Goal: Task Accomplishment & Management: Use online tool/utility

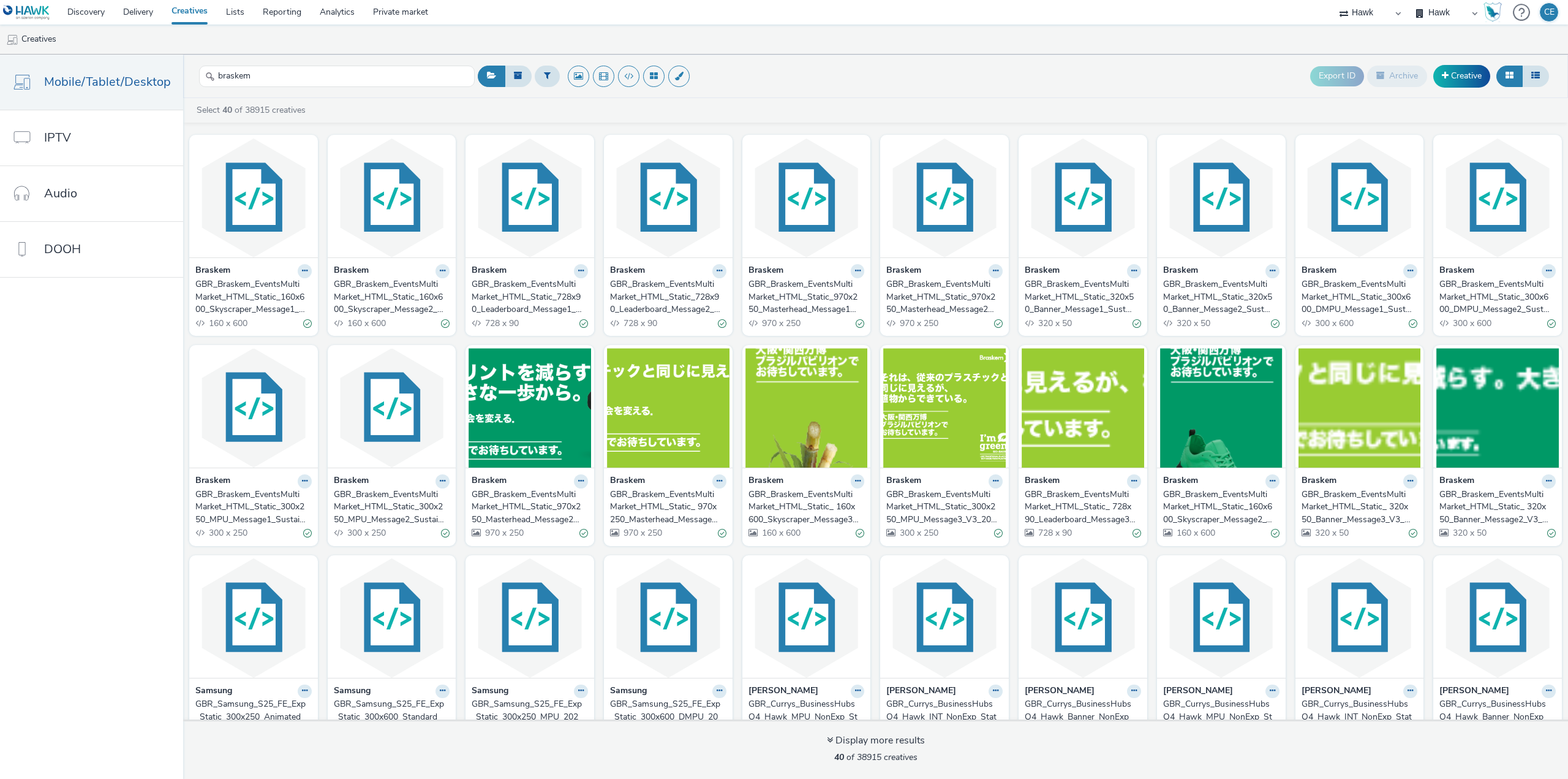
click at [246, 303] on div "GBR_Braskem_EventsMultiMarket_HTML_Static_160x600_Skyscraper_Message1_Sustainab…" at bounding box center [251, 296] width 112 height 37
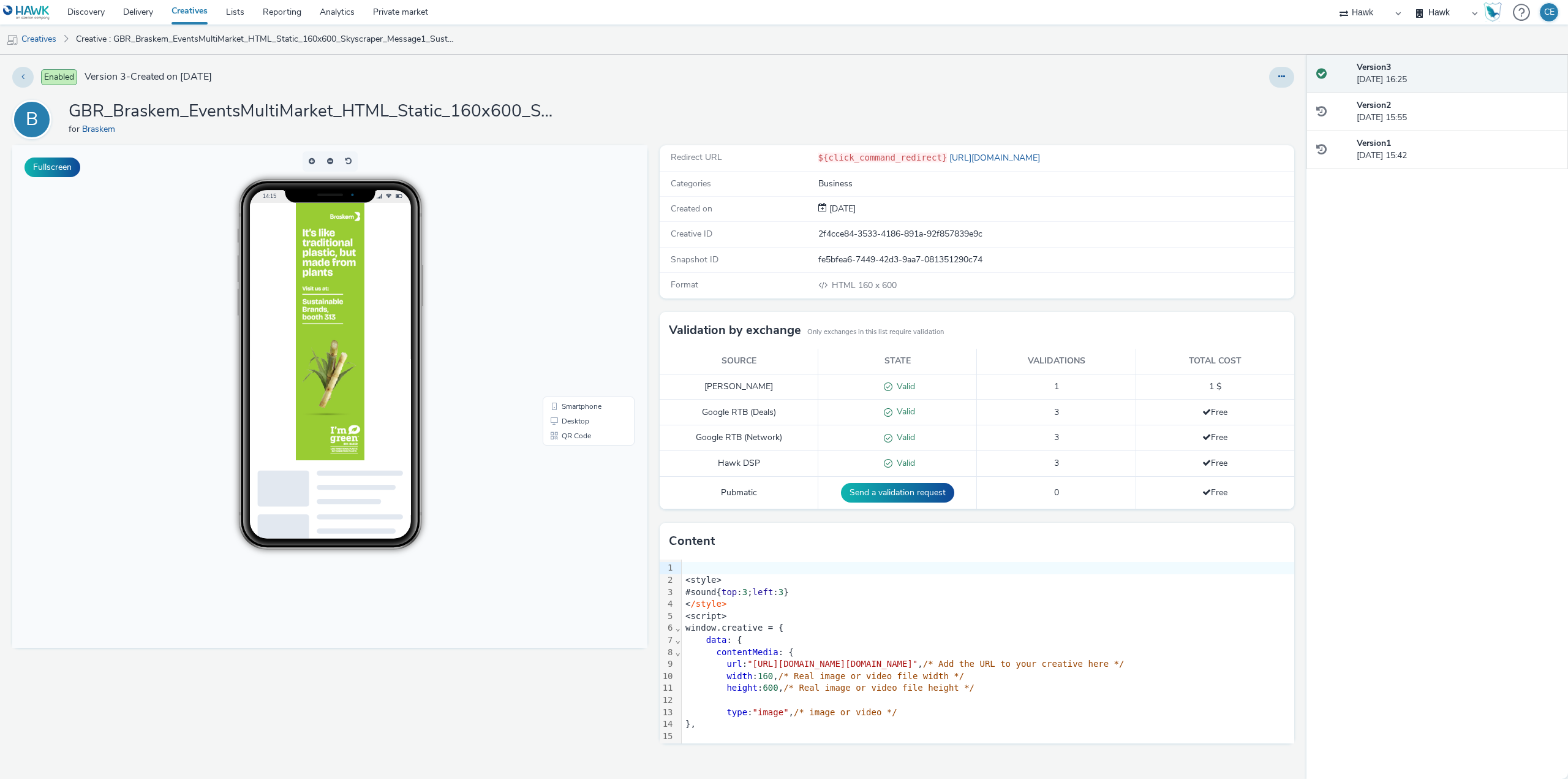
click at [1296, 71] on div "Enabled Version 3 - Created on 11 September 2025 B GBR_Braskem_EventsMultiMarke…" at bounding box center [653, 417] width 1307 height 724
click at [1283, 82] on button at bounding box center [1282, 77] width 25 height 21
click at [1237, 107] on link "Edit" at bounding box center [1248, 102] width 92 height 25
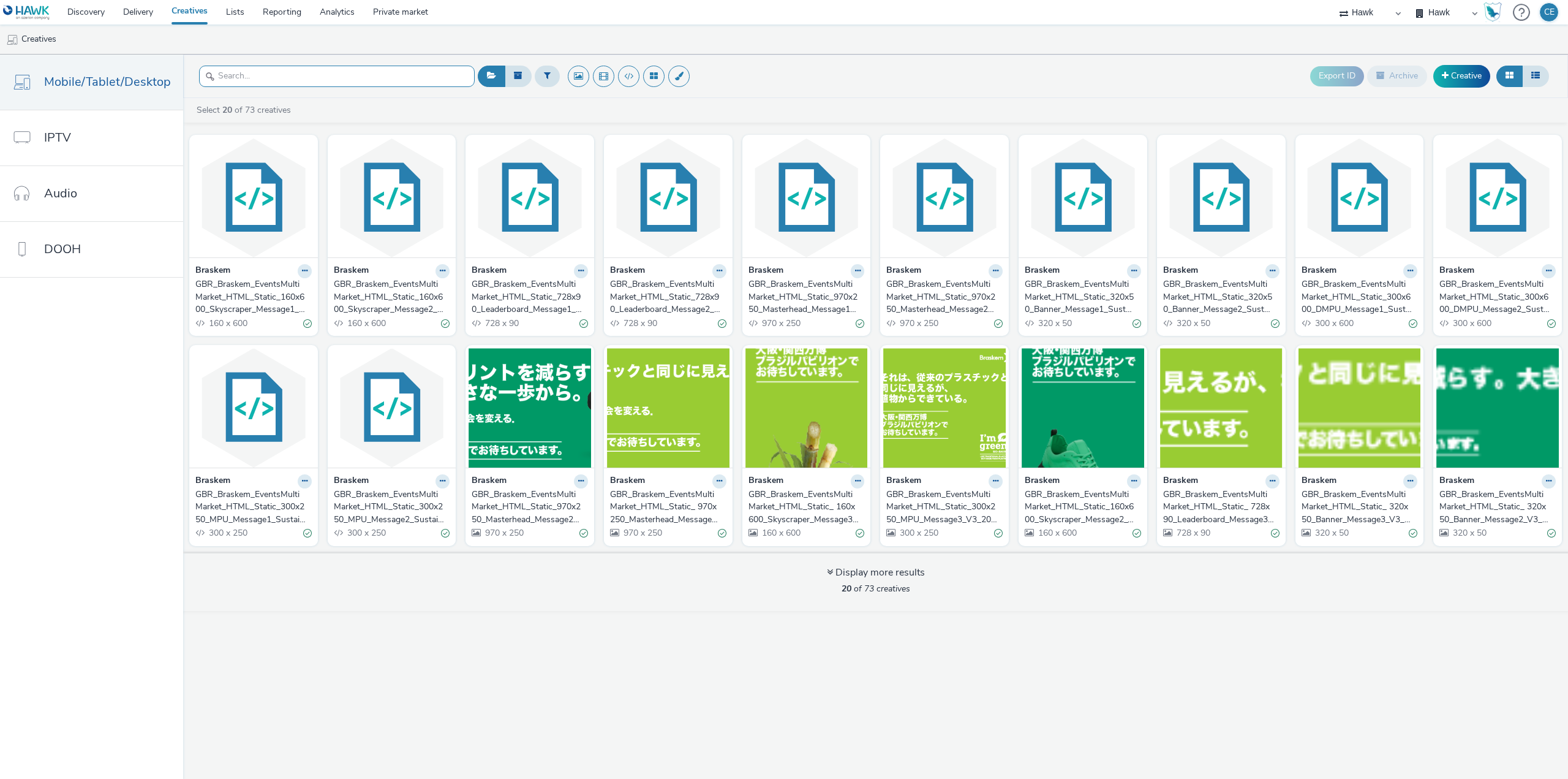
click at [391, 69] on input "text" at bounding box center [337, 76] width 276 height 21
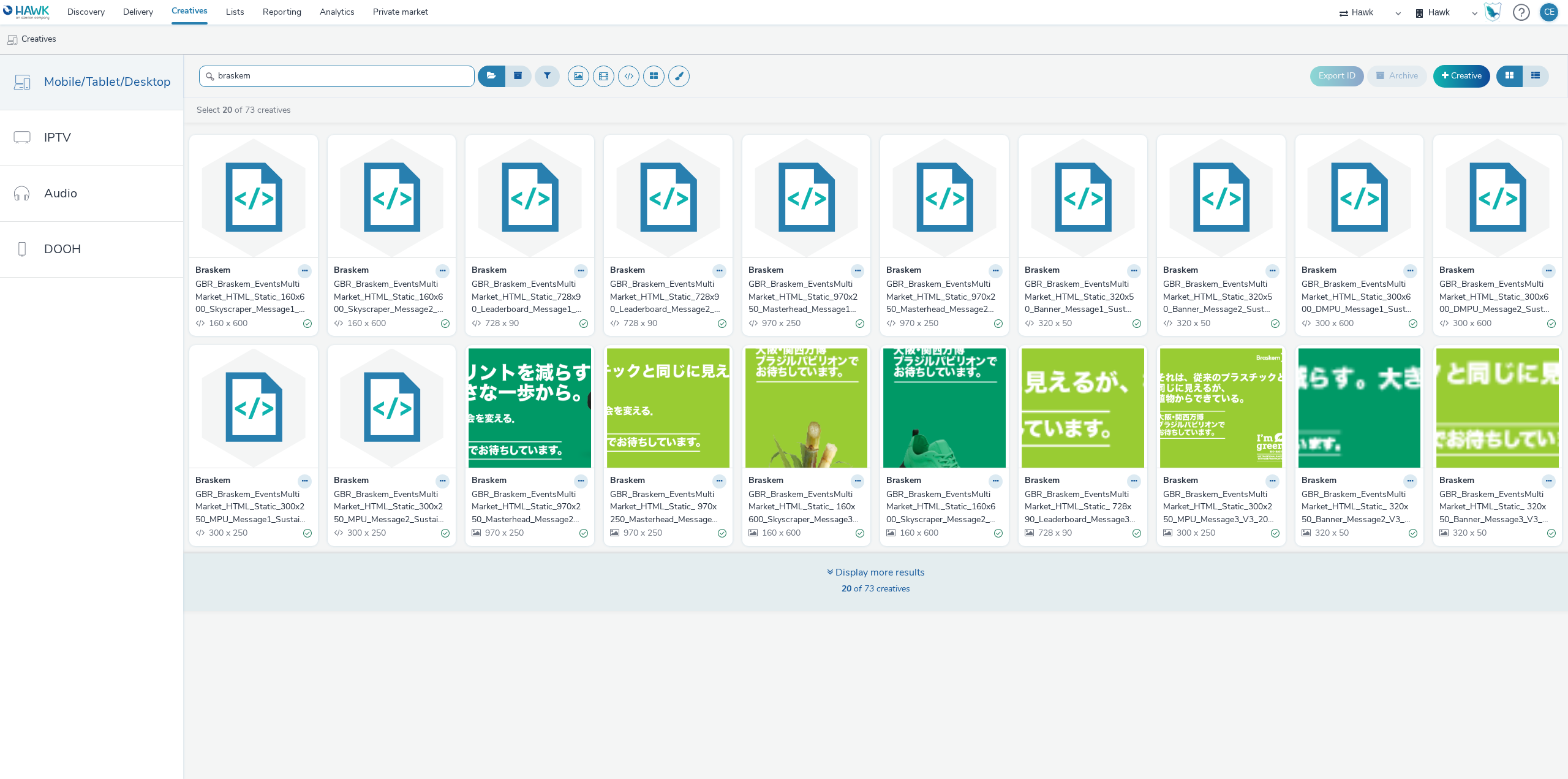
type input "braskem"
click at [809, 580] on div "Display more results 20 of 73 creatives" at bounding box center [875, 580] width 1394 height 59
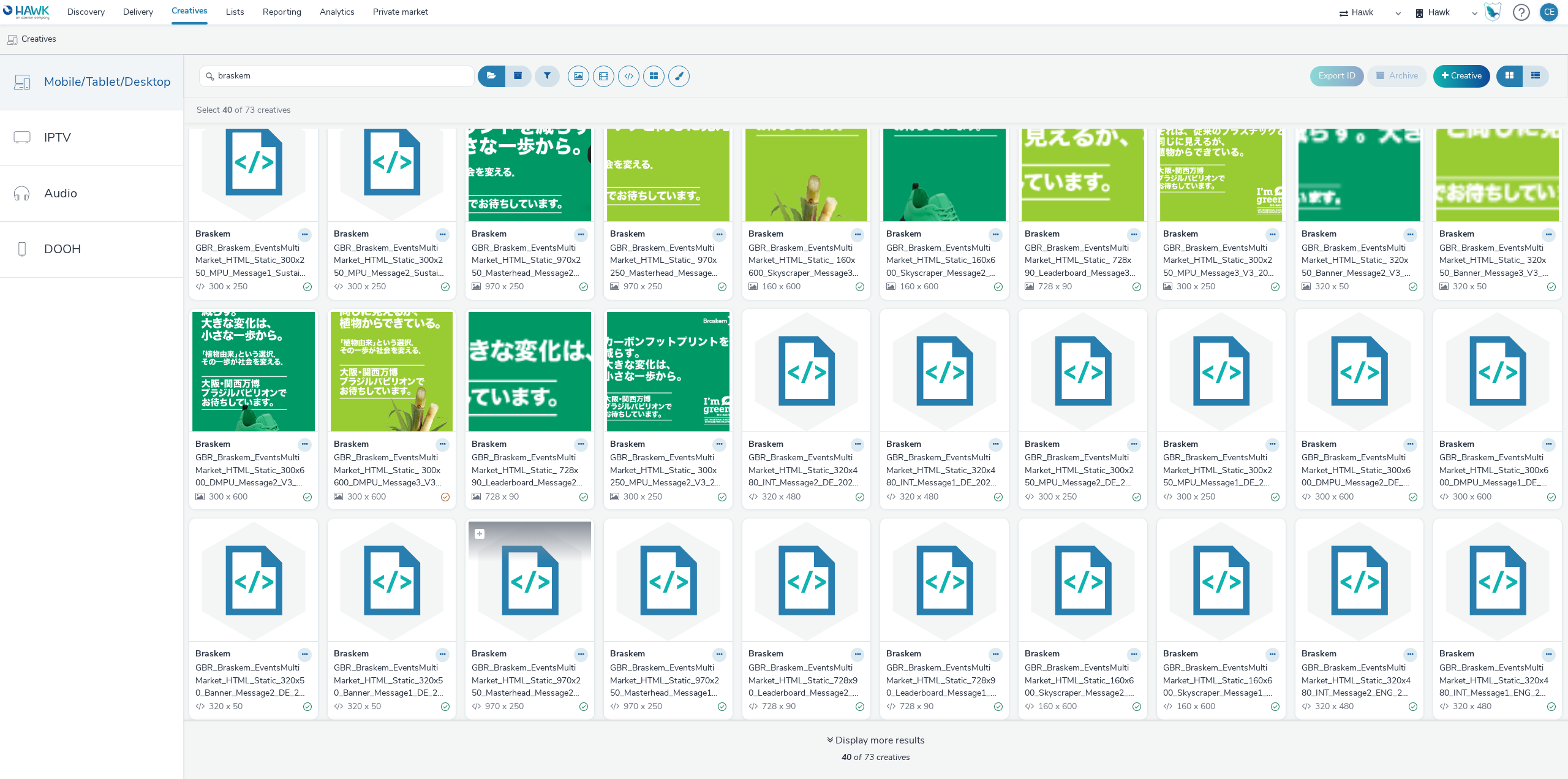
scroll to position [251, 0]
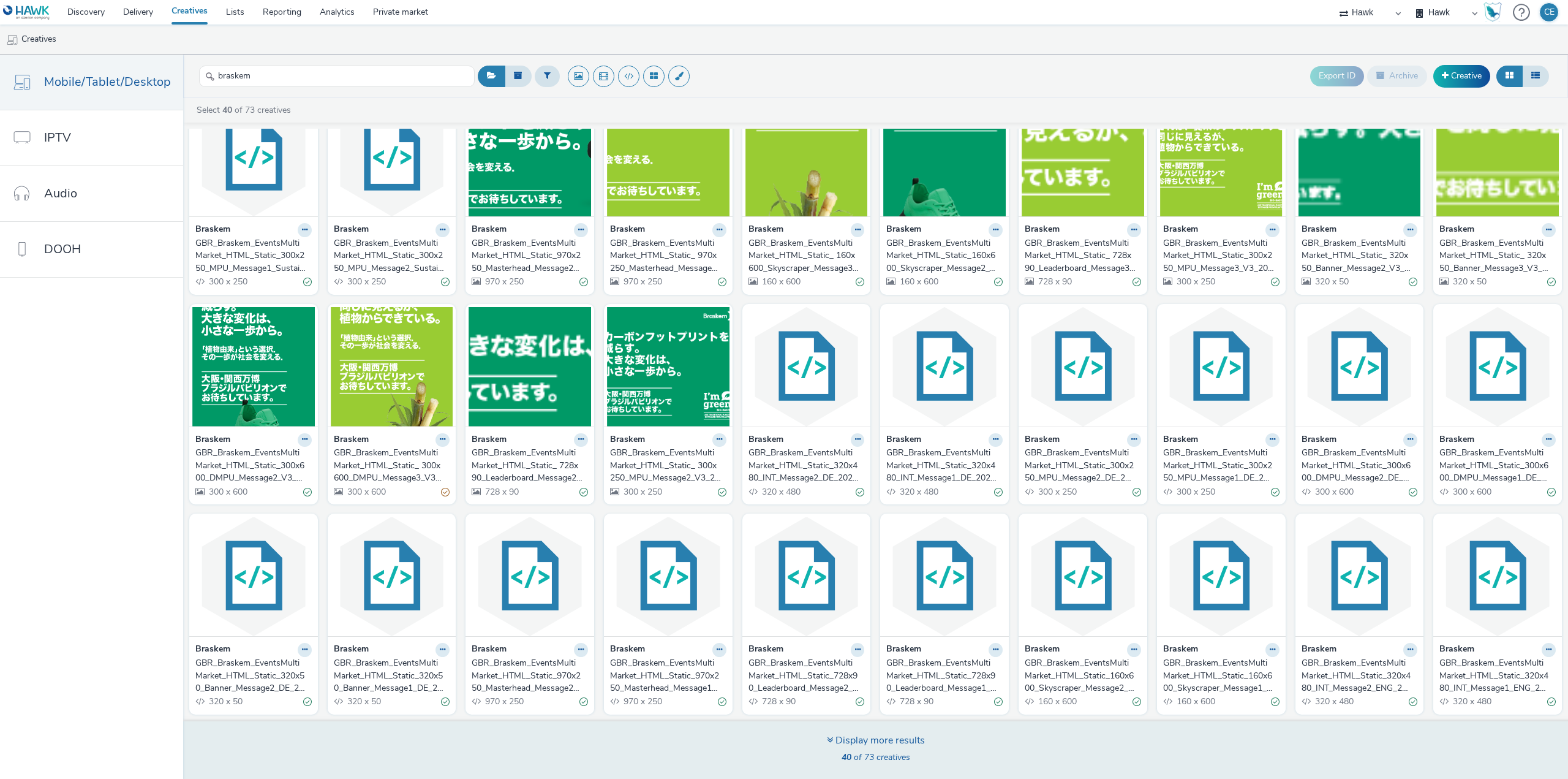
click at [852, 740] on div "Display more results" at bounding box center [876, 740] width 98 height 14
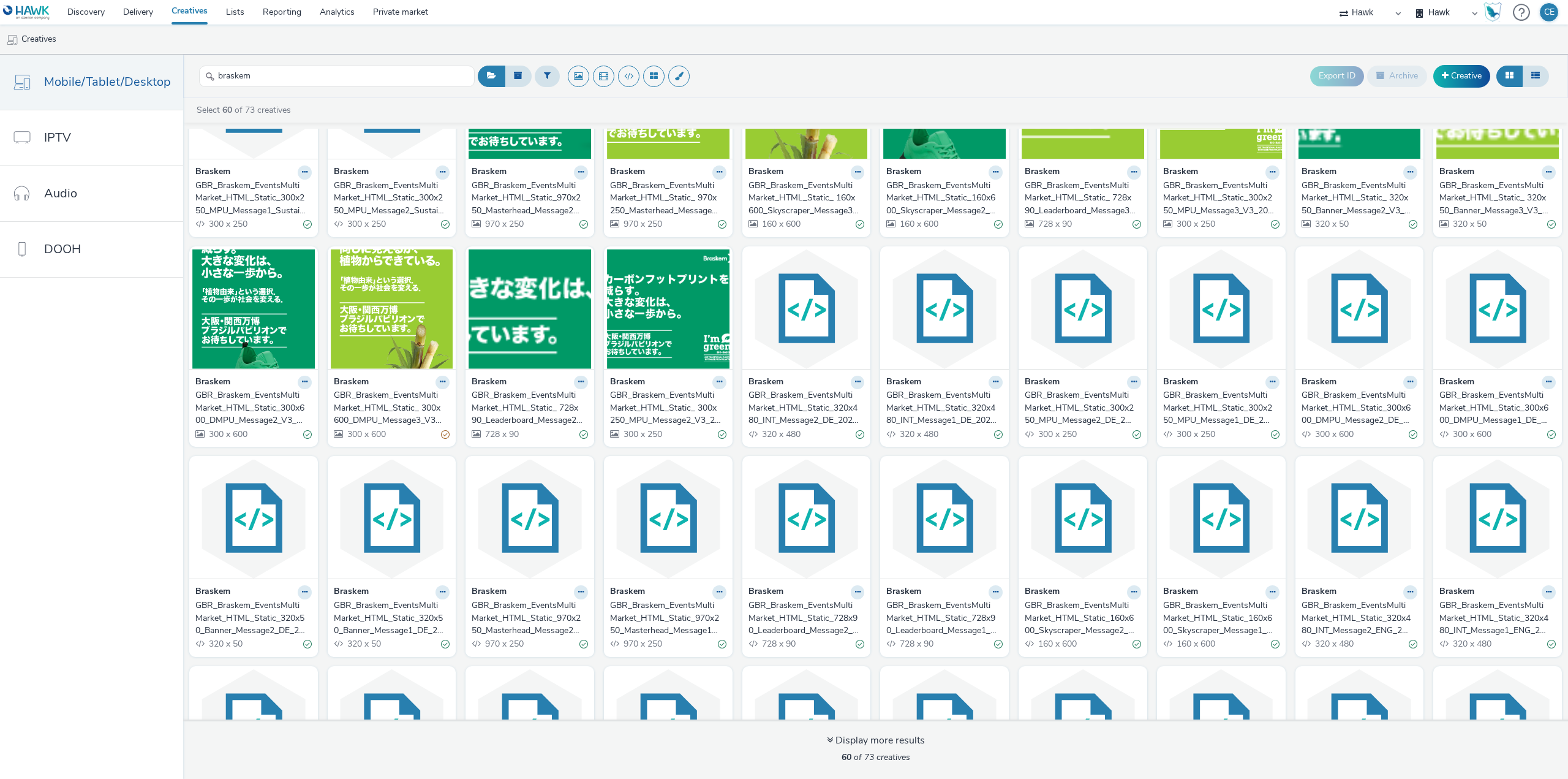
scroll to position [312, 0]
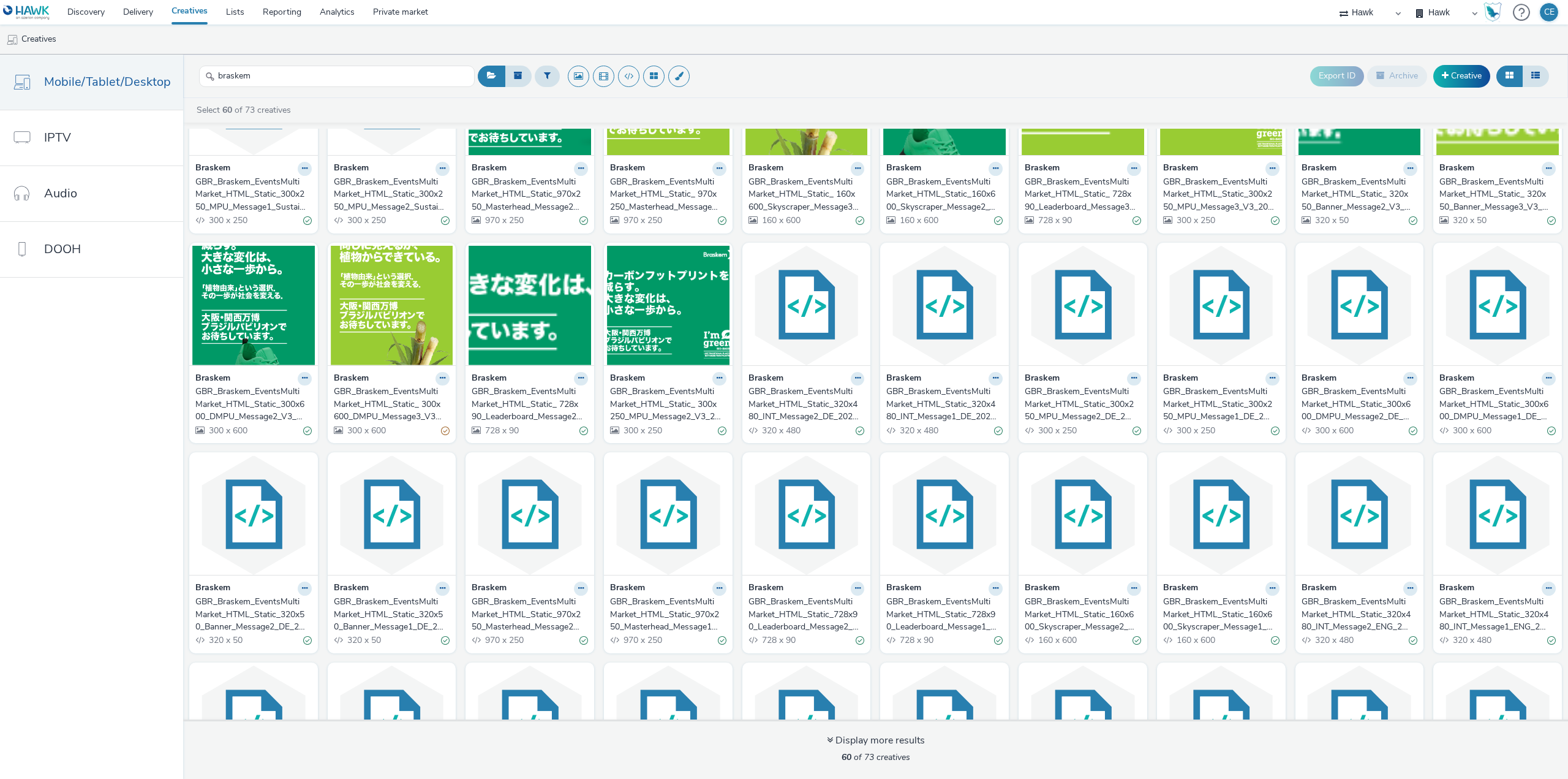
click at [366, 614] on div "GBR_Braskem_EventsMultiMarket_HTML_Static_320x50_Banner_Message1_DE_20250908" at bounding box center [389, 614] width 112 height 37
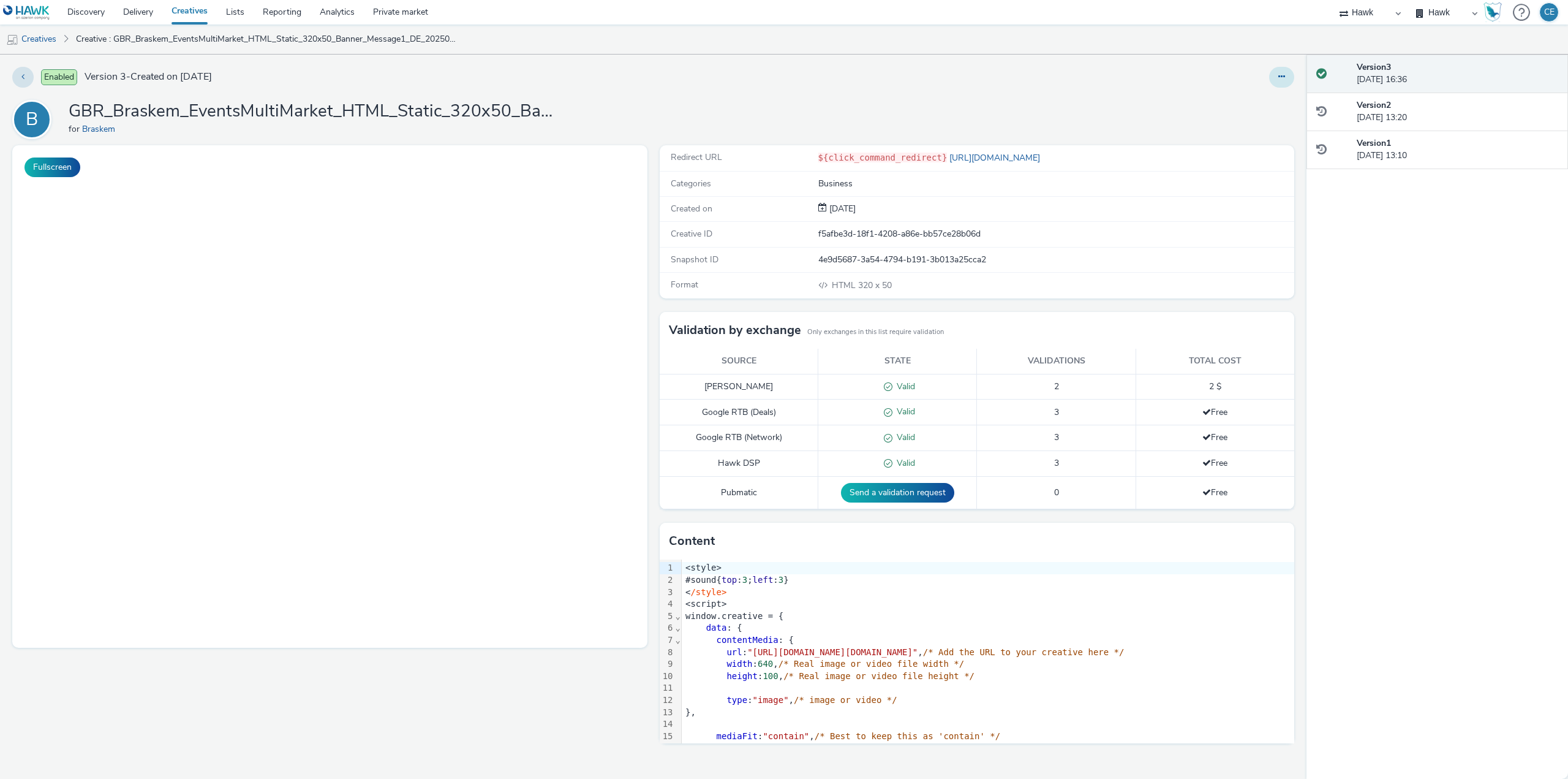
click at [1280, 80] on icon at bounding box center [1281, 77] width 7 height 9
click at [1271, 93] on link "Edit" at bounding box center [1248, 102] width 92 height 25
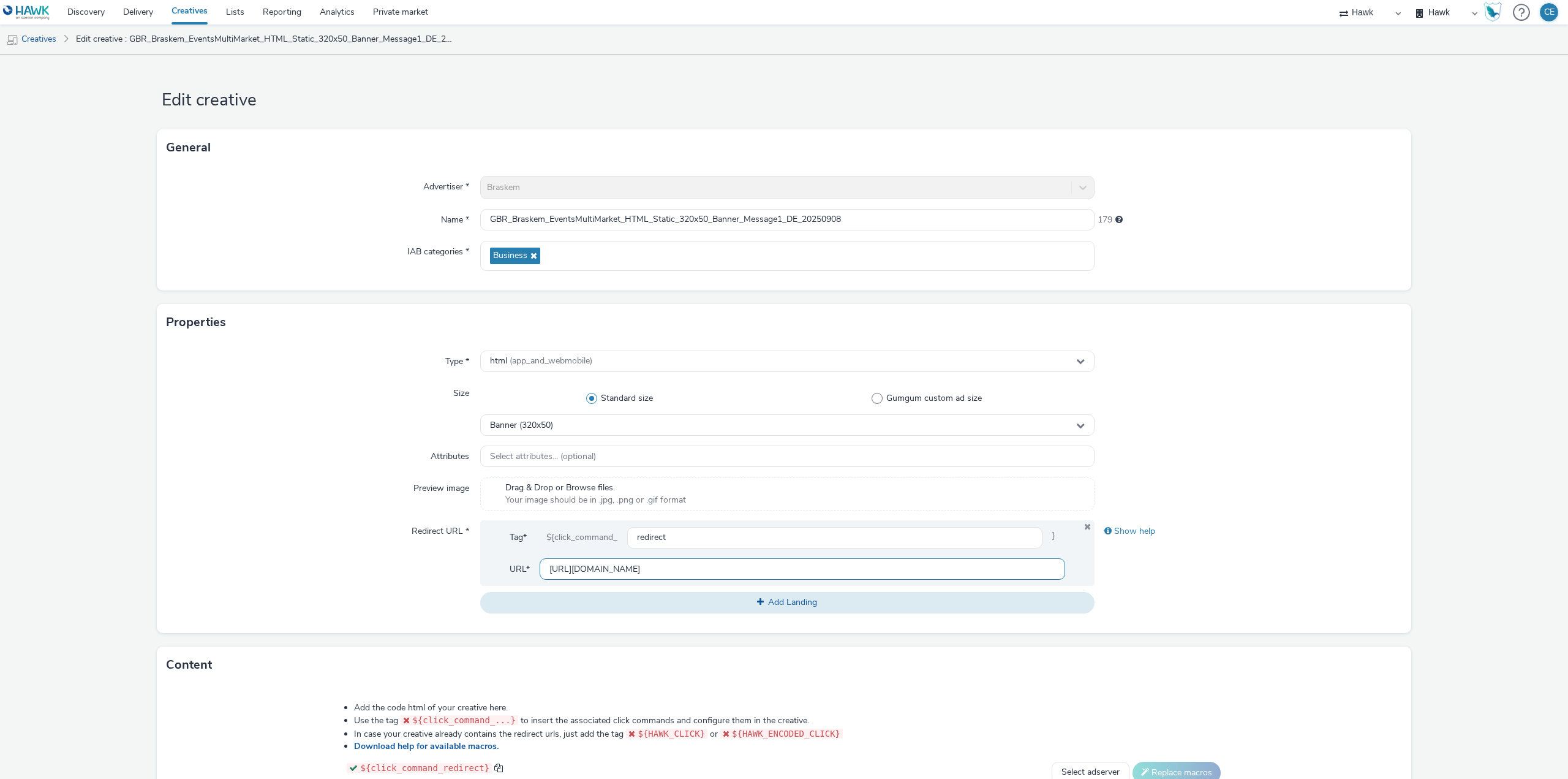
drag, startPoint x: 707, startPoint y: 578, endPoint x: 542, endPoint y: 582, distance: 165.0
click at [542, 582] on div "Tag* ${click_command_ redirect } URL* https://www.braskem.com/imgreen" at bounding box center [788, 553] width 615 height 66
click at [157, 17] on link "Delivery" at bounding box center [138, 12] width 48 height 25
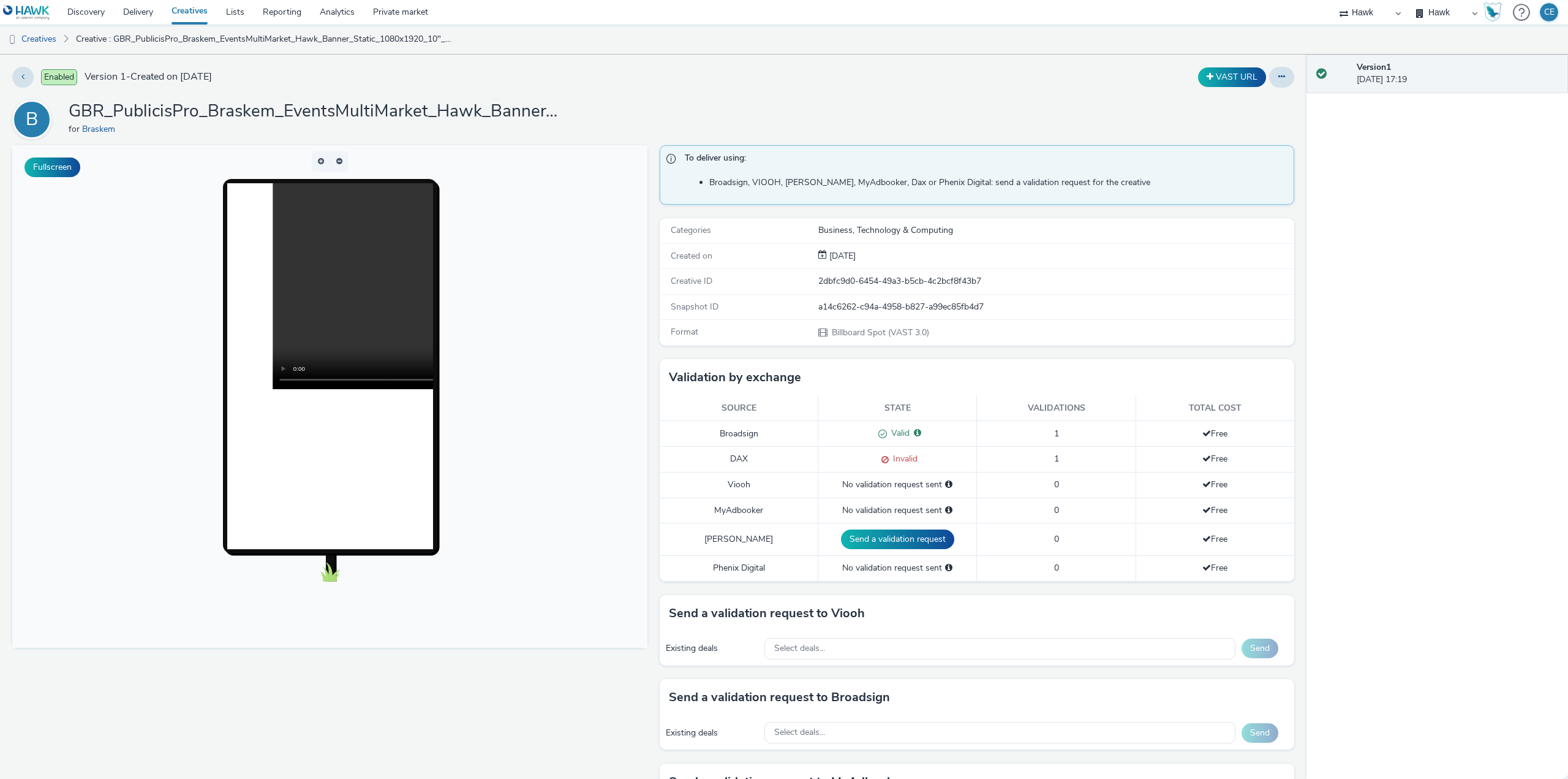
click at [1269, 87] on div at bounding box center [1282, 77] width 25 height 21
click at [1279, 77] on button at bounding box center [1282, 77] width 25 height 21
click at [1259, 101] on link "Edit" at bounding box center [1248, 102] width 92 height 25
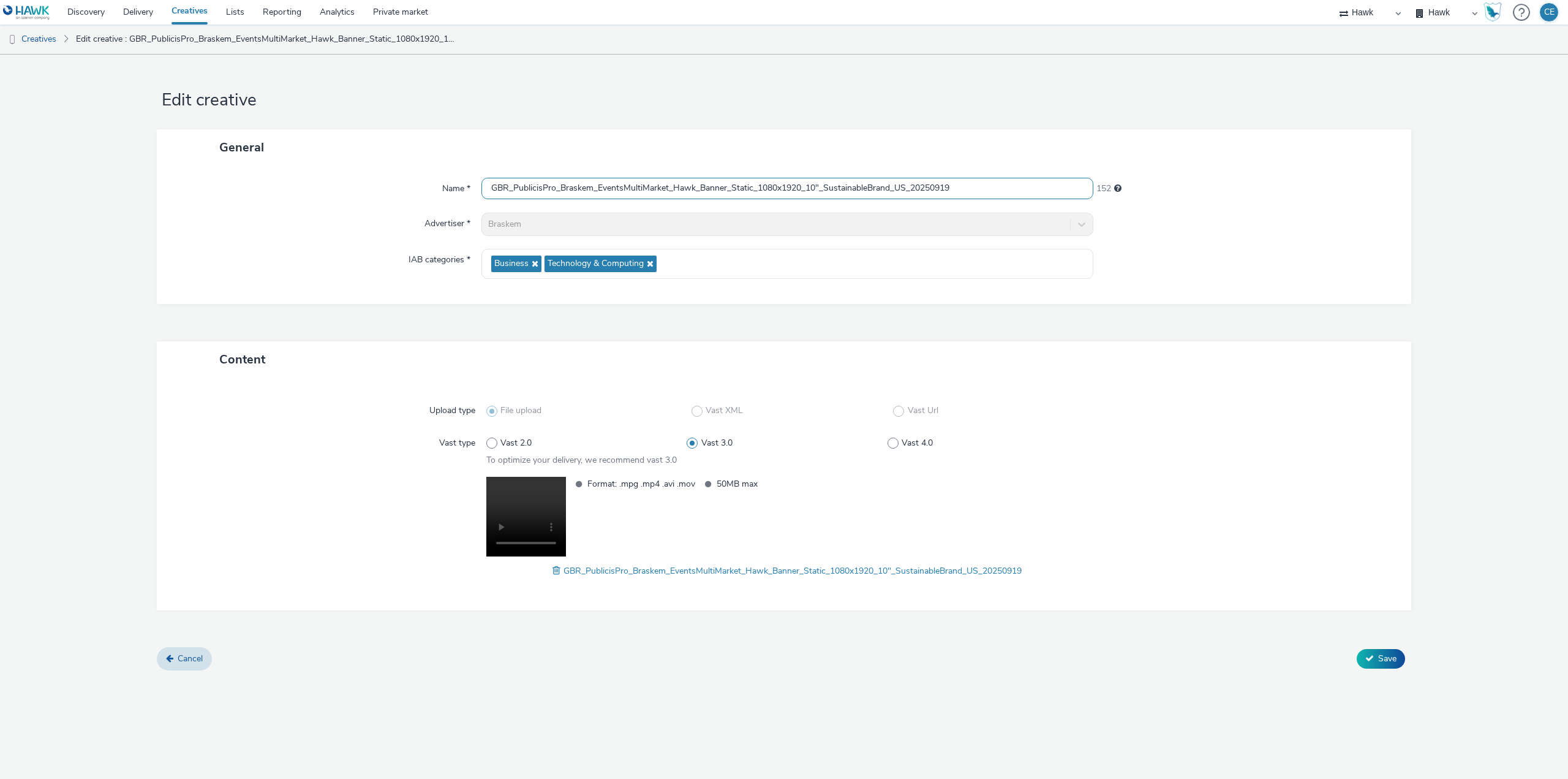
drag, startPoint x: 986, startPoint y: 183, endPoint x: 471, endPoint y: 203, distance: 515.4
click at [471, 203] on div "Name * GBR_PublicisPro_Braskem_EventsMultiMarket_Hawk_Banner_Static_1080x1920_1…" at bounding box center [784, 235] width 1255 height 139
click at [153, 20] on link "Delivery" at bounding box center [138, 12] width 48 height 25
click at [135, 15] on link "Delivery" at bounding box center [138, 12] width 48 height 25
click at [55, 54] on div "Creatives Edit creative : GBR_PublicisPro_Braskem_EventsMultiMarket_Hawk_Banner…" at bounding box center [784, 39] width 1568 height 30
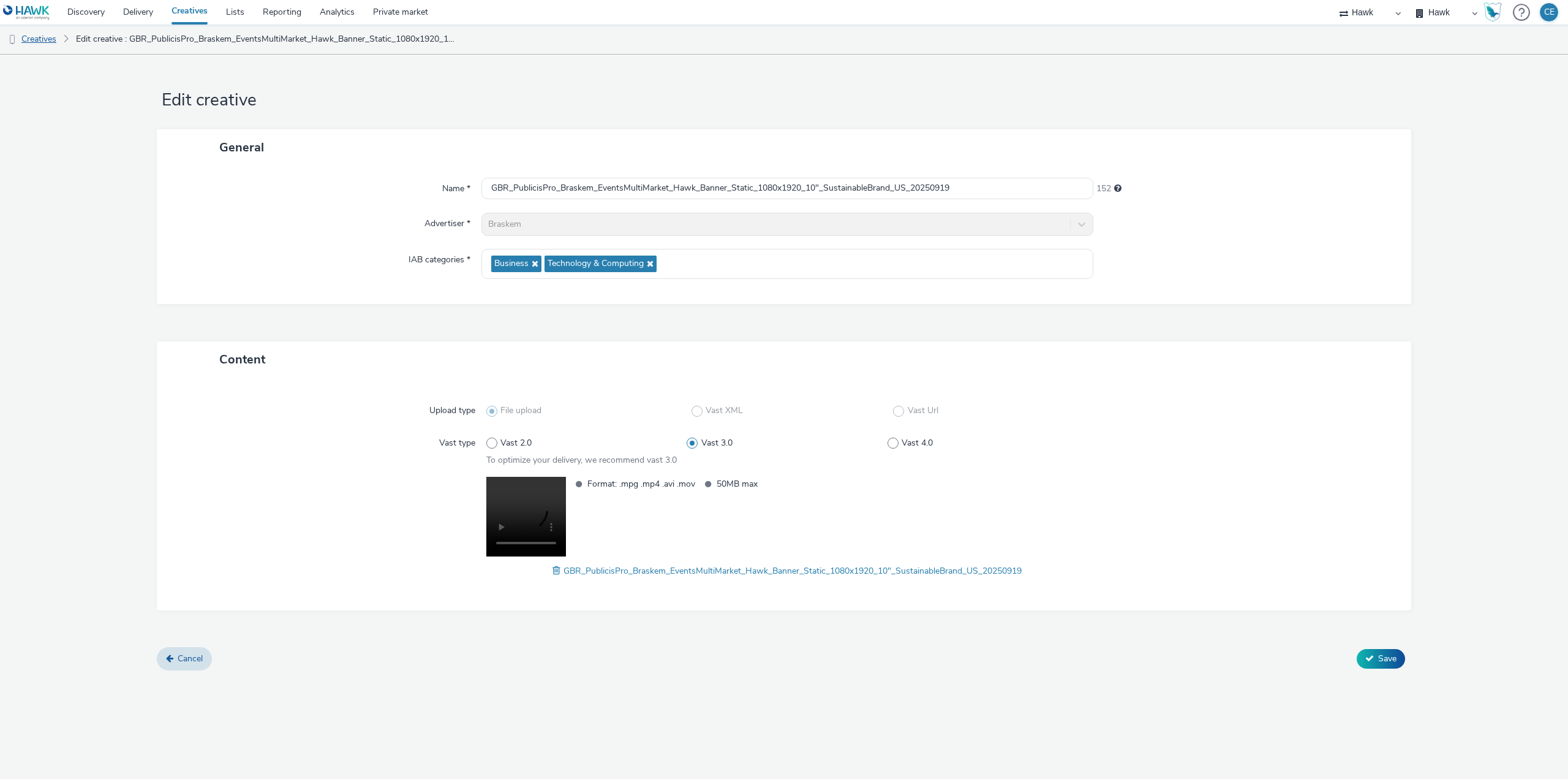
click at [45, 42] on link "Creatives" at bounding box center [31, 39] width 63 height 29
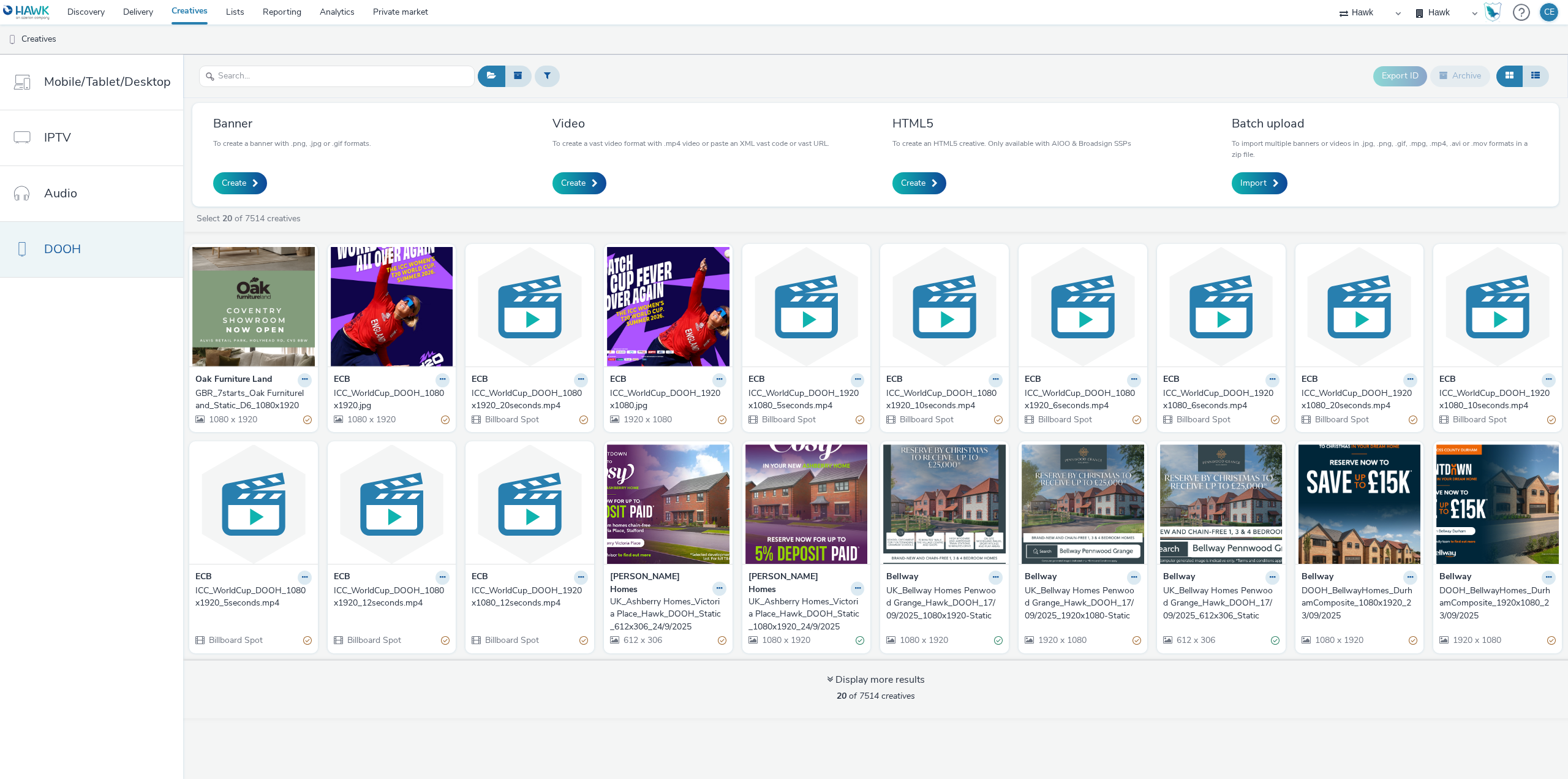
click at [59, 261] on link "DOOH" at bounding box center [91, 250] width 183 height 55
drag, startPoint x: 1245, startPoint y: 173, endPoint x: 1246, endPoint y: 179, distance: 6.1
click at [1245, 174] on div "Batch upload To import multiple banners or videos in .jpg, .png, .gif, .mpg, .m…" at bounding box center [1386, 155] width 307 height 79
click at [1246, 180] on span "Import" at bounding box center [1253, 183] width 26 height 12
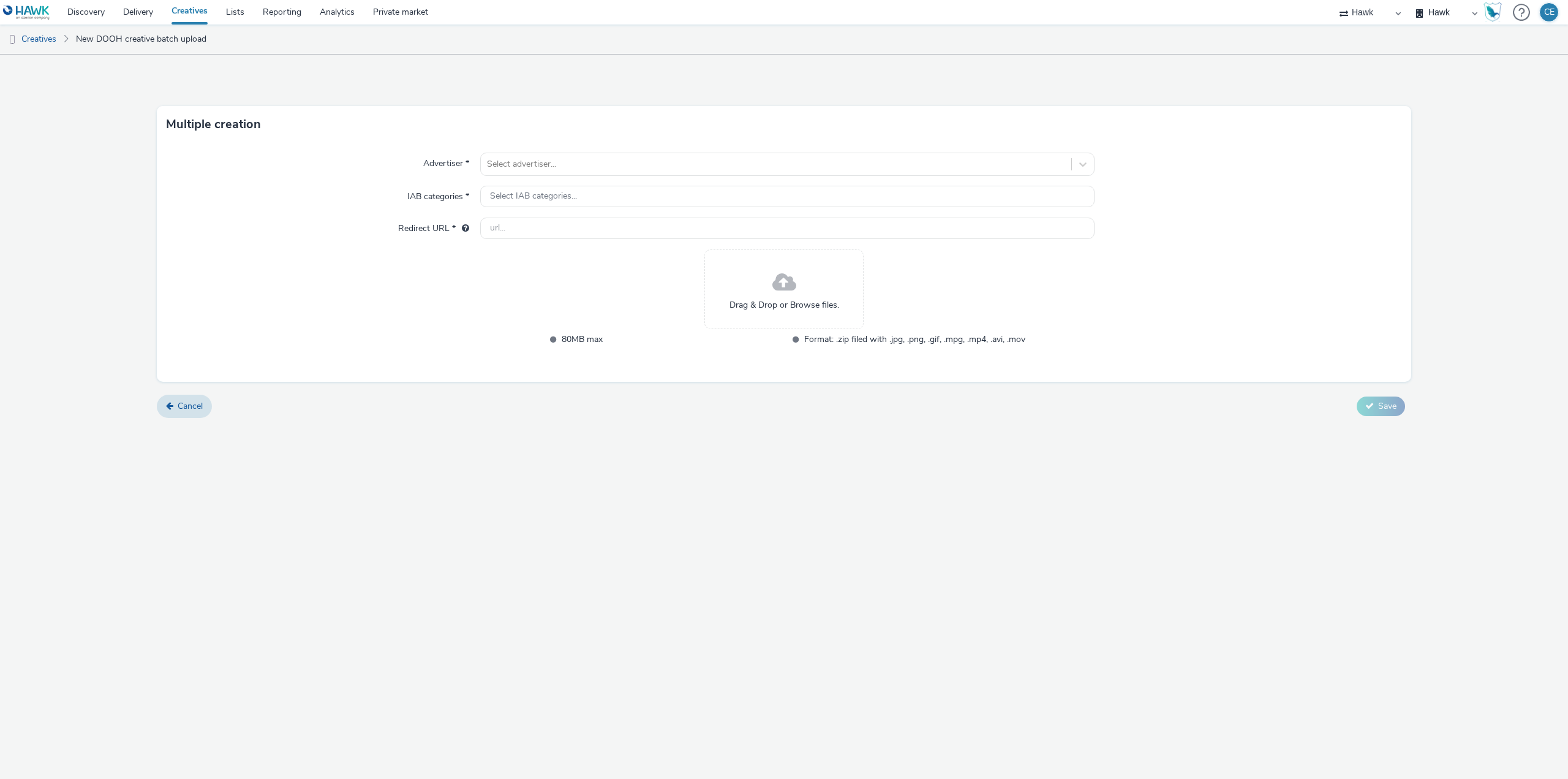
click at [748, 314] on div "Drag & Drop or Browse files." at bounding box center [784, 289] width 159 height 80
click at [608, 191] on div "Select IAB categories..." at bounding box center [788, 196] width 615 height 21
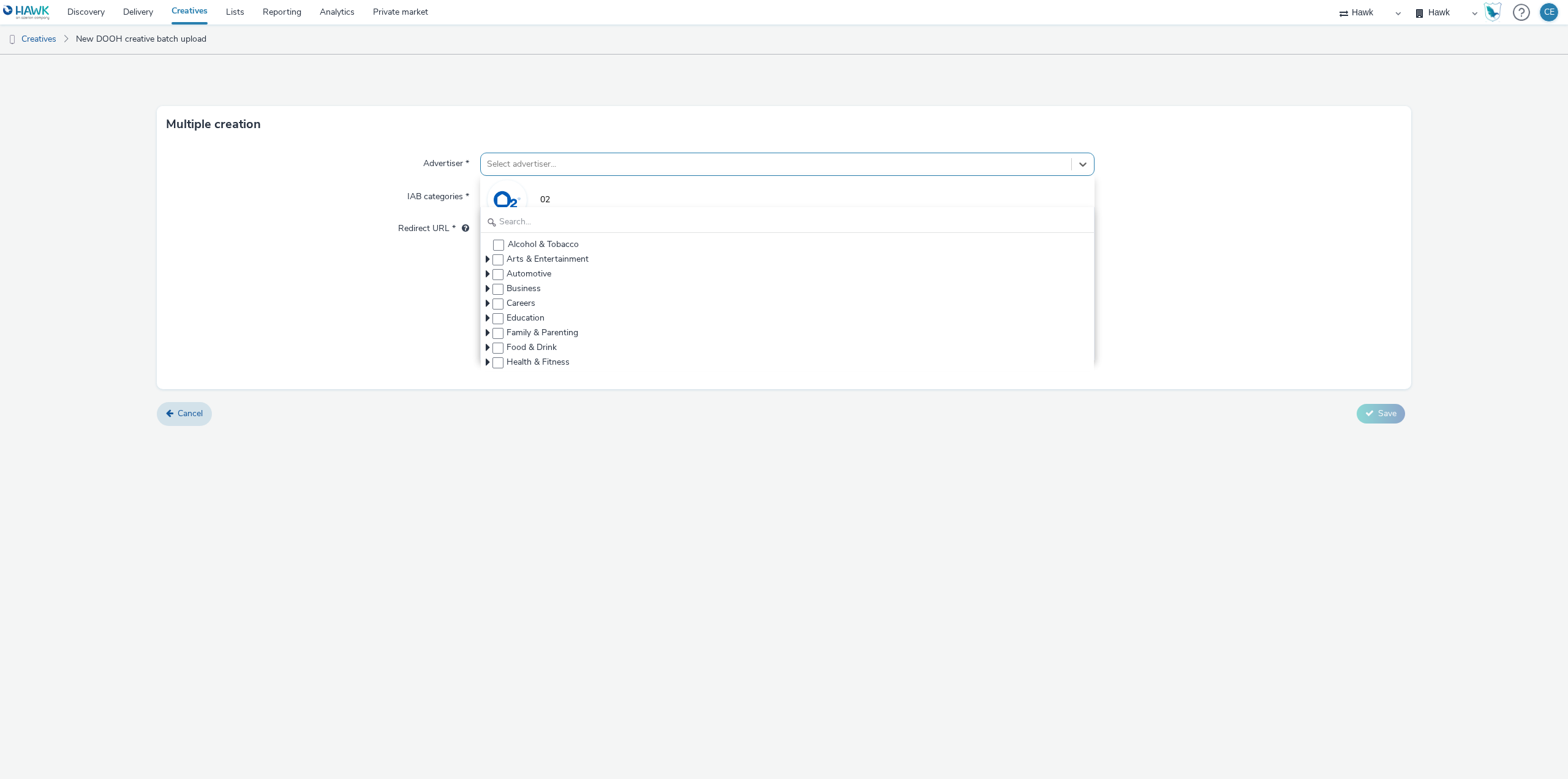
click at [532, 174] on div "Select advertiser..." at bounding box center [788, 164] width 615 height 23
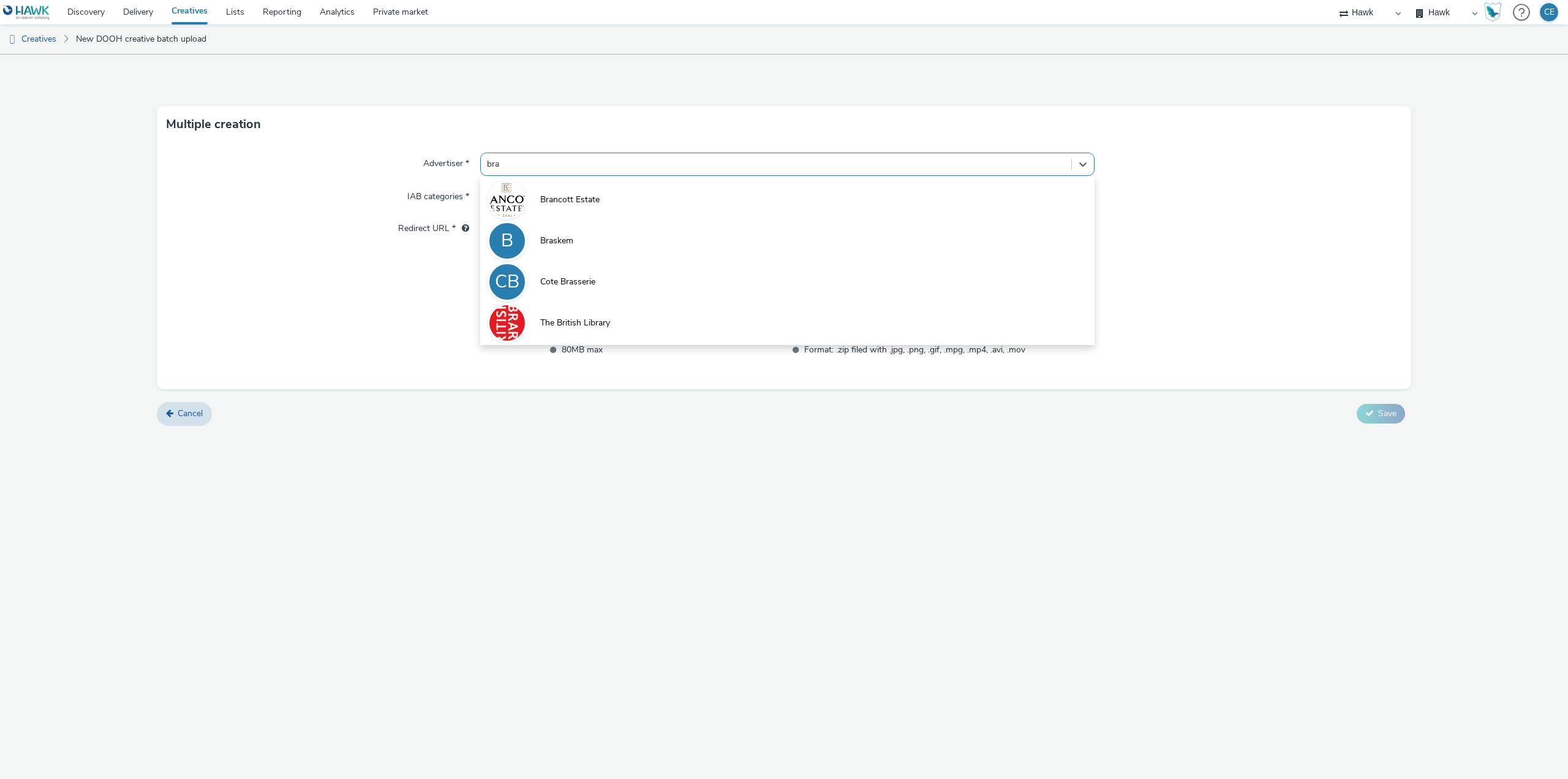
type input "bras"
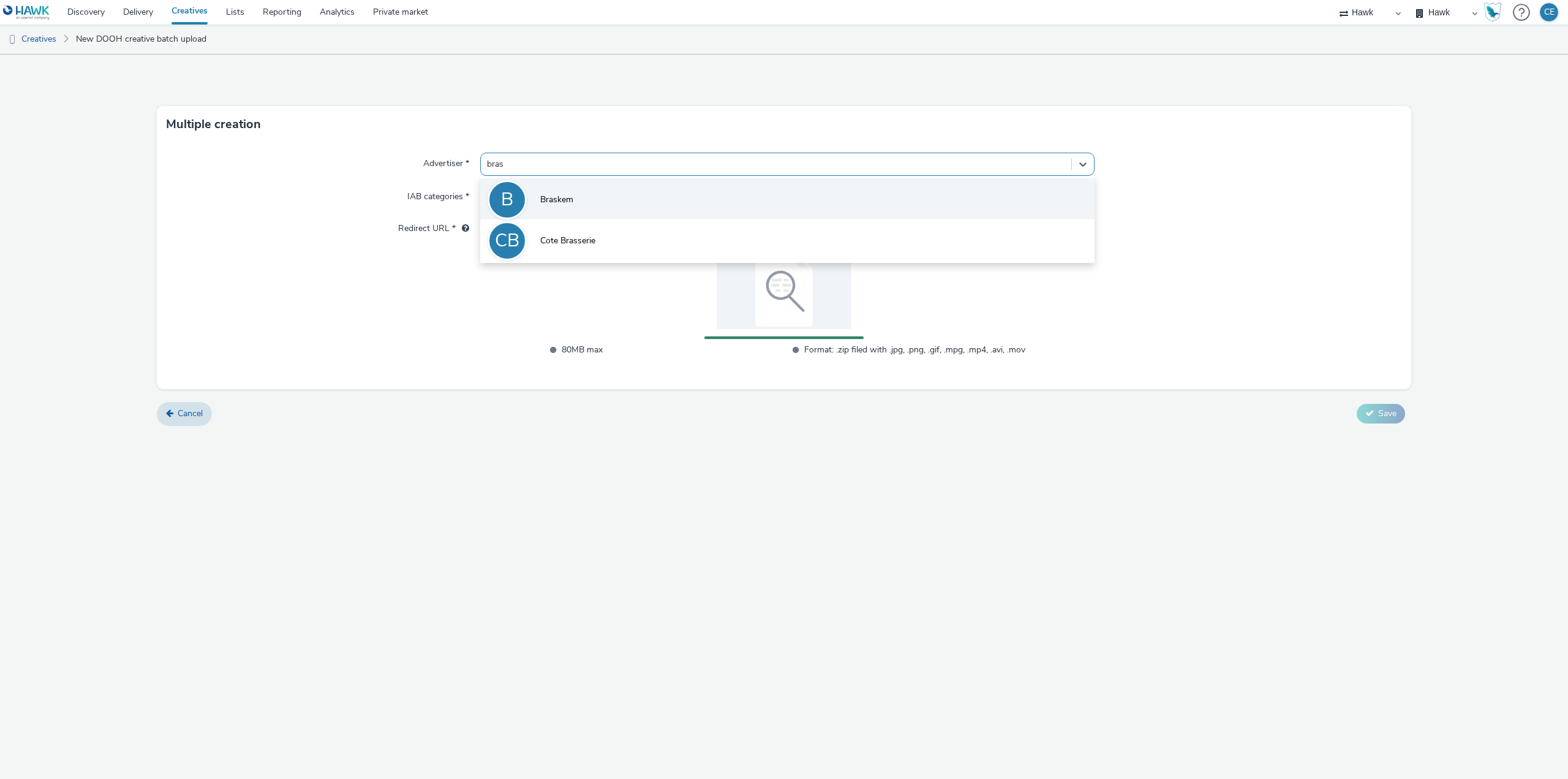
click at [672, 182] on li "B Braskem" at bounding box center [788, 199] width 615 height 41
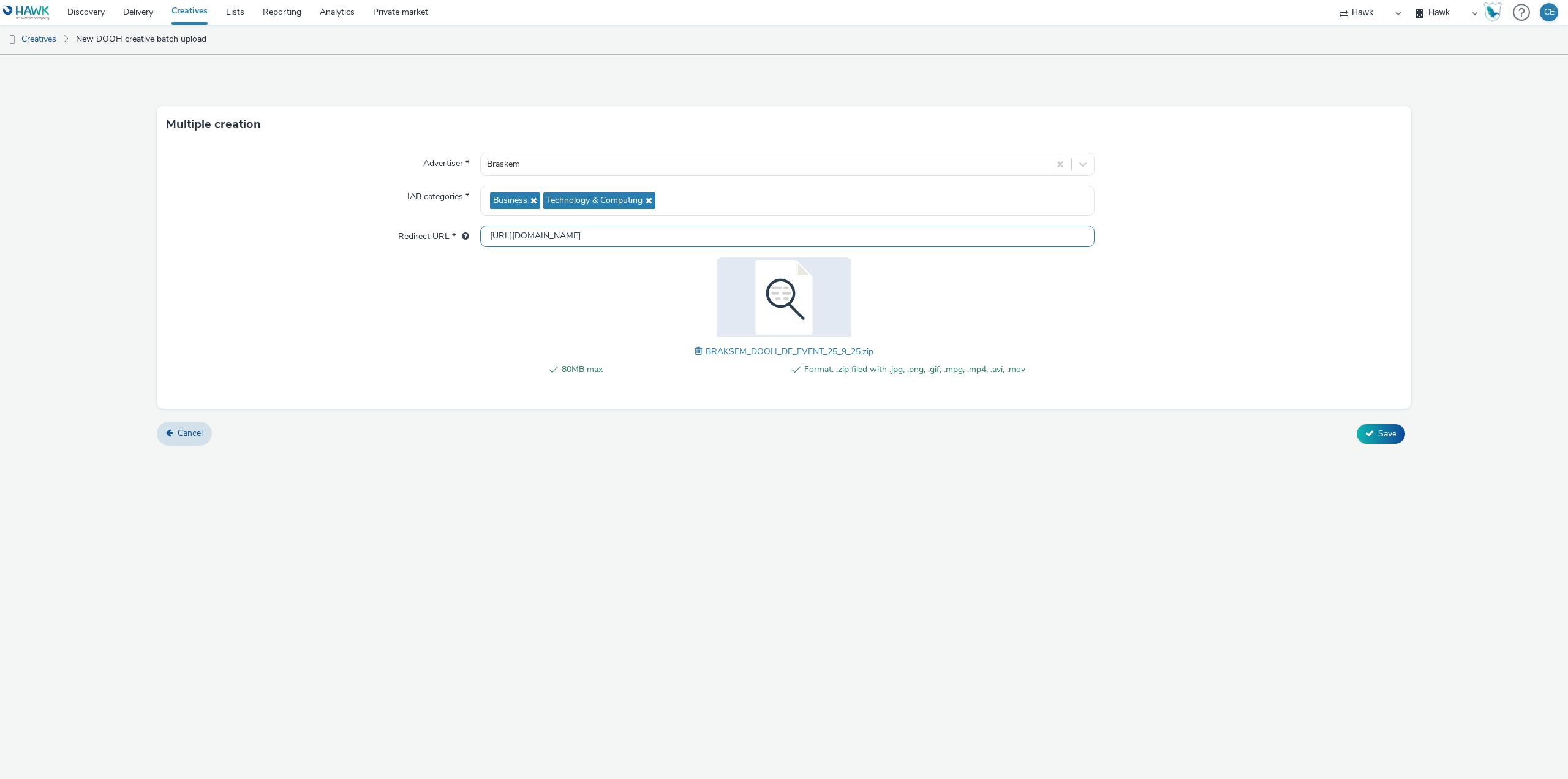
drag, startPoint x: 627, startPoint y: 241, endPoint x: 444, endPoint y: 245, distance: 183.0
click at [444, 245] on div "Redirect URL * http://www.braskem.com.br" at bounding box center [784, 237] width 1235 height 22
paste input "s://www.braskem.com/imgreen"
type input "https://www.braskem.com/imgreen"
click at [1377, 434] on button "Save" at bounding box center [1381, 434] width 48 height 20
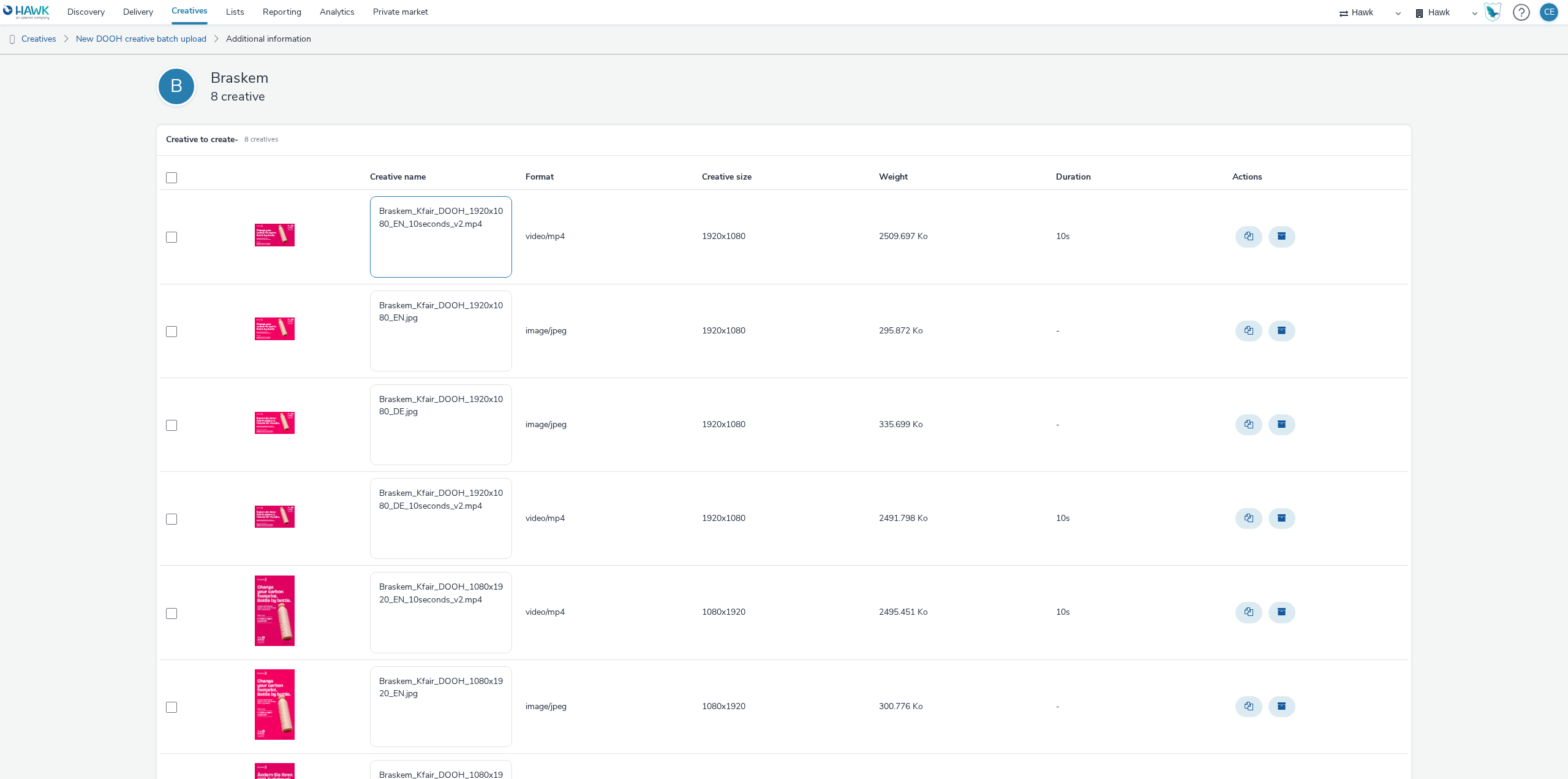
click at [494, 253] on textarea "Braskem_Kfair_DOOH_1920x1080_EN_10seconds_v2.mp4" at bounding box center [441, 237] width 142 height 81
paste textarea "https://www.braskem.com/imgreen"
paste textarea "GBR_PublicisPro_Braskem_EventsMultiMarket_Hawk_Banner_Static_1920x1080_Sustaina…"
drag, startPoint x: 423, startPoint y: 265, endPoint x: 333, endPoint y: 249, distance: 91.4
click at [333, 249] on tr "Braskem_Kfair_DOOH_1920x1080_EN_10seconds_v2.mp4 https://www.braskem.com/imgree…" at bounding box center [784, 237] width 1248 height 93
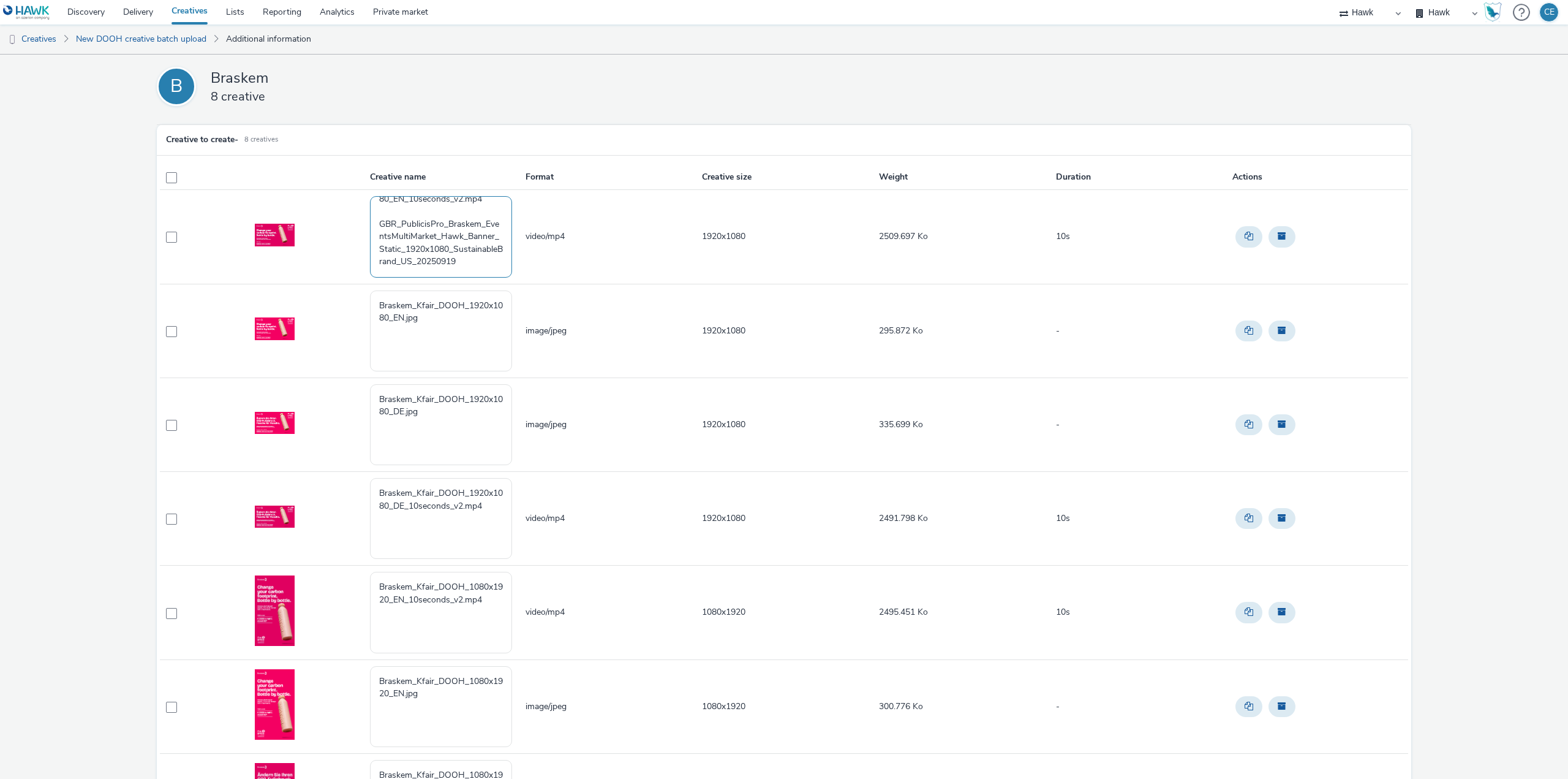
scroll to position [37, 0]
drag, startPoint x: 437, startPoint y: 261, endPoint x: 426, endPoint y: 259, distance: 11.2
click at [426, 259] on textarea "Braskem_Kfair_DOOH_1920x1080_EN_10seconds_v2.mp4 GBR_PublicisPro_Braskem_Events…" at bounding box center [441, 237] width 142 height 81
drag, startPoint x: 474, startPoint y: 260, endPoint x: 489, endPoint y: 258, distance: 15.1
click at [489, 258] on textarea "Braskem_Kfair_DOOH_1920x1080_EN_10seconds_v2.mp4 GBR_PublicisPro_Braskem_Events…" at bounding box center [441, 237] width 142 height 81
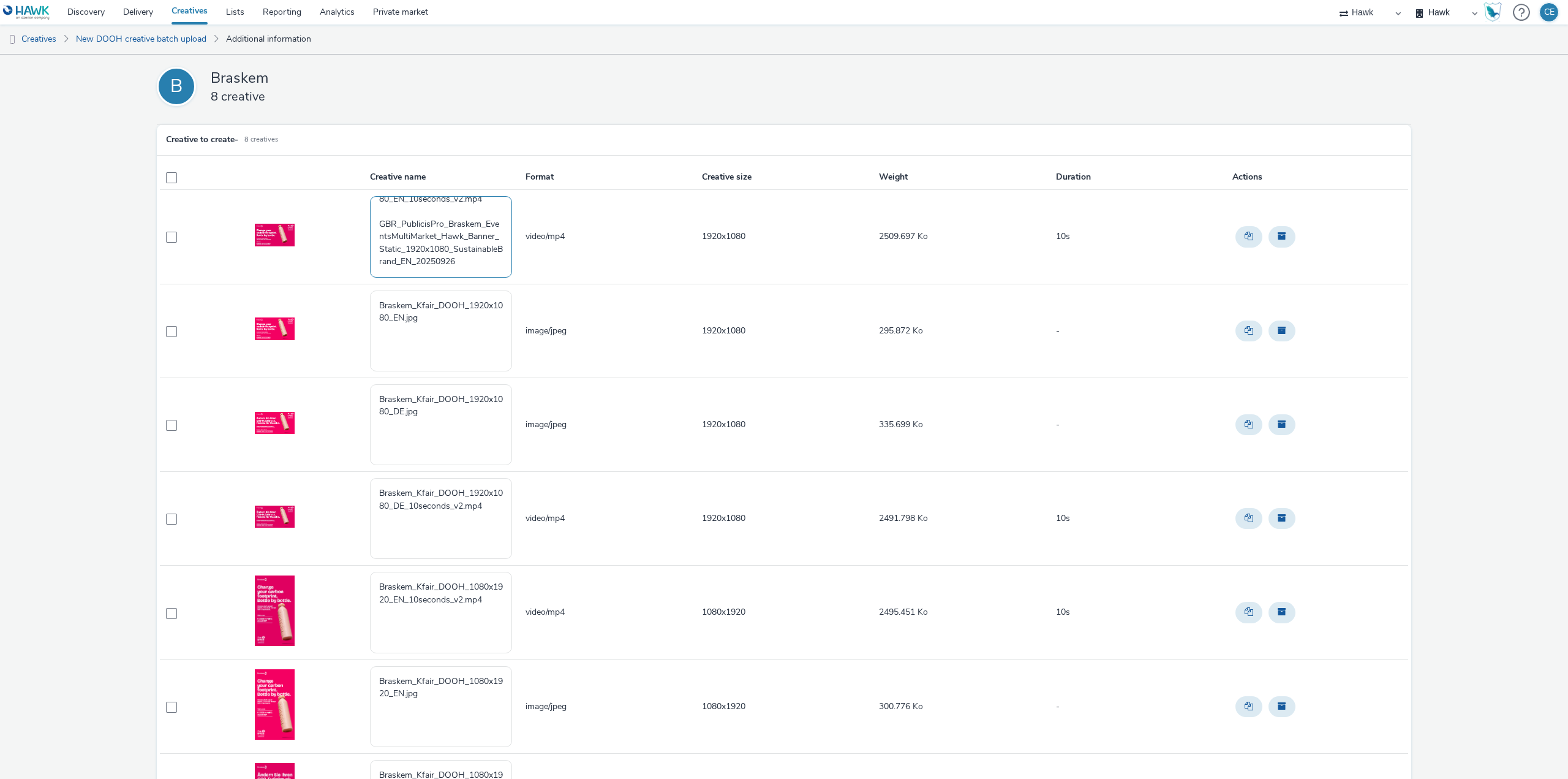
scroll to position [38, 0]
drag, startPoint x: 469, startPoint y: 245, endPoint x: 423, endPoint y: 264, distance: 49.8
click at [423, 264] on textarea "Braskem_Kfair_DOOH_1920x1080_EN_10seconds_v2.mp4 GBR_PublicisPro_Braskem_Events…" at bounding box center [441, 237] width 142 height 81
click at [394, 241] on textarea "Braskem_Kfair_DOOH_1920x1080_EN_10seconds_v2.mp4 GBR_PublicisPro_Braskem_Events…" at bounding box center [441, 237] width 142 height 81
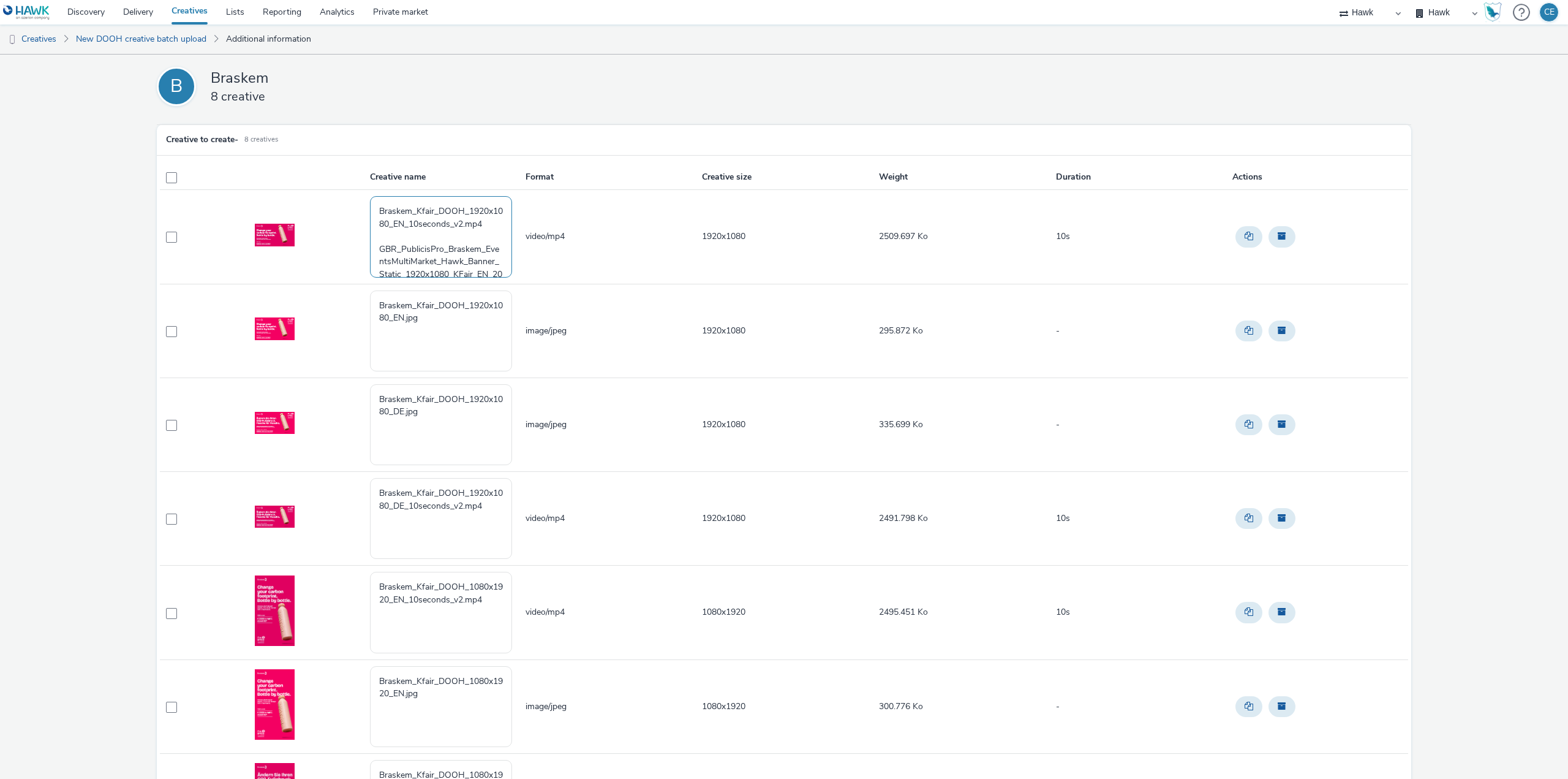
click at [388, 234] on textarea "Braskem_Kfair_DOOH_1920x1080_EN_10seconds_v2.mp4 GBR_PublicisPro_Braskem_Events…" at bounding box center [441, 237] width 142 height 81
drag, startPoint x: 385, startPoint y: 252, endPoint x: 341, endPoint y: 220, distance: 54.4
click at [356, 194] on tr "Braskem_Kfair_DOOH_1920x1080_EN_10seconds_v2.mp4 GBR_PublicisPro_Braskem_Events…" at bounding box center [784, 237] width 1248 height 93
click at [378, 220] on textarea "GBR_PublicisPro_Braskem_EventsMultiMarket_Hawk_Banner_Static_1920x1080_KFair_EN…" at bounding box center [441, 237] width 142 height 81
click at [480, 234] on textarea "GBR_PublicisPro_Braskem_EventsMultiMarket_Hawk_Banner_Static_1920x1080_KFair_EN…" at bounding box center [441, 237] width 142 height 81
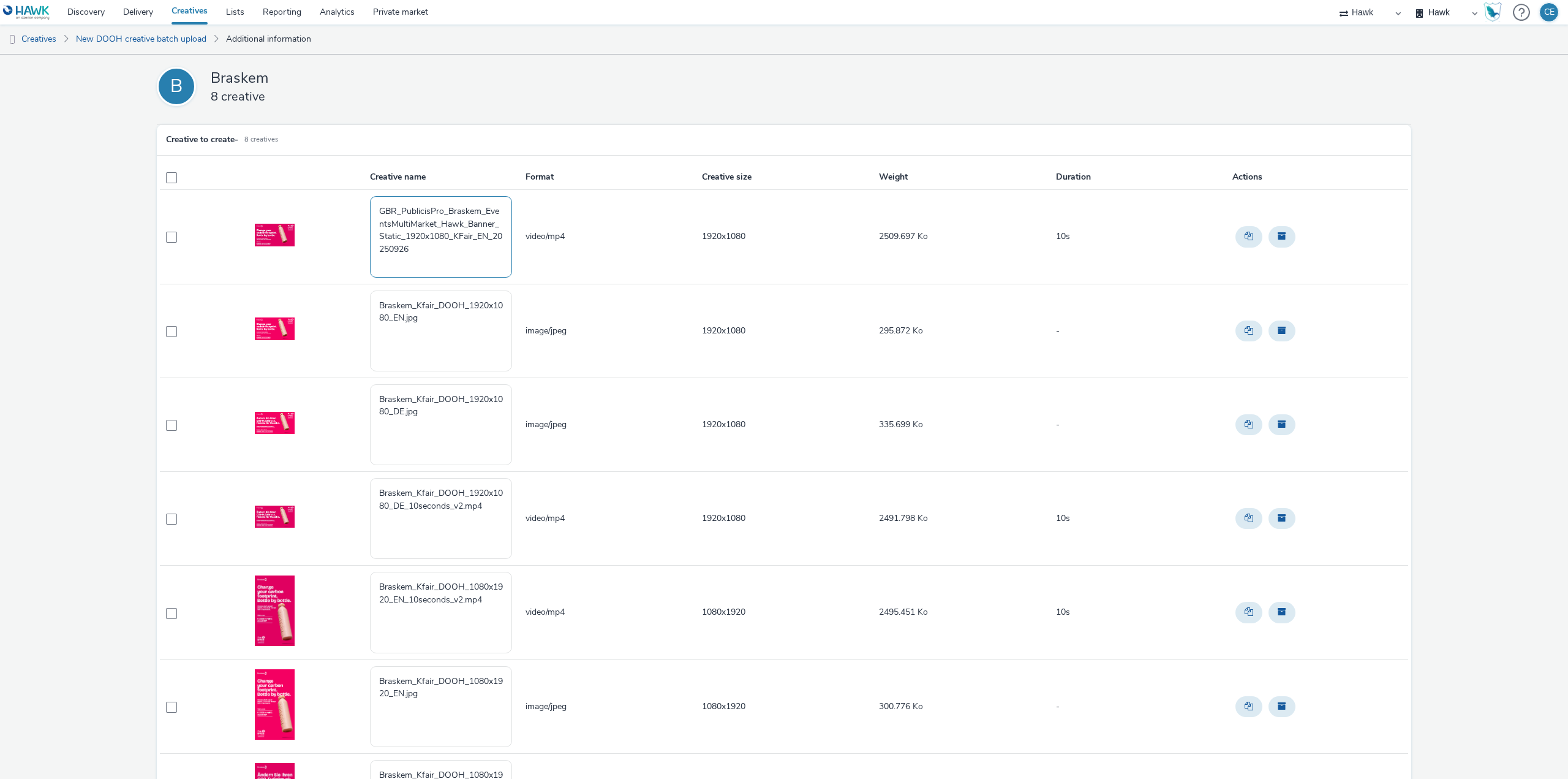
click at [474, 236] on textarea "GBR_PublicisPro_Braskem_EventsMultiMarket_Hawk_Banner_Static_1920x1080_KFair_EN…" at bounding box center [441, 237] width 142 height 81
click at [404, 237] on textarea "GBR_PublicisPro_Braskem_EventsMultiMarket_Hawk_Banner_Static_1920x1080_KFair_EN…" at bounding box center [441, 237] width 142 height 81
drag, startPoint x: 425, startPoint y: 237, endPoint x: 410, endPoint y: 235, distance: 15.1
click at [410, 235] on textarea "GBR_PublicisPro_Braskem_EventsMultiMarket_Hawk_Banner_Static_10"_1920x1080_KFai…" at bounding box center [441, 237] width 142 height 81
click at [425, 238] on textarea "GBR_PublicisPro_Braskem_EventsMultiMarket_Hawk_Banner_Static_10"_1920x1080_KFai…" at bounding box center [441, 237] width 142 height 81
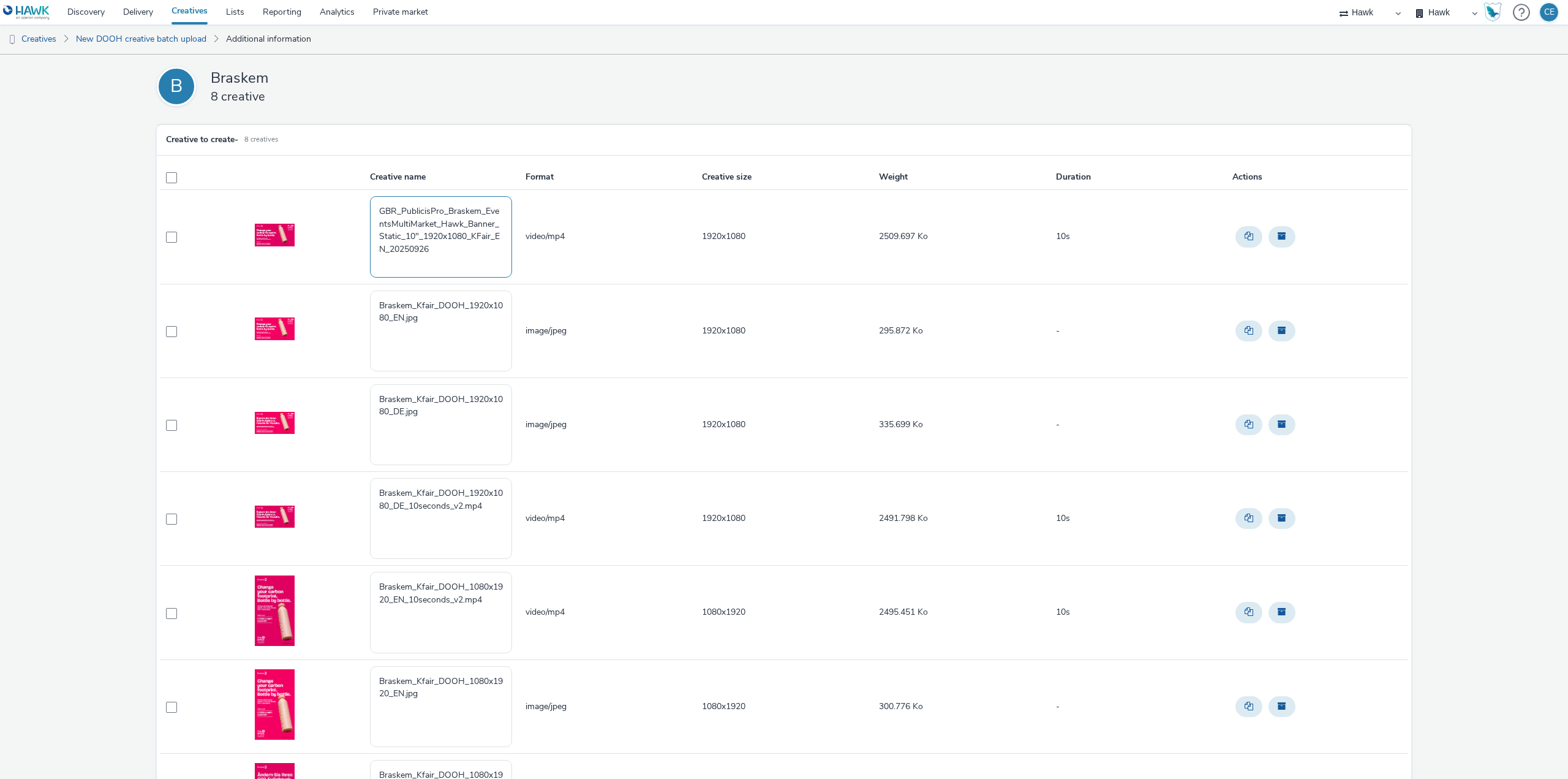
click at [421, 234] on textarea "GBR_PublicisPro_Braskem_EventsMultiMarket_Hawk_Banner_Static_10"_1920x1080_KFai…" at bounding box center [441, 237] width 142 height 81
click at [455, 238] on textarea "GBR_PublicisPro_Braskem_EventsMultiMarket_Hawk_Banner_Static_1920x1080_KFair_EN…" at bounding box center [441, 237] width 142 height 81
drag, startPoint x: 453, startPoint y: 260, endPoint x: 334, endPoint y: 199, distance: 133.7
click at [334, 199] on tr "GBR_PublicisPro_Braskem_EventsMultiMarket_Hawk_Banner_Static_1920x1080_10"_KFai…" at bounding box center [784, 237] width 1248 height 93
click at [461, 235] on textarea "GBR_PublicisPro_Braskem_EventsMultiMarket_Hawk_Banner_Static_1920x1080_10"_KFai…" at bounding box center [441, 237] width 142 height 81
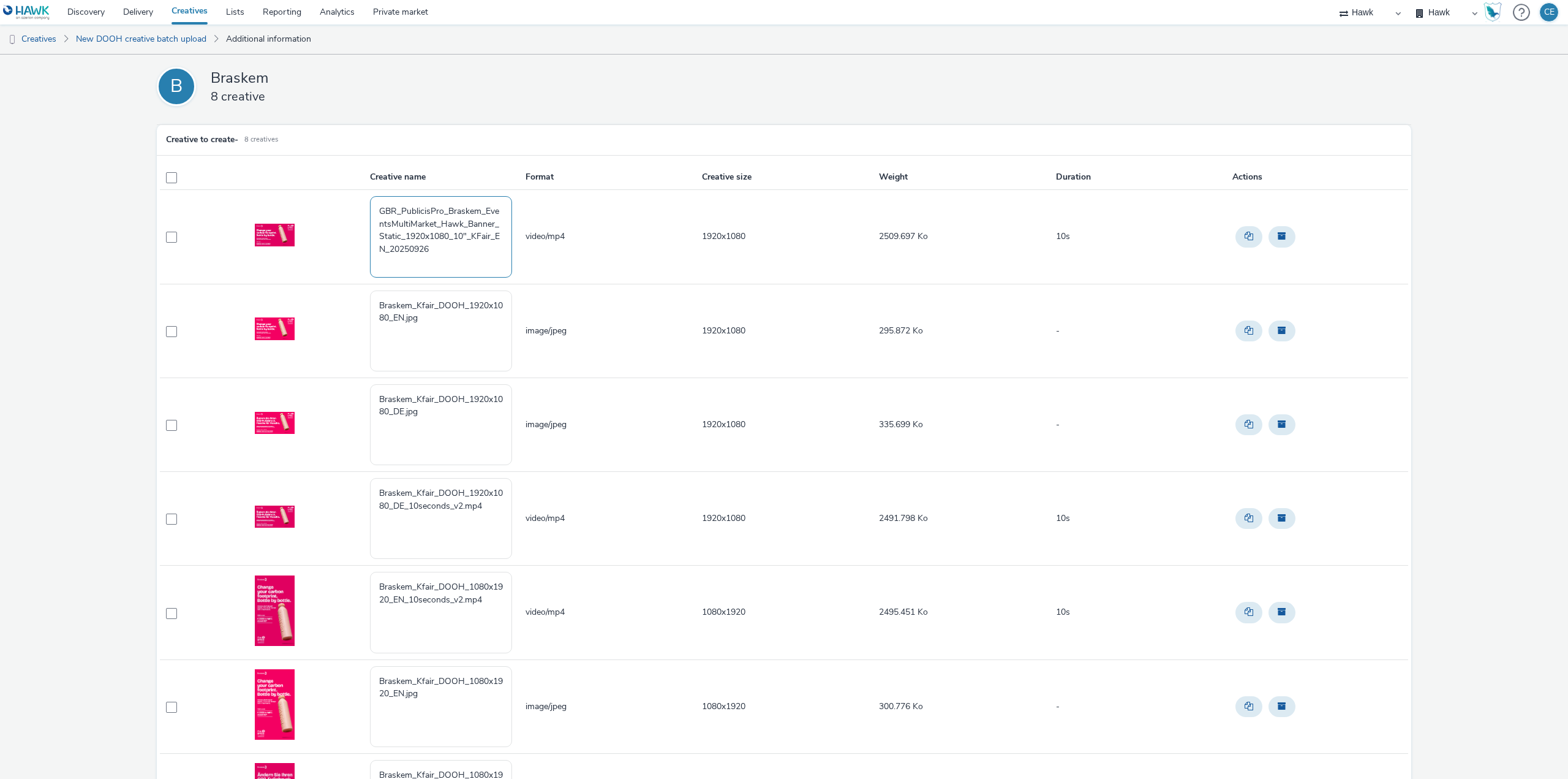
drag, startPoint x: 466, startPoint y: 223, endPoint x: 490, endPoint y: 229, distance: 24.7
click at [490, 229] on textarea "GBR_PublicisPro_Braskem_EventsMultiMarket_Hawk_Banner_Static_1920x1080_10"_KFai…" at bounding box center [441, 237] width 142 height 81
click at [491, 229] on textarea "GBR_PublicisPro_Braskem_EventsMultiMarket_Hawk_Banner_Static_1920x1080_10"_KFai…" at bounding box center [441, 237] width 142 height 81
drag, startPoint x: 491, startPoint y: 222, endPoint x: 464, endPoint y: 223, distance: 27.0
click at [464, 223] on textarea "GBR_PublicisPro_Braskem_EventsMultiMarket_Hawk_Banner_Static_1920x1080_10"_KFai…" at bounding box center [441, 237] width 142 height 81
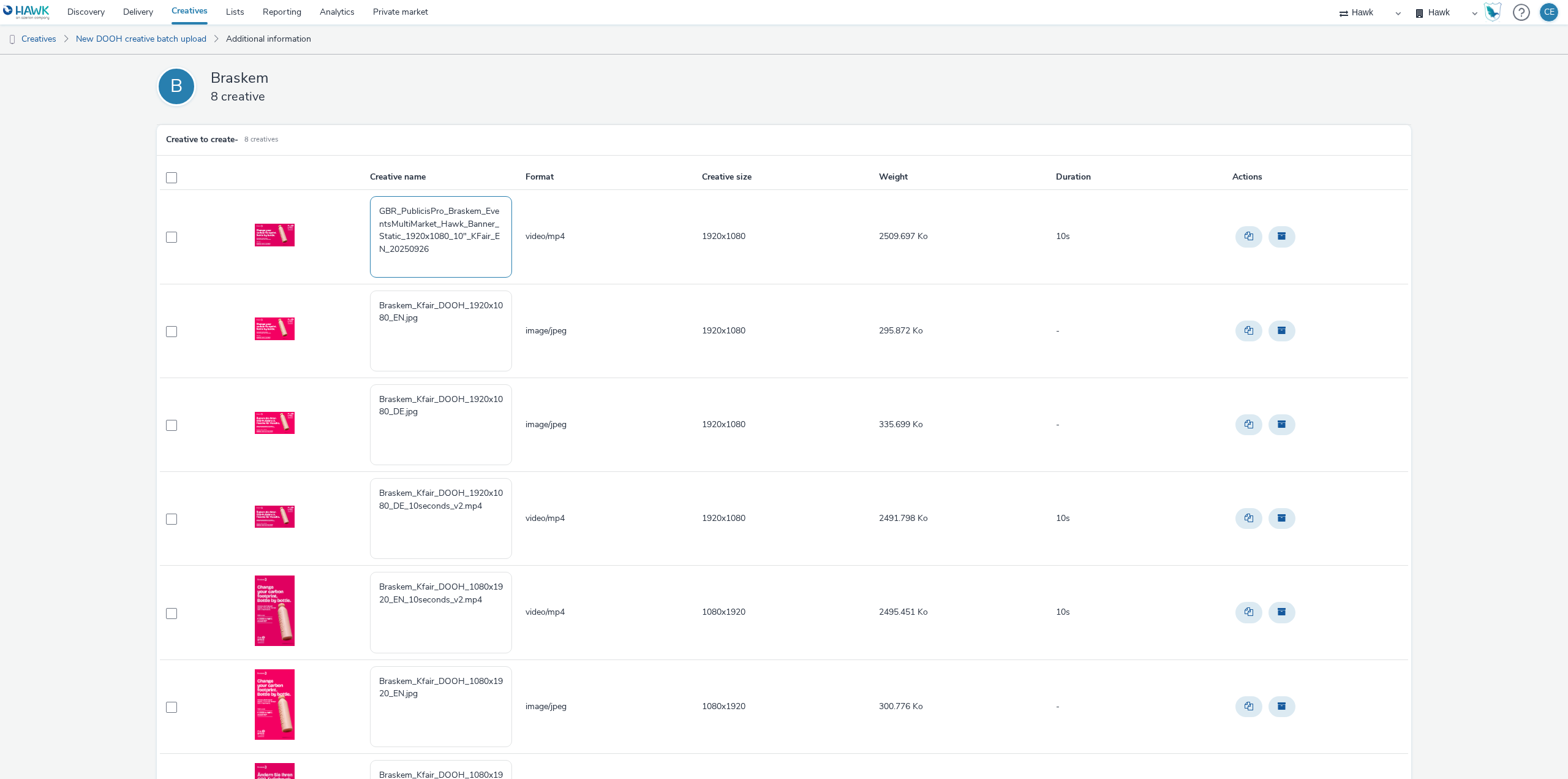
click at [493, 223] on textarea "GBR_PublicisPro_Braskem_EventsMultiMarket_Hawk_Banner_Static_1920x1080_10"_KFai…" at bounding box center [441, 237] width 142 height 81
drag, startPoint x: 491, startPoint y: 223, endPoint x: 466, endPoint y: 223, distance: 25.0
click at [466, 223] on textarea "GBR_PublicisPro_Braskem_EventsMultiMarket_Hawk_Banner_Static_1920x1080_10"_KFai…" at bounding box center [441, 237] width 142 height 81
click at [469, 223] on textarea "GBR_PublicisPro_Braskem_EventsMultiMarket_Hawk_Banner_Static_1920x1080_10"_KFai…" at bounding box center [441, 237] width 142 height 81
drag, startPoint x: 466, startPoint y: 219, endPoint x: 494, endPoint y: 220, distance: 28.0
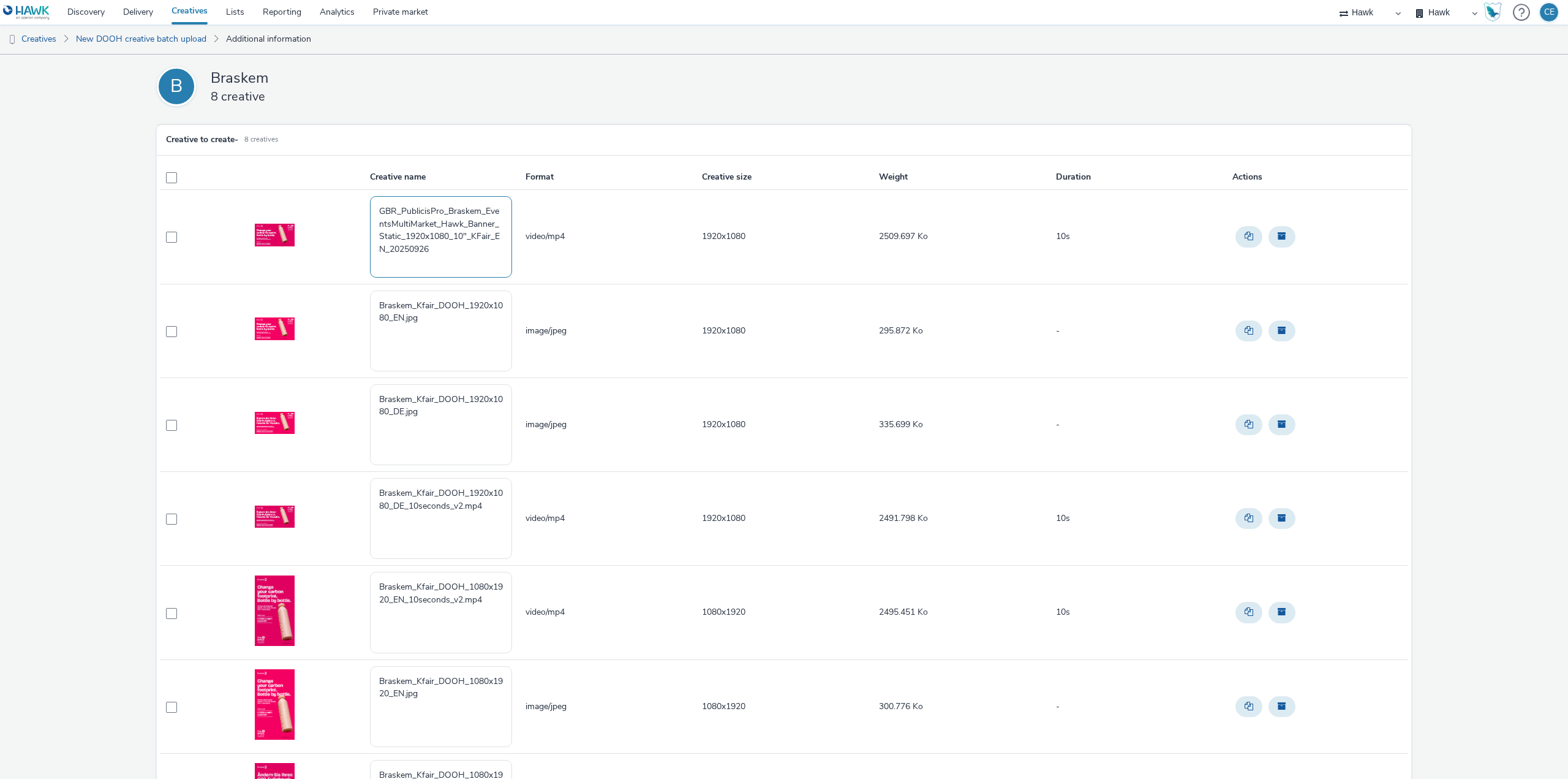
click at [494, 220] on textarea "GBR_PublicisPro_Braskem_EventsMultiMarket_Hawk_Banner_Static_1920x1080_10"_KFai…" at bounding box center [441, 237] width 142 height 81
drag, startPoint x: 425, startPoint y: 256, endPoint x: 360, endPoint y: 202, distance: 84.5
click at [360, 202] on tr "GBR_PublicisPro_Braskem_EventsMultiMarket_Hawk_Video_Static_1920x1080_10"_KFair…" at bounding box center [784, 237] width 1248 height 93
drag, startPoint x: 442, startPoint y: 234, endPoint x: 387, endPoint y: 239, distance: 55.2
click at [387, 239] on textarea "GBR_PublicisPro_Braskem_EventsMultiMarket_Hawk_Video_Static_1920x1080_10"_KFair…" at bounding box center [441, 237] width 142 height 81
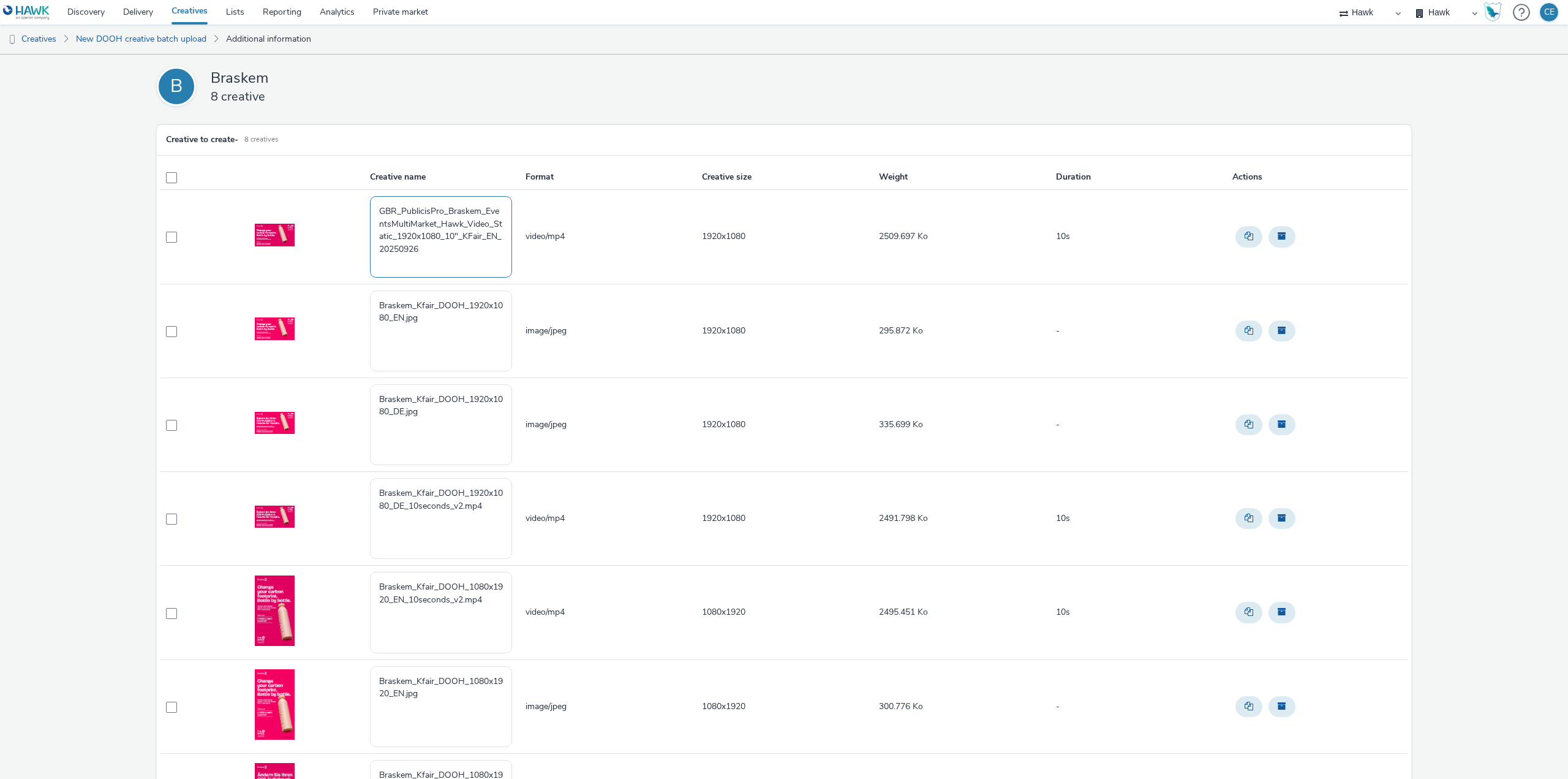
drag, startPoint x: 433, startPoint y: 253, endPoint x: 361, endPoint y: 207, distance: 85.4
click at [361, 207] on tr "GBR_PublicisPro_Braskem_EventsMultiMarket_Hawk_Video_Static_1920x1080_10"_KFair…" at bounding box center [784, 237] width 1248 height 93
type textarea "GBR_PublicisPro_Braskem_EventsMultiMarket_Hawk_Video_Static_1920x1080_10"_KFair…"
click at [451, 336] on textarea "Braskem_Kfair_DOOH_1920x1080_EN.jpg" at bounding box center [441, 331] width 142 height 81
paste textarea "GBR_PublicisPro_Braskem_EventsMultiMarket_Hawk_Video_Static_1920x1080_10"_KFair…"
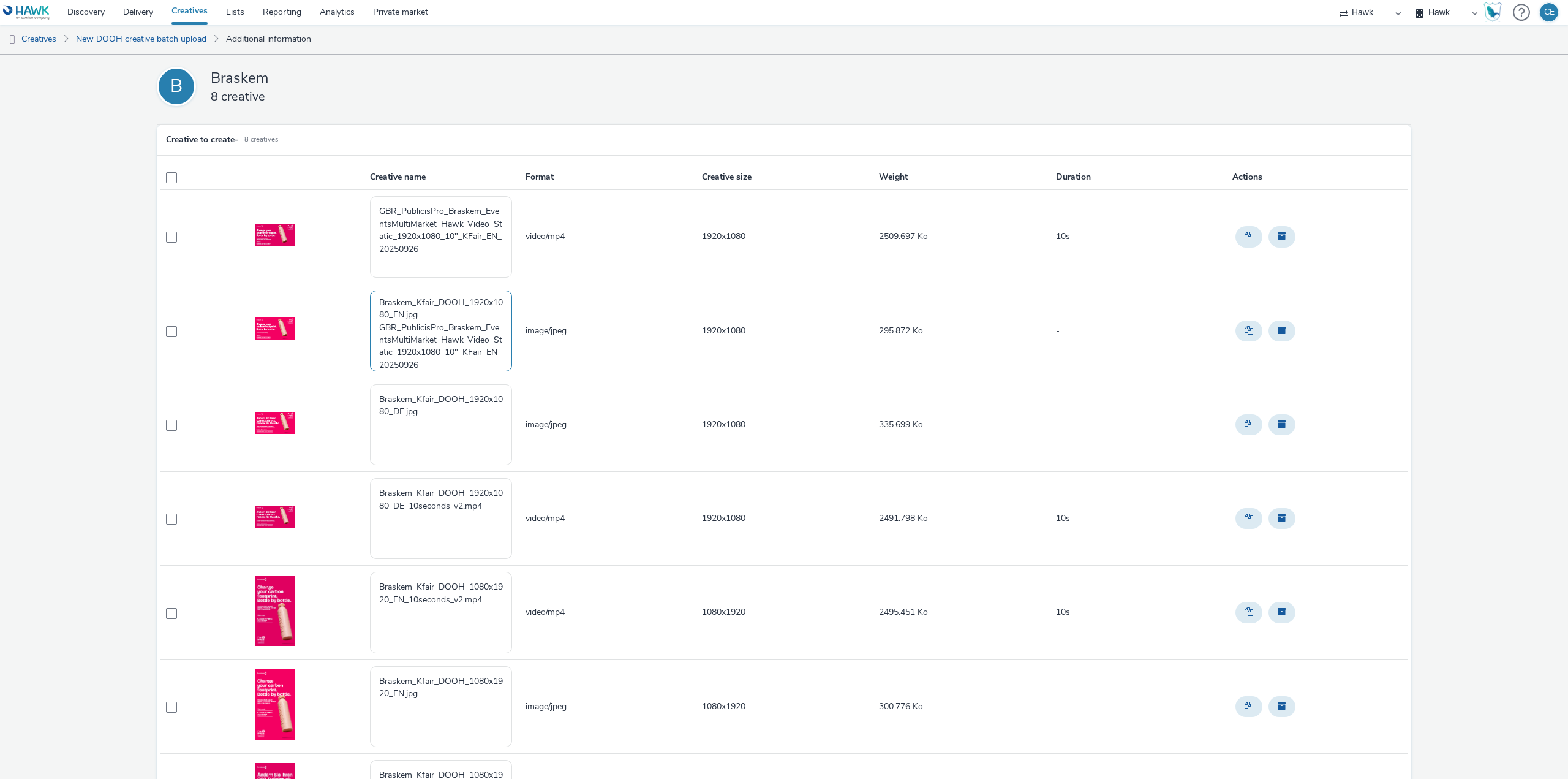
scroll to position [13, 0]
drag, startPoint x: 474, startPoint y: 337, endPoint x: 383, endPoint y: 341, distance: 91.1
click at [383, 341] on textarea "Braskem_Kfair_DOOH_1920x1080_EN.jpg GBR_PublicisPro_Braskem_EventsMultiMarket_H…" at bounding box center [441, 331] width 142 height 81
drag, startPoint x: 471, startPoint y: 338, endPoint x: 493, endPoint y: 340, distance: 22.1
click at [493, 340] on textarea "Braskem_Kfair_DOOH_1920x1080_EN.jpg GBR_PublicisPro_Braskem_EventsMultiMarket_H…" at bounding box center [441, 331] width 142 height 81
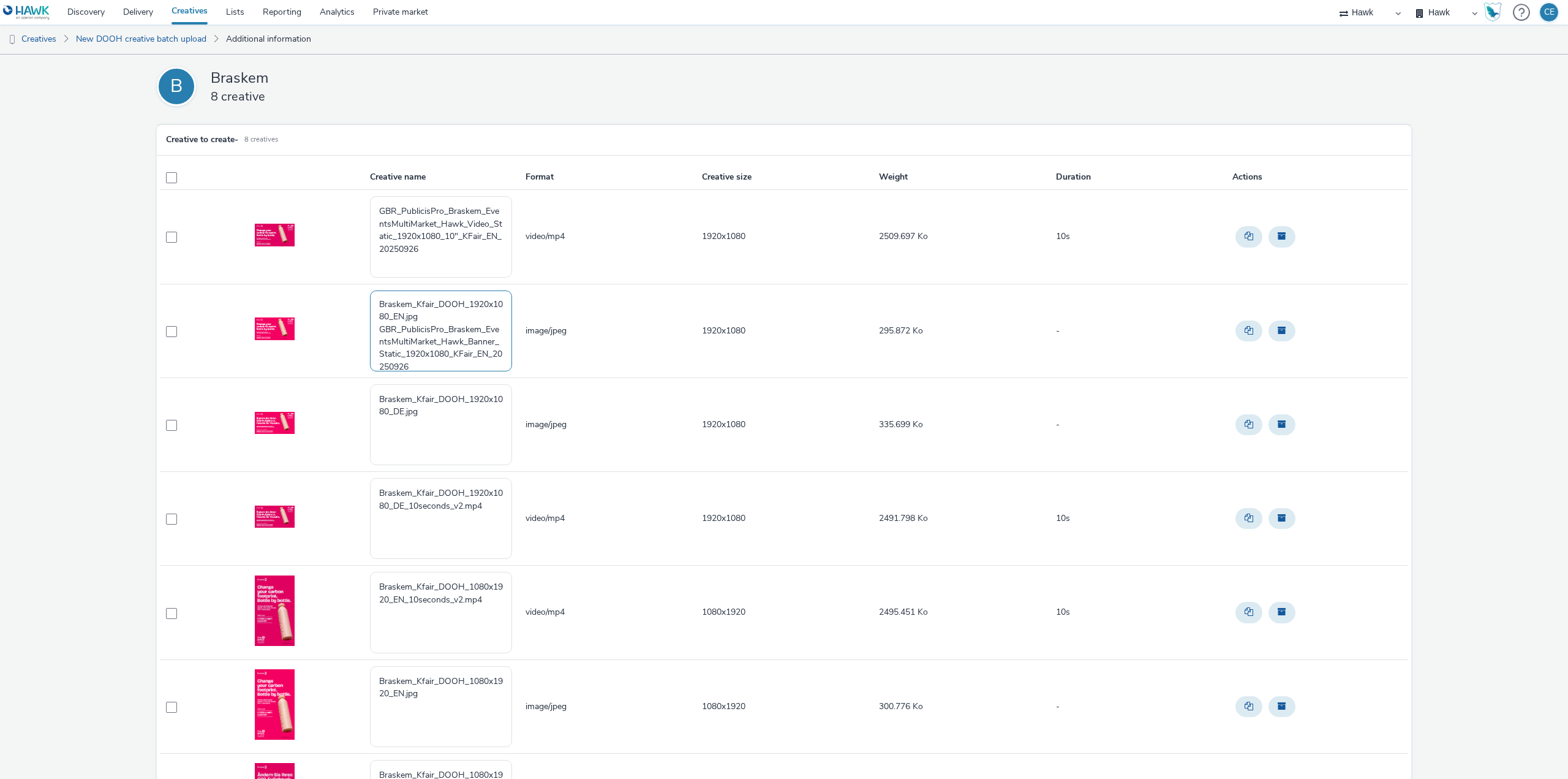
scroll to position [0, 0]
drag, startPoint x: 447, startPoint y: 319, endPoint x: 331, endPoint y: 296, distance: 118.3
click at [334, 300] on tr "Braskem_Kfair_DOOH_1920x1080_EN.jpg GBR_PublicisPro_Braskem_EventsMultiMarket_H…" at bounding box center [784, 331] width 1248 height 93
click at [379, 311] on textarea "GBR_PublicisPro_Braskem_EventsMultiMarket_Hawk_Banner_Static_1920x1080_KFair_EN…" at bounding box center [441, 331] width 142 height 81
click at [372, 321] on textarea "GBR_PublicisPro_Braskem_EventsMultiMarket_Hawk_Banner_Static_1920x1080_KFair_EN…" at bounding box center [441, 331] width 142 height 81
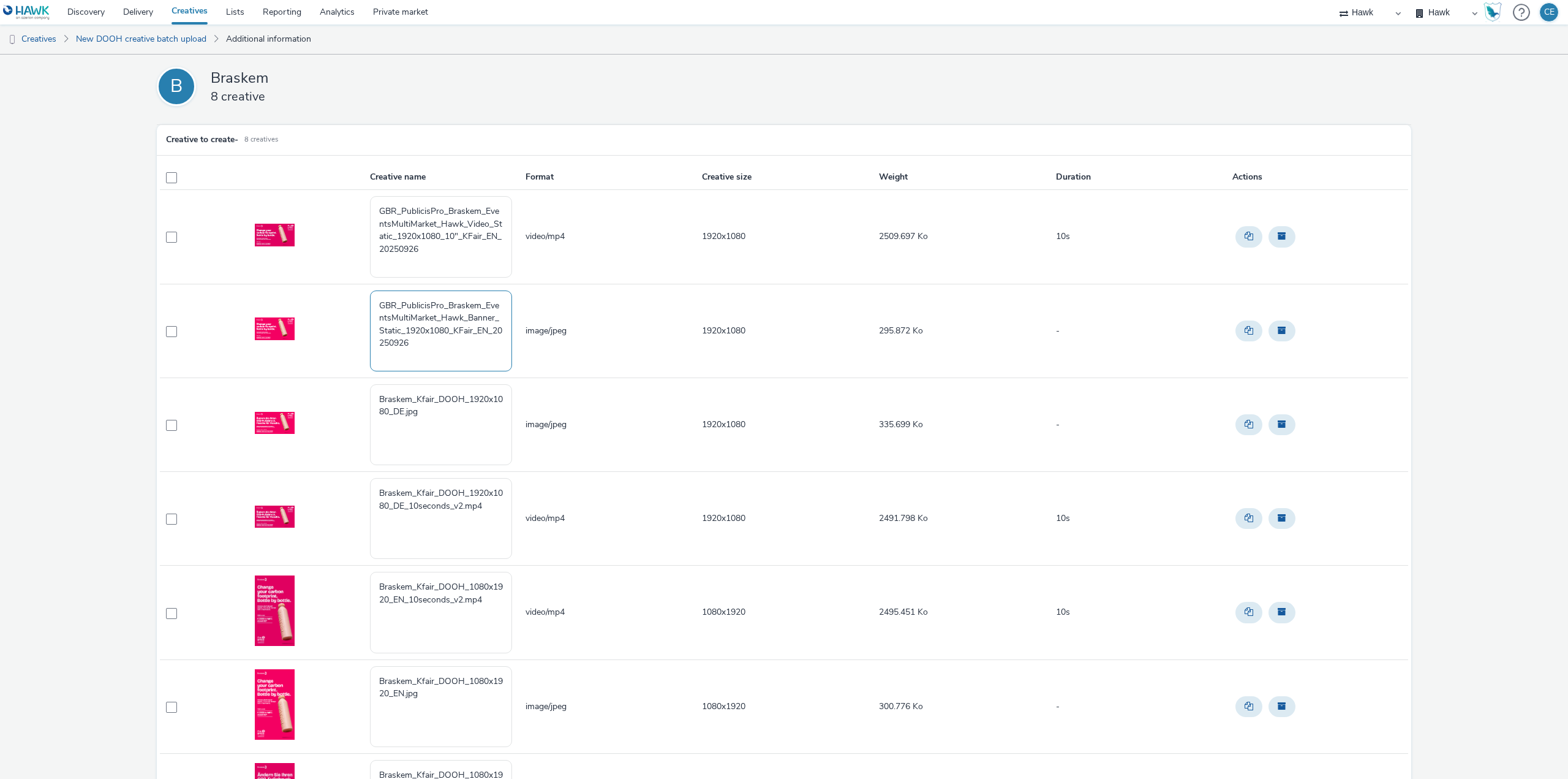
drag, startPoint x: 442, startPoint y: 354, endPoint x: 364, endPoint y: 298, distance: 96.0
click at [364, 298] on tr "GBR_PublicisPro_Braskem_EventsMultiMarket_Hawk_Banner_Static_1920x1080_KFair_EN…" at bounding box center [784, 331] width 1248 height 93
type textarea "GBR_PublicisPro_Braskem_EventsMultiMarket_Hawk_Banner_Static_1920x1080_KFair_EN…"
click at [477, 418] on textarea "Braskem_Kfair_DOOH_1920x1080_DE.jpg" at bounding box center [441, 424] width 142 height 81
paste textarea "GBR_PublicisPro_Braskem_EventsMultiMarket_Hawk_Banner_Static_1920x1080_KFair_EN…"
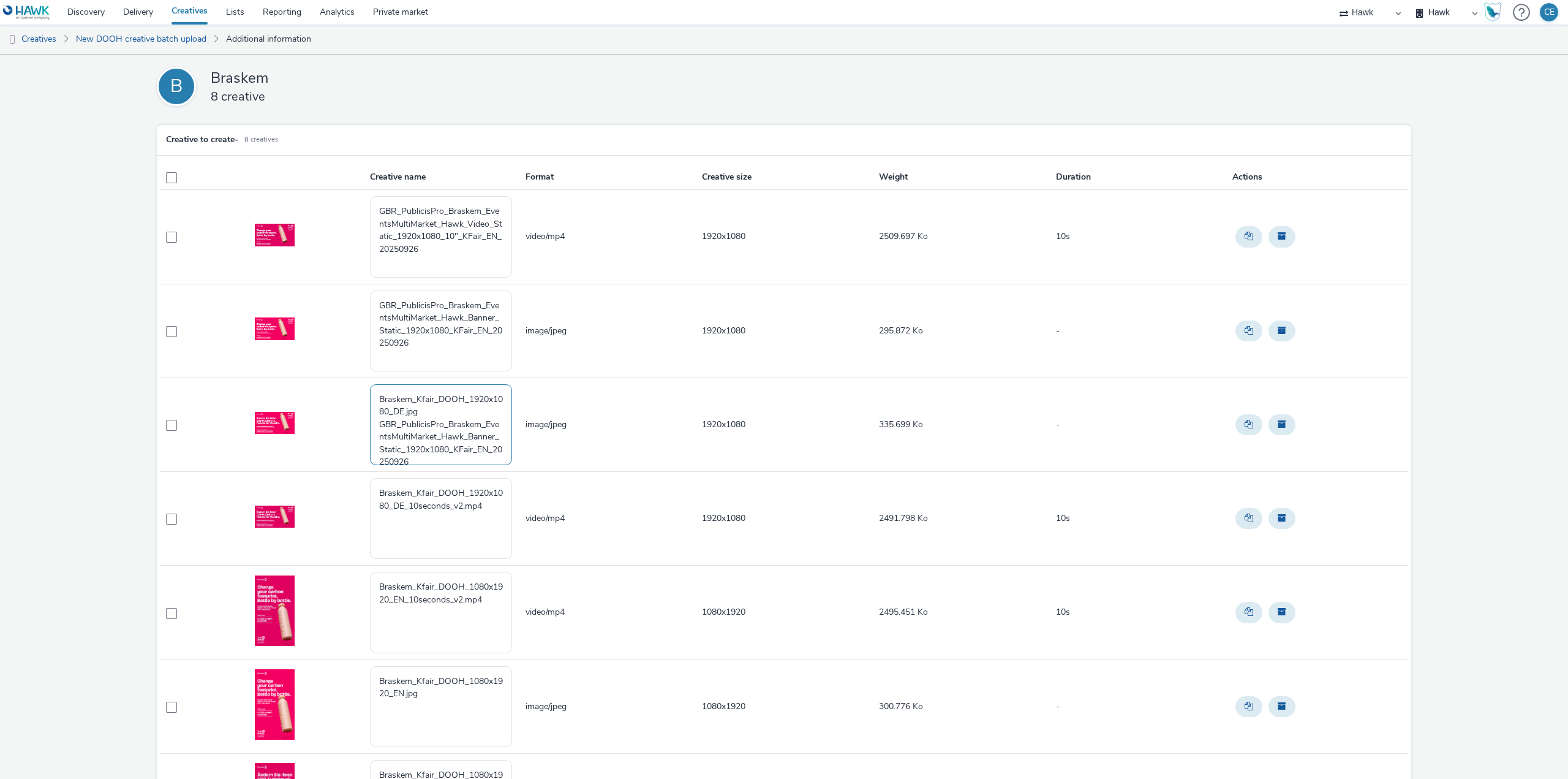
scroll to position [4, 0]
click at [389, 458] on textarea "Braskem_Kfair_DOOH_1920x1080_DE.jpg GBR_PublicisPro_Braskem_EventsMultiMarket_H…" at bounding box center [441, 424] width 142 height 81
click at [391, 458] on textarea "Braskem_Kfair_DOOH_1920x1080_DE.jpg GBR_PublicisPro_Braskem_EventsMultiMarket_H…" at bounding box center [441, 424] width 142 height 81
drag, startPoint x: 375, startPoint y: 422, endPoint x: 369, endPoint y: 383, distance: 39.5
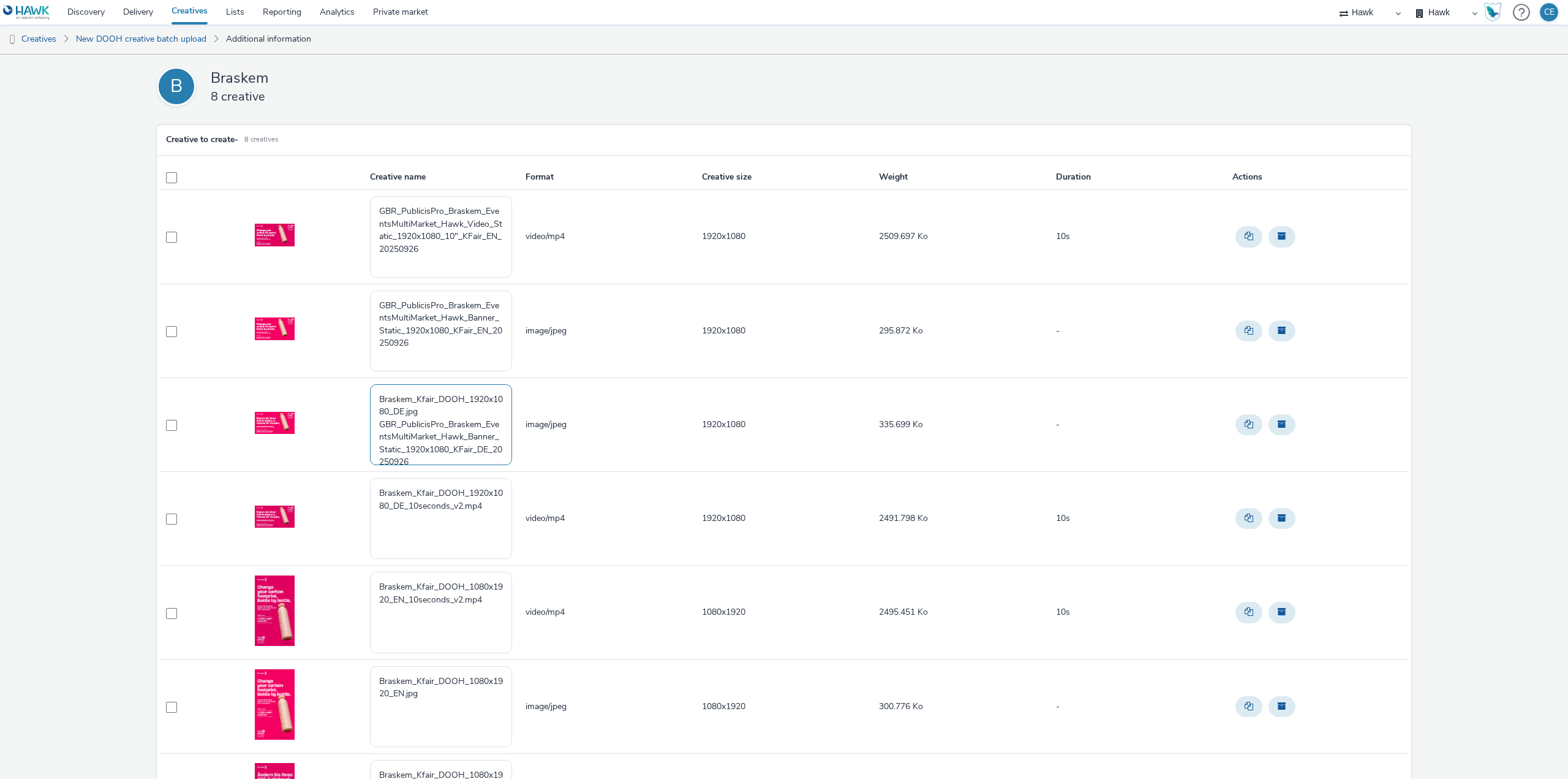
click at [369, 383] on td "Braskem_Kfair_DOOH_1920x1080_DE.jpg GBR_PublicisPro_Braskem_EventsMultiMarket_H…" at bounding box center [446, 424] width 155 height 93
type textarea "GBR_PublicisPro_Braskem_EventsMultiMarket_Hawk_Banner_Static_1920x1080_KFair_DE…"
click at [486, 531] on textarea "Braskem_Kfair_DOOH_1920x1080_DE_10seconds_v2.mp4" at bounding box center [441, 518] width 142 height 81
drag, startPoint x: 438, startPoint y: 448, endPoint x: 360, endPoint y: 394, distance: 94.9
click at [360, 394] on tr "GBR_PublicisPro_Braskem_EventsMultiMarket_Hawk_Banner_Static_1920x1080_KFair_DE…" at bounding box center [784, 424] width 1248 height 93
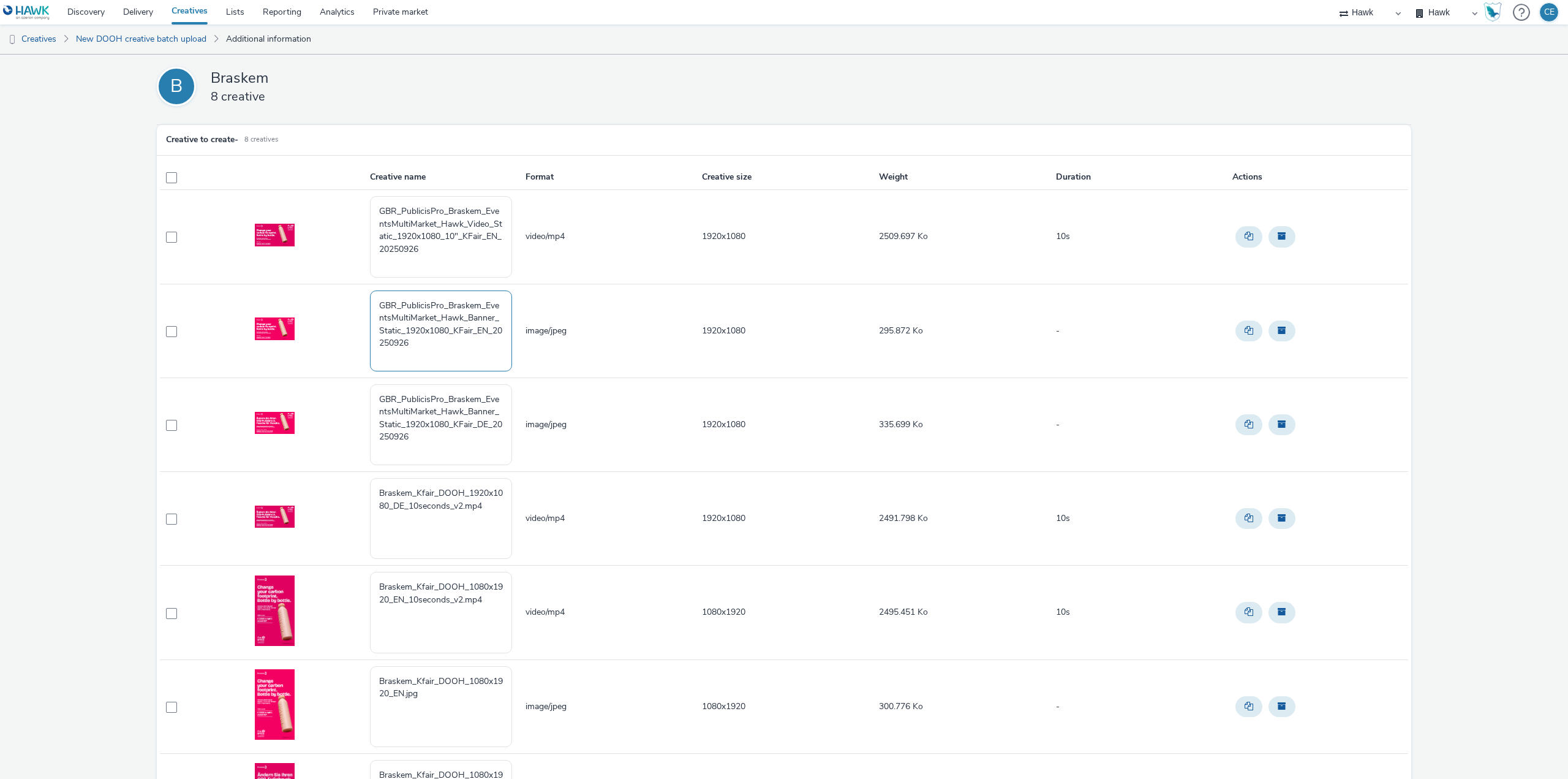
click at [441, 353] on textarea "GBR_PublicisPro_Braskem_EventsMultiMarket_Hawk_Banner_Static_1920x1080_KFair_EN…" at bounding box center [441, 331] width 142 height 81
drag, startPoint x: 424, startPoint y: 249, endPoint x: 345, endPoint y: 208, distance: 89.0
click at [345, 208] on tr "GBR_PublicisPro_Braskem_EventsMultiMarket_Hawk_Video_Static_1920x1080_10"_KFair…" at bounding box center [784, 237] width 1248 height 93
click at [484, 534] on textarea "Braskem_Kfair_DOOH_1920x1080_DE_10seconds_v2.mp4" at bounding box center [441, 518] width 142 height 81
click at [493, 516] on textarea "Braskem_Kfair_DOOH_1920x1080_DE_10seconds_v2.mp4" at bounding box center [441, 518] width 142 height 81
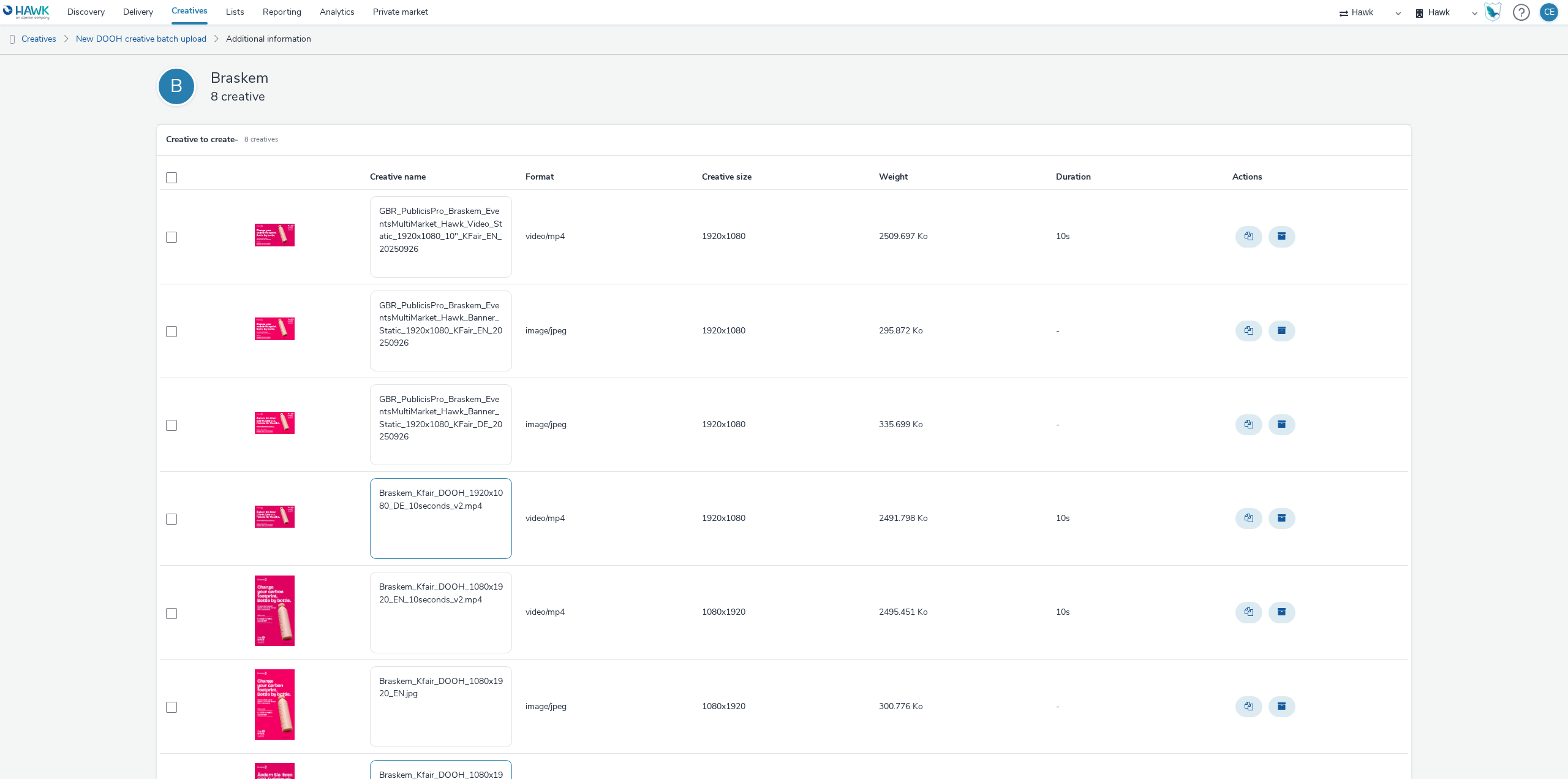
paste textarea "GBR_PublicisPro_Braskem_EventsMultiMarket_Hawk_Video_Static_1920x1080_10"_KFair…"
drag, startPoint x: 402, startPoint y: 554, endPoint x: 391, endPoint y: 545, distance: 14.2
click at [391, 545] on textarea "Braskem_Kfair_DOOH_1920x1080_DE_10seconds_v2.mp4 GBR_PublicisPro_Braskem_Events…" at bounding box center [441, 518] width 142 height 81
click at [373, 499] on textarea "Braskem_Kfair_DOOH_1920x1080_DE_10seconds_v2.mp4 GBR_PublicisPro_Braskem_Events…" at bounding box center [441, 518] width 142 height 81
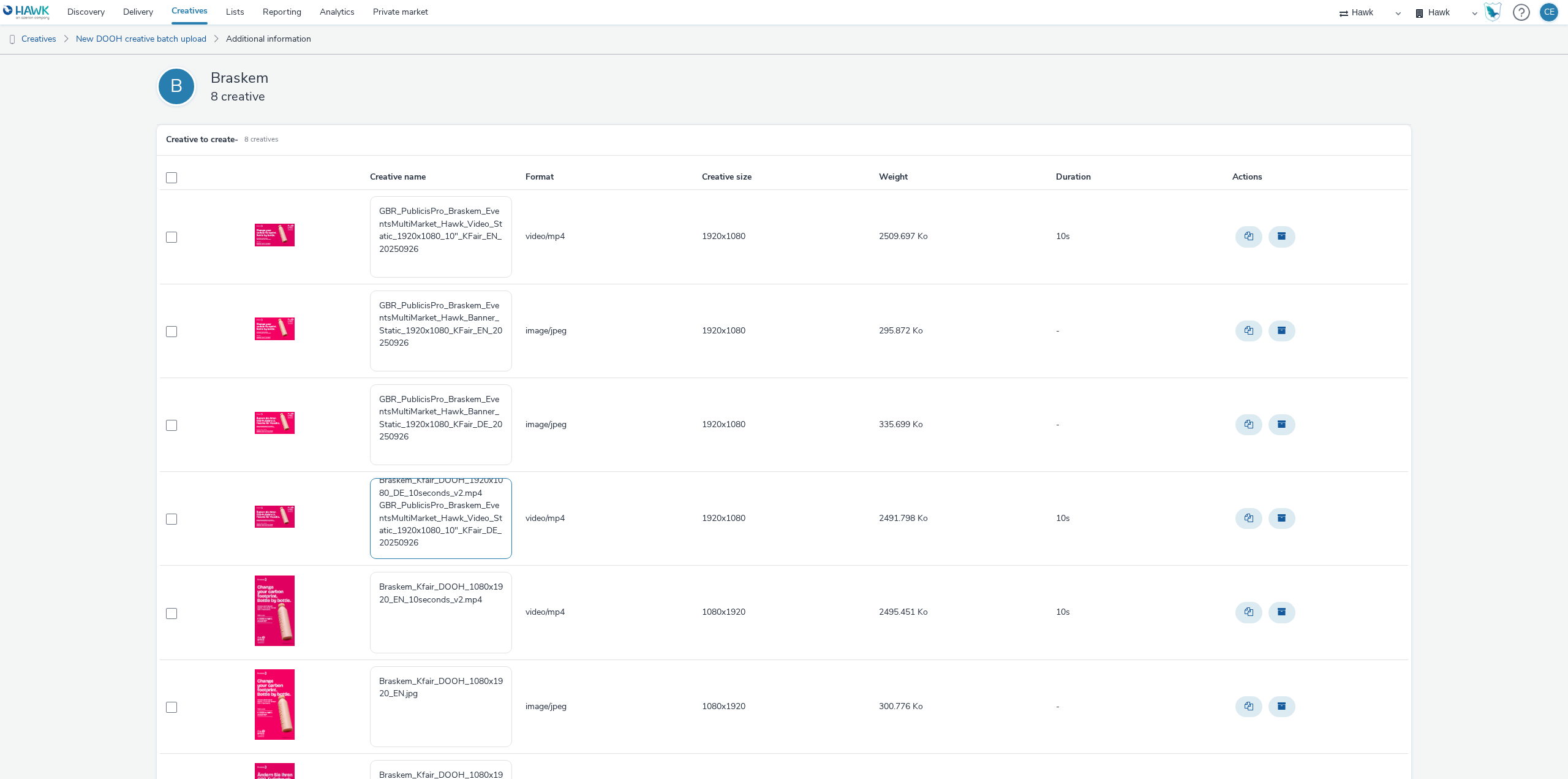
scroll to position [0, 0]
drag, startPoint x: 375, startPoint y: 508, endPoint x: 361, endPoint y: 468, distance: 42.4
click at [361, 468] on tbody "GBR_PublicisPro_Braskem_EventsMultiMarket_Hawk_Video_Static_1920x1080_10"_KFair…" at bounding box center [784, 565] width 1248 height 751
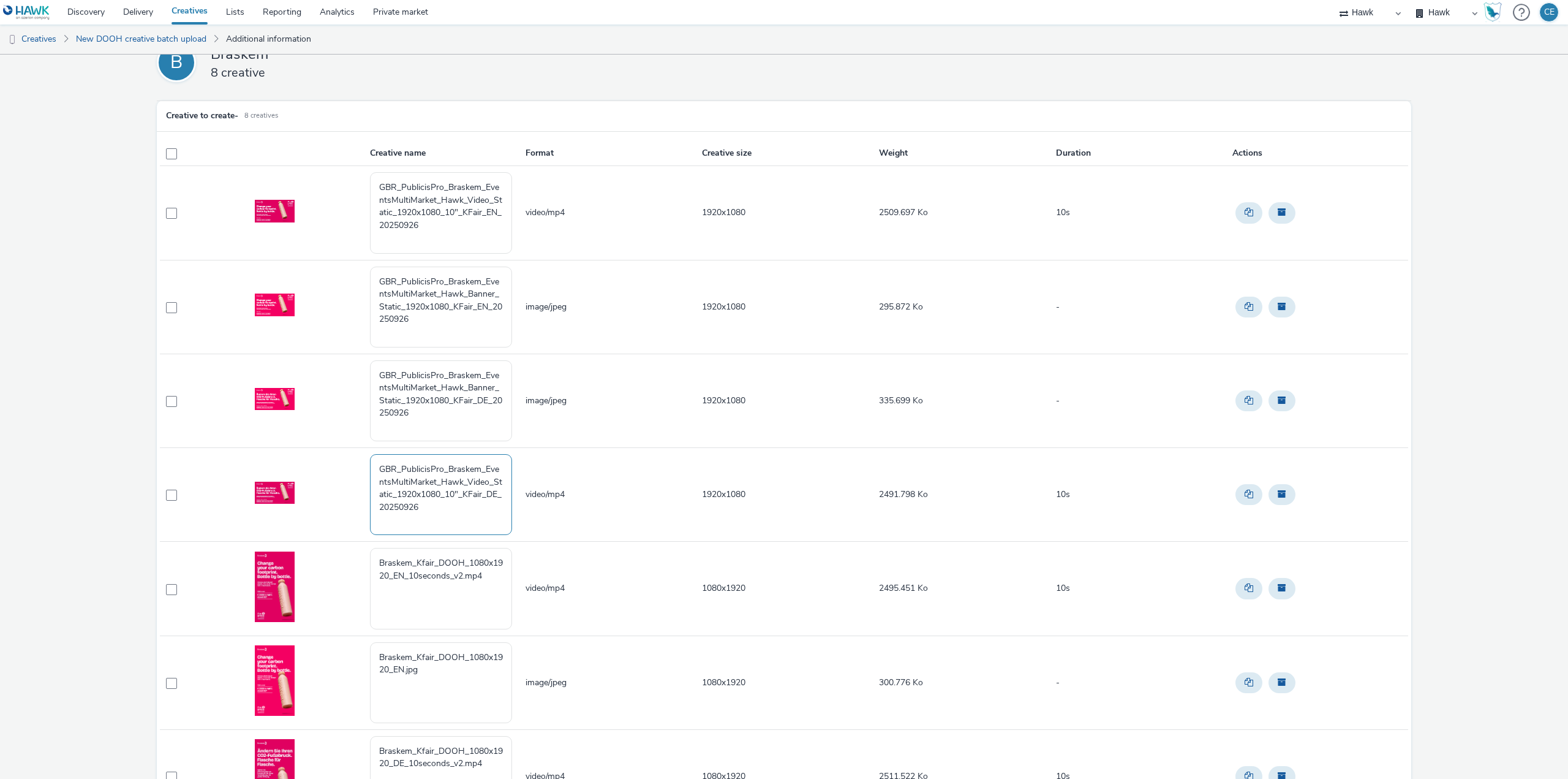
scroll to position [61, 0]
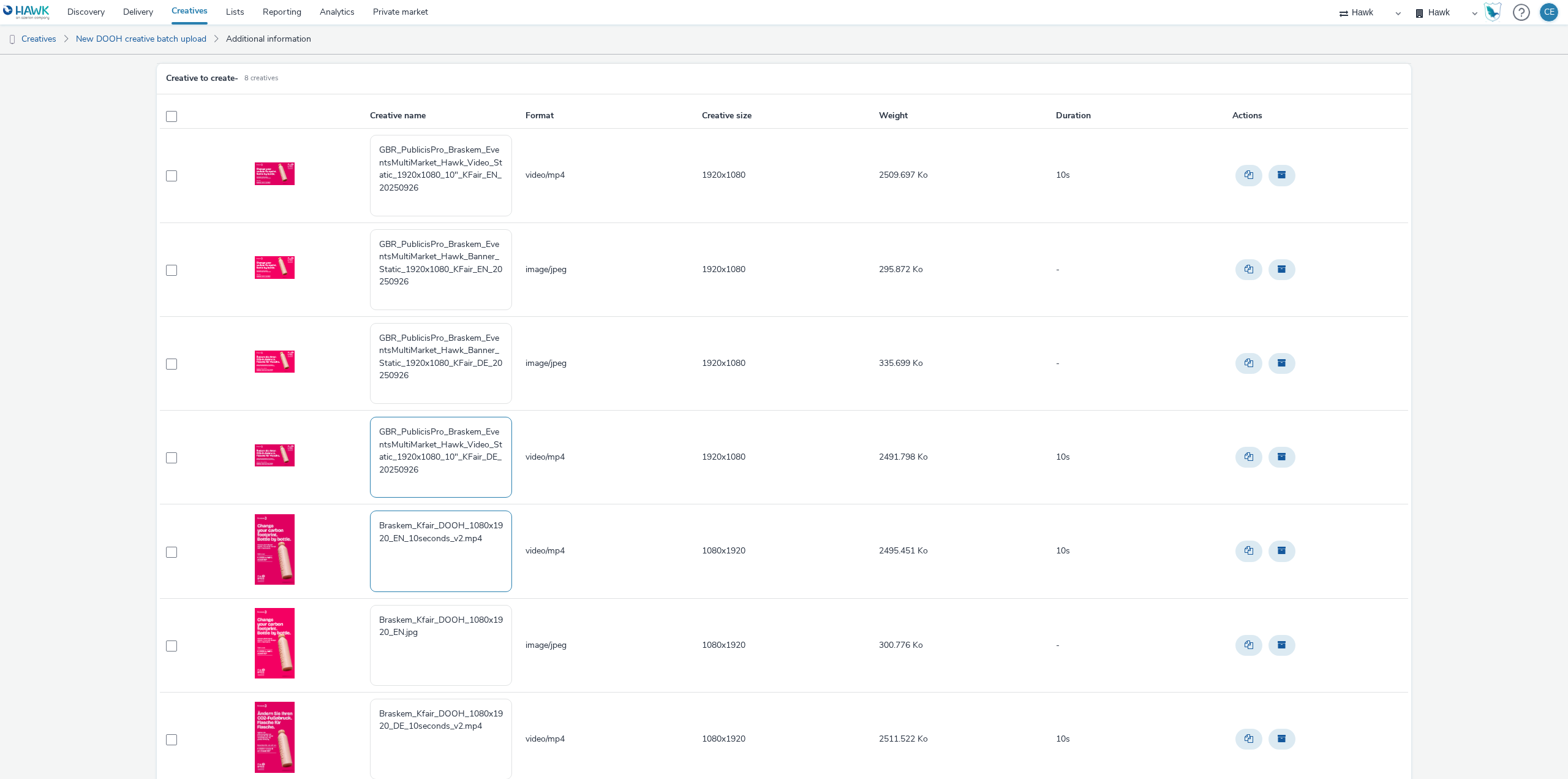
type textarea "GBR_PublicisPro_Braskem_EventsMultiMarket_Hawk_Video_Static_1920x1080_10"_KFair…"
click at [471, 567] on textarea "Braskem_Kfair_DOOH_1080x1920_EN_10seconds_v2.mp4" at bounding box center [441, 550] width 142 height 81
click at [489, 550] on textarea "Braskem_Kfair_DOOH_1080x1920_EN_10seconds_v2.mp4" at bounding box center [441, 550] width 142 height 81
drag, startPoint x: 447, startPoint y: 185, endPoint x: 372, endPoint y: 135, distance: 90.1
click at [372, 135] on textarea "GBR_PublicisPro_Braskem_EventsMultiMarket_Hawk_Video_Static_1920x1080_10"_KFair…" at bounding box center [441, 175] width 142 height 81
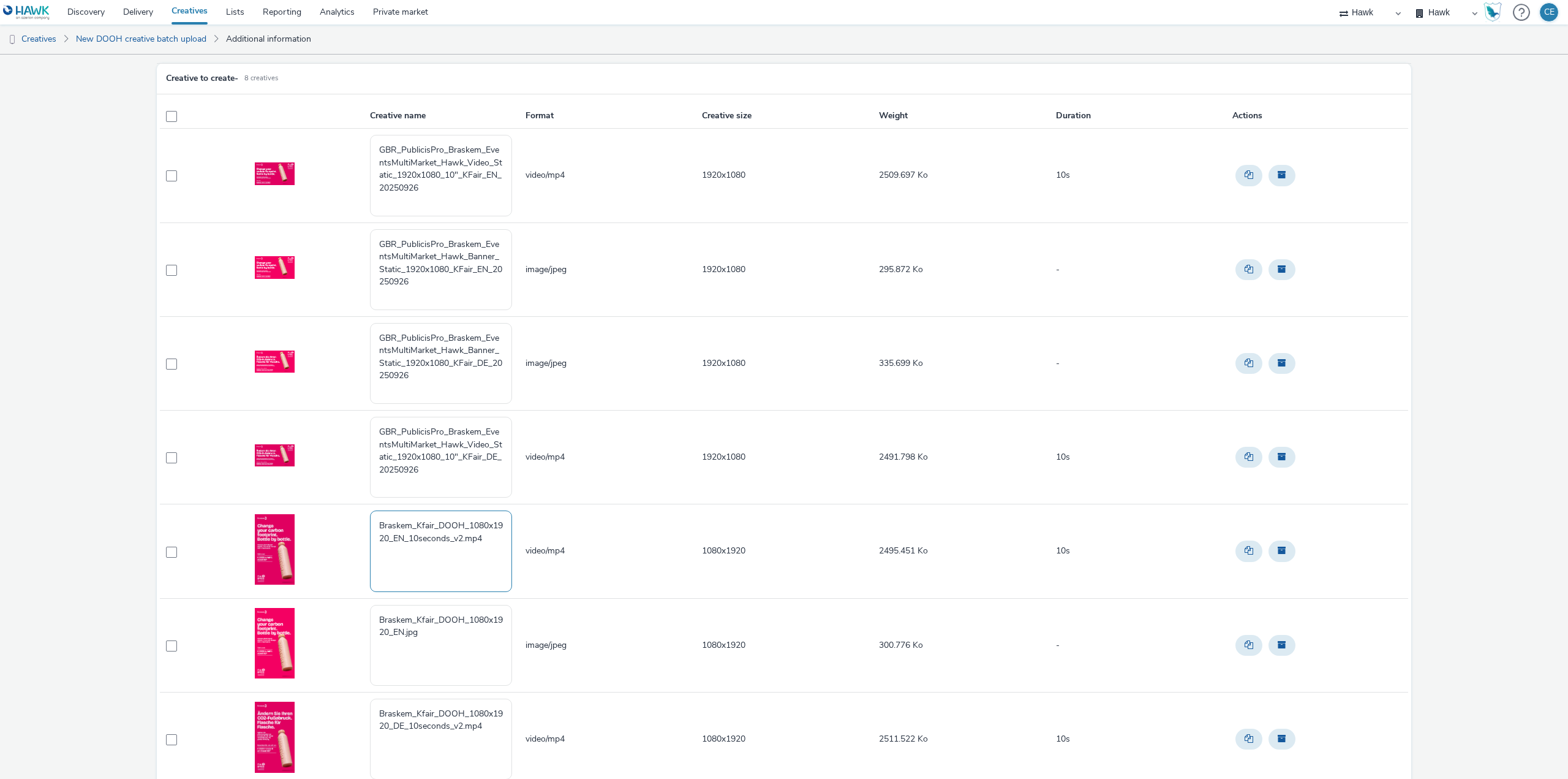
click at [437, 567] on textarea "Braskem_Kfair_DOOH_1080x1920_EN_10seconds_v2.mp4" at bounding box center [441, 550] width 142 height 81
click at [482, 547] on textarea "Braskem_Kfair_DOOH_1080x1920_EN_10seconds_v2.mp4" at bounding box center [441, 550] width 142 height 81
click at [493, 537] on textarea "Braskem_Kfair_DOOH_1080x1920_EN_10seconds_v2.mp4" at bounding box center [441, 550] width 142 height 81
paste textarea "GBR_PublicisPro_Braskem_EventsMultiMarket_Hawk_Video_Static_1920x1080_10"_KFair…"
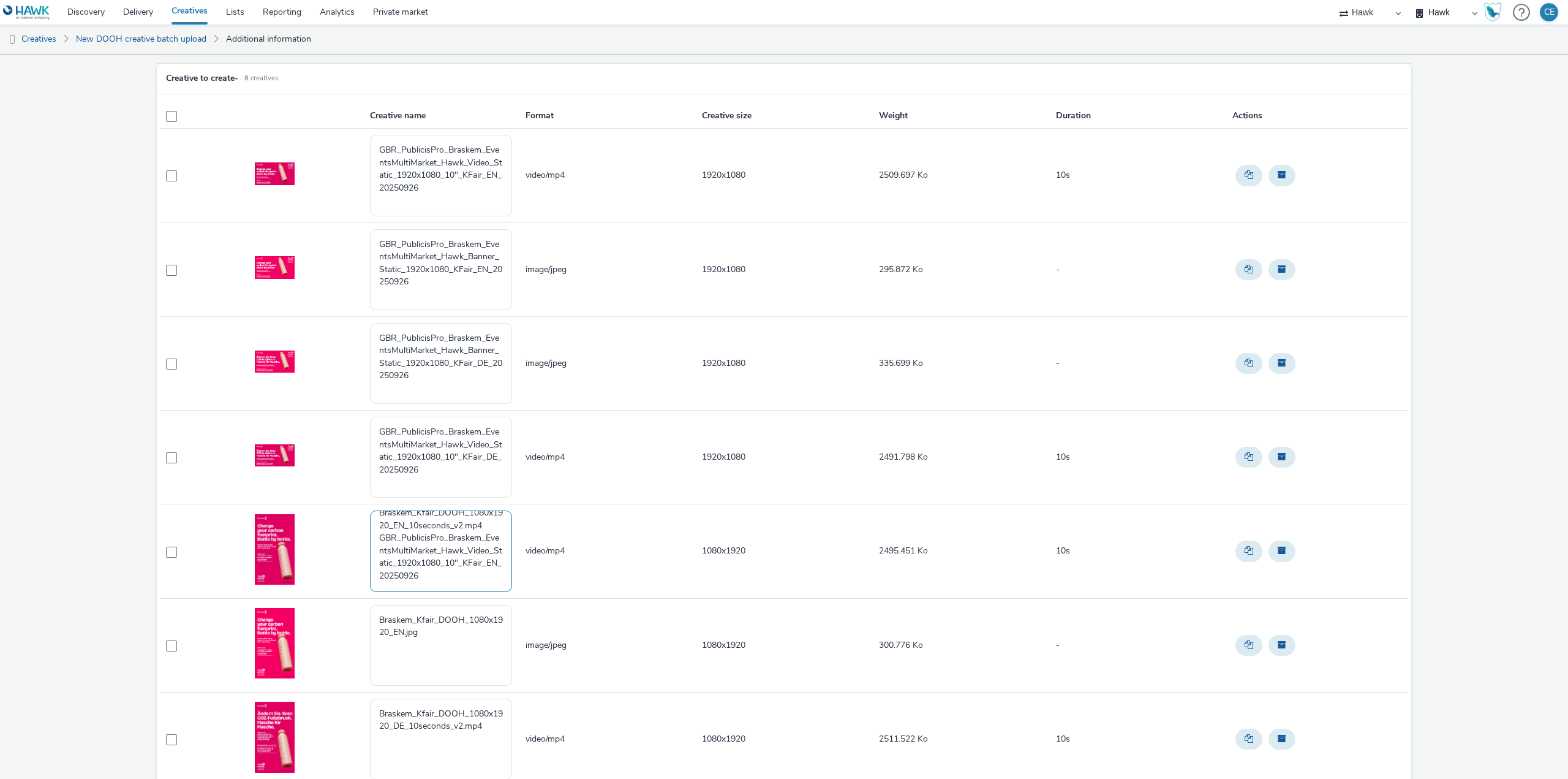
drag, startPoint x: 437, startPoint y: 575, endPoint x: 412, endPoint y: 574, distance: 25.0
click at [412, 574] on textarea "Braskem_Kfair_DOOH_1080x1920_EN_10seconds_v2.mp4 GBR_PublicisPro_Braskem_Events…" at bounding box center [441, 550] width 142 height 81
click at [431, 574] on textarea "Braskem_Kfair_DOOH_1080x1920_EN_10seconds_v2.mp4 GBR_PublicisPro_Braskem_Events…" at bounding box center [441, 550] width 142 height 81
paste textarea "1920x"
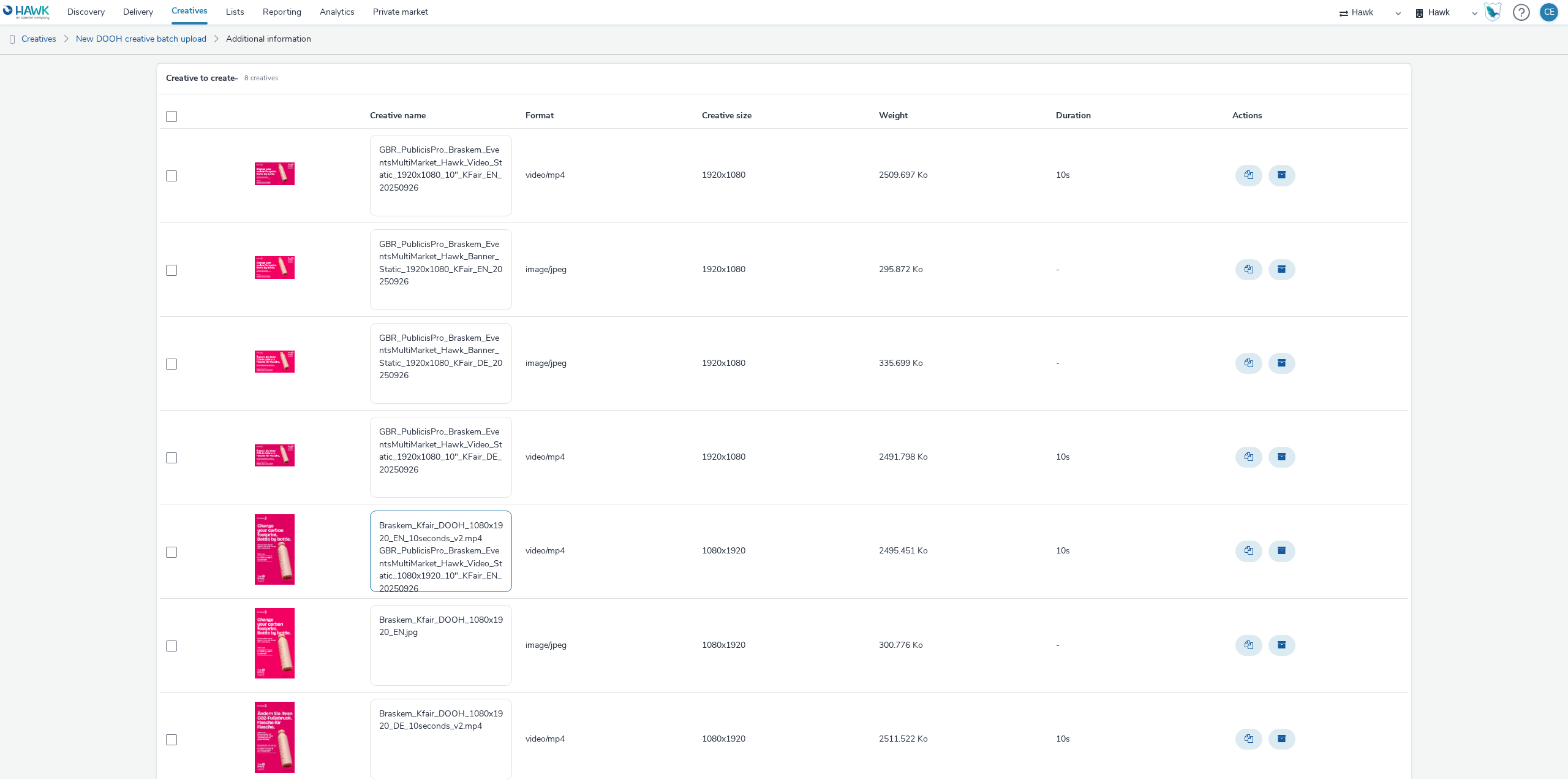
drag, startPoint x: 373, startPoint y: 549, endPoint x: 365, endPoint y: 494, distance: 55.6
click at [365, 494] on tbody "GBR_PublicisPro_Braskem_EventsMultiMarket_Hawk_Video_Static_1920x1080_10"_KFair…" at bounding box center [784, 504] width 1248 height 751
drag, startPoint x: 447, startPoint y: 571, endPoint x: 327, endPoint y: 509, distance: 135.1
click at [327, 509] on tr "GBR_PublicisPro_Braskem_EventsMultiMarket_Hawk_Video_Static_1080x1920_10"_KFair…" at bounding box center [784, 551] width 1248 height 93
type textarea "GBR_PublicisPro_Braskem_EventsMultiMarket_Hawk_Video_Static_1080x1920_10"_KFair…"
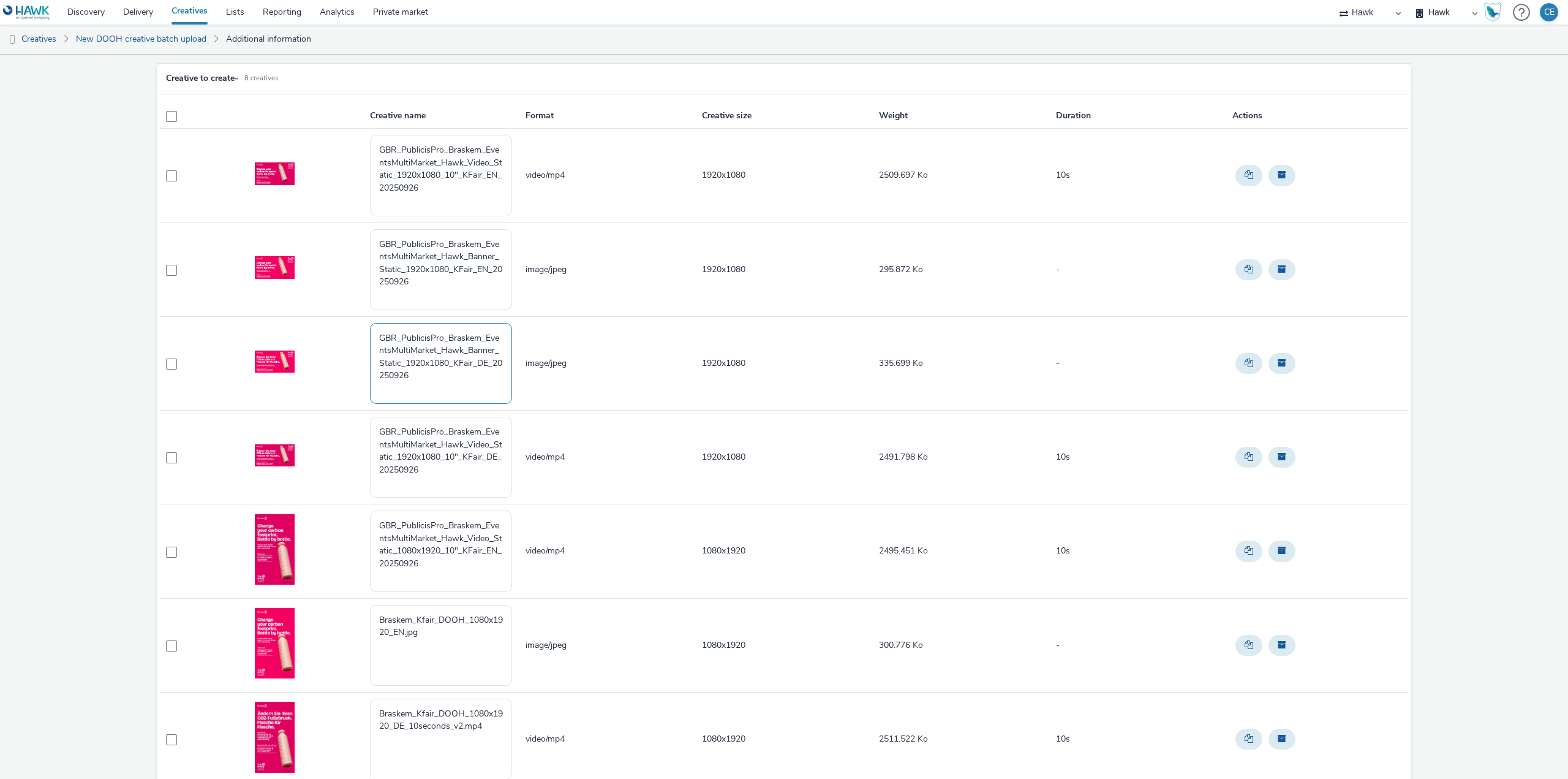
click at [418, 375] on textarea "GBR_PublicisPro_Braskem_EventsMultiMarket_Hawk_Banner_Static_1920x1080_KFair_DE…" at bounding box center [441, 363] width 142 height 81
drag, startPoint x: 420, startPoint y: 376, endPoint x: 355, endPoint y: 324, distance: 83.2
click at [355, 324] on tr "GBR_PublicisPro_Braskem_EventsMultiMarket_Hawk_Banner_Static_1920x1080_KFair_DE…" at bounding box center [784, 363] width 1248 height 93
drag, startPoint x: 419, startPoint y: 307, endPoint x: 419, endPoint y: 293, distance: 14.0
click at [419, 303] on textarea "GBR_PublicisPro_Braskem_EventsMultiMarket_Hawk_Banner_Static_1920x1080_KFair_EN…" at bounding box center [441, 269] width 142 height 81
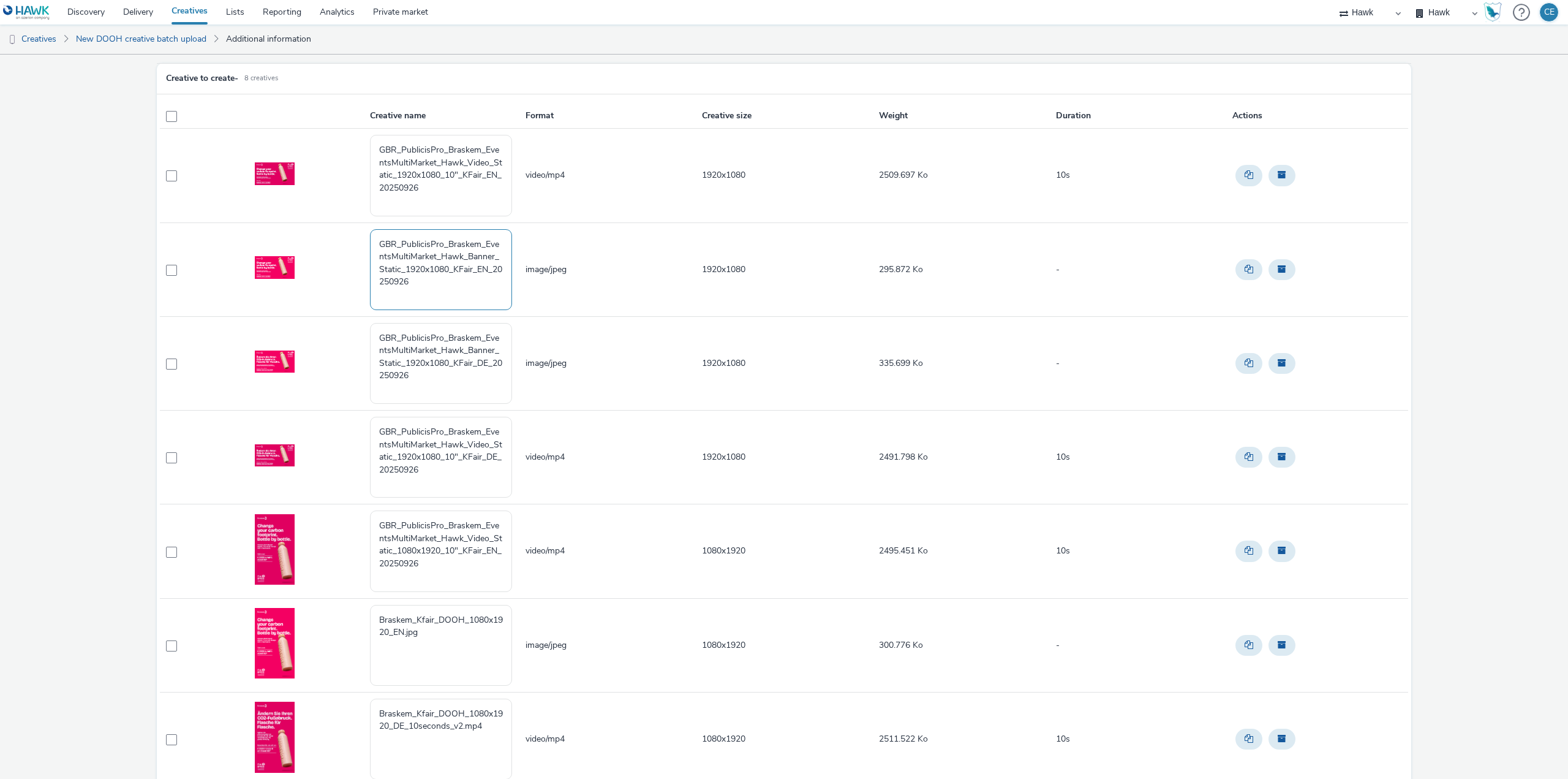
drag, startPoint x: 418, startPoint y: 290, endPoint x: 358, endPoint y: 232, distance: 83.5
click at [358, 232] on tr "GBR_PublicisPro_Braskem_EventsMultiMarket_Hawk_Banner_Static_1920x1080_KFair_EN…" at bounding box center [784, 269] width 1248 height 93
click at [439, 642] on textarea "Braskem_Kfair_DOOH_1080x1920_EN.jpg" at bounding box center [441, 645] width 142 height 81
paste textarea "GBR_PublicisPro_Braskem_EventsMultiMarket_Hawk_Banner_Static_1920x1080_KFair_EN…"
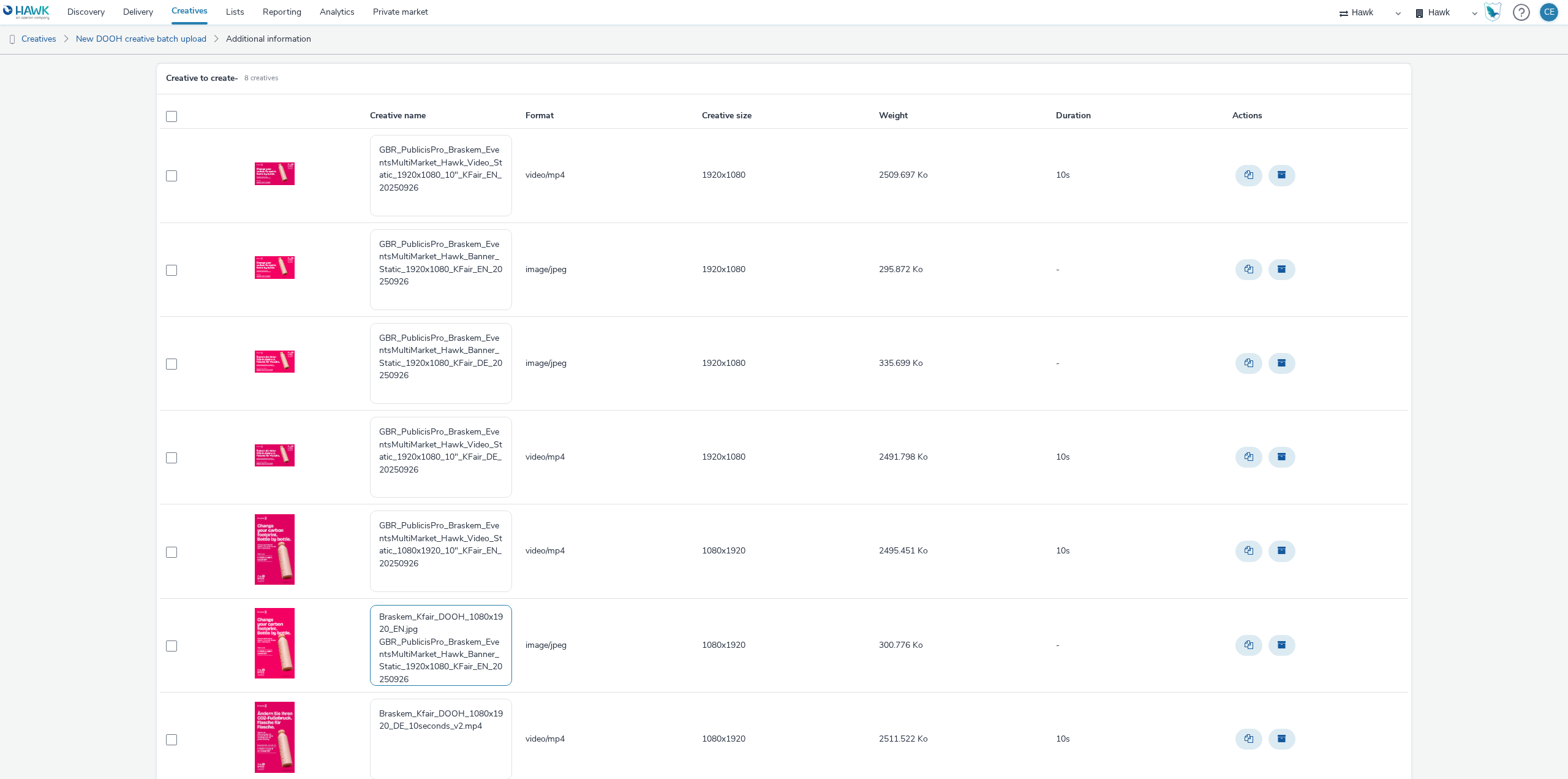
click at [463, 664] on textarea "Braskem_Kfair_DOOH_1080x1920_EN.jpg GBR_PublicisPro_Braskem_EventsMultiMarket_H…" at bounding box center [441, 645] width 142 height 81
drag, startPoint x: 447, startPoint y: 665, endPoint x: 422, endPoint y: 667, distance: 25.1
click at [422, 667] on textarea "Braskem_Kfair_DOOH_1080x1920_EN.jpg GBR_PublicisPro_Braskem_EventsMultiMarket_H…" at bounding box center [441, 645] width 142 height 81
click at [438, 657] on textarea "Braskem_Kfair_DOOH_1080x1920_EN.jpg GBR_PublicisPro_Braskem_EventsMultiMarket_H…" at bounding box center [441, 645] width 142 height 81
click at [438, 669] on textarea "Braskem_Kfair_DOOH_1080x1920_EN.jpg GBR_PublicisPro_Braskem_EventsMultiMarket_H…" at bounding box center [441, 645] width 142 height 81
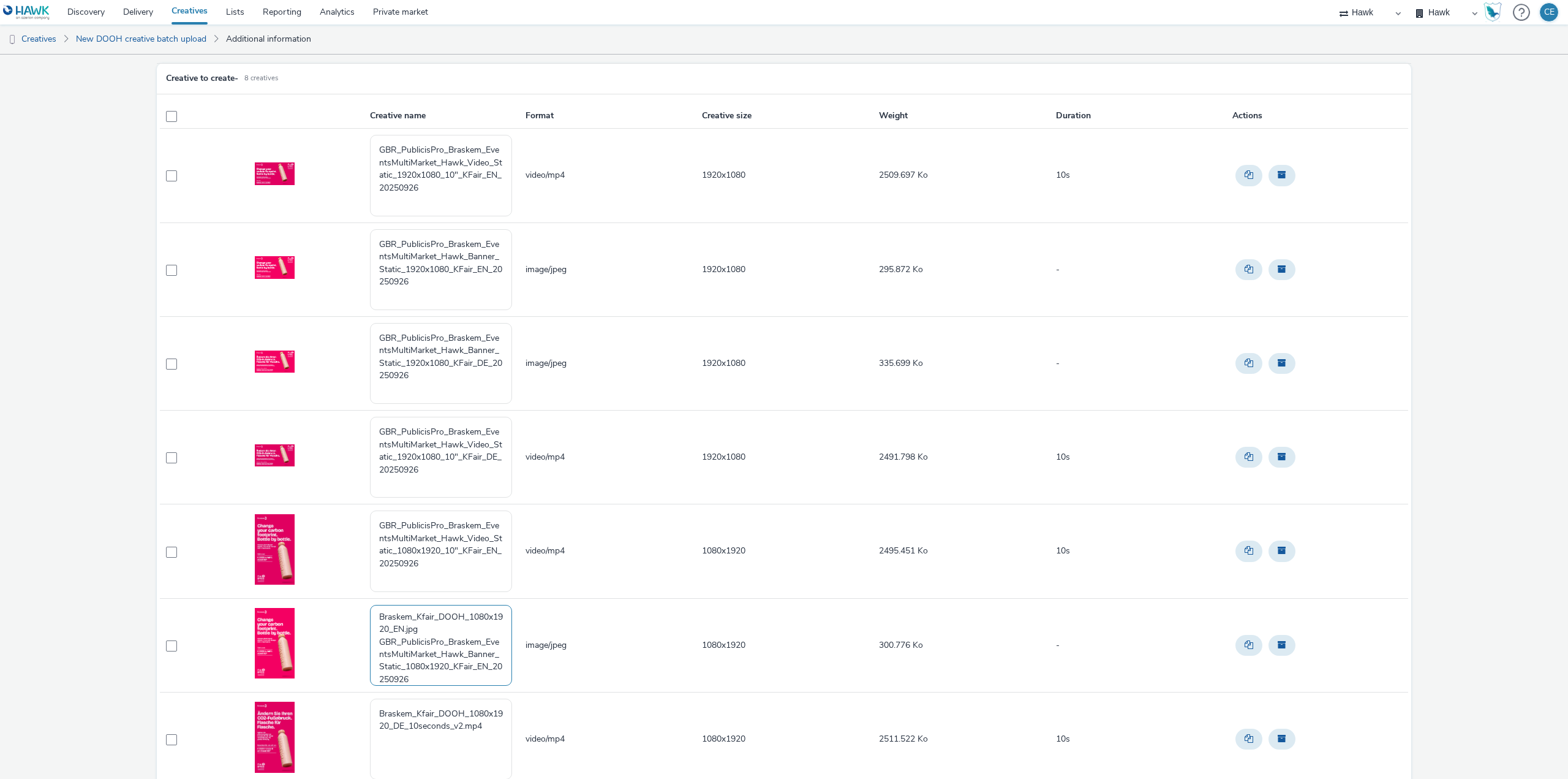
scroll to position [0, 0]
drag, startPoint x: 375, startPoint y: 641, endPoint x: 367, endPoint y: 604, distance: 37.9
click at [369, 604] on td "Braskem_Kfair_DOOH_1080x1920_EN.jpg GBR_PublicisPro_Braskem_EventsMultiMarket_H…" at bounding box center [446, 645] width 155 height 93
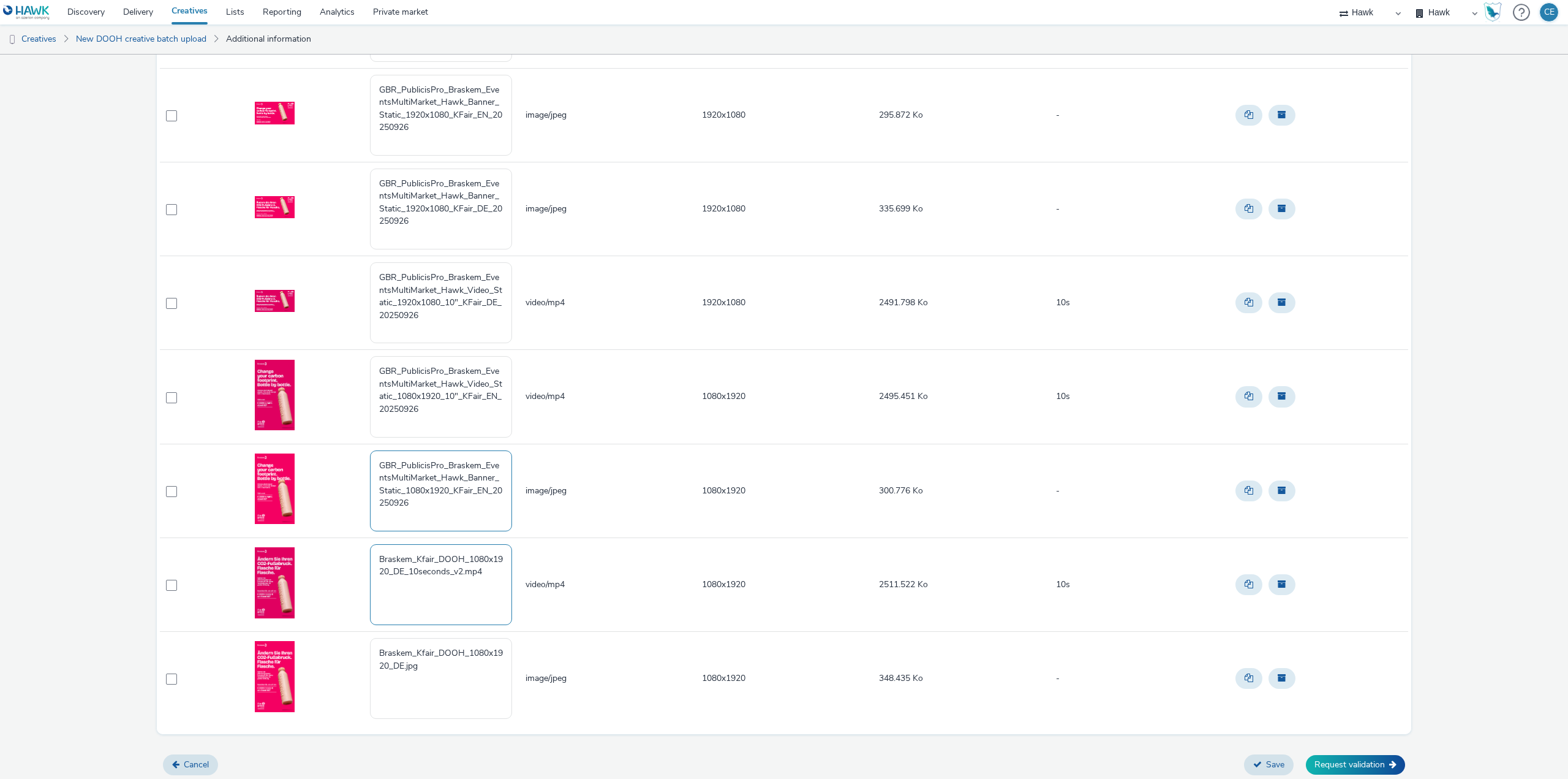
scroll to position [218, 0]
drag, startPoint x: 434, startPoint y: 515, endPoint x: 356, endPoint y: 448, distance: 102.8
click at [356, 448] on tr "GBR_PublicisPro_Braskem_EventsMultiMarket_Hawk_Banner_Static_1080x1920_KFair_EN…" at bounding box center [784, 488] width 1248 height 93
type textarea "GBR_PublicisPro_Braskem_EventsMultiMarket_Hawk_Banner_Static_1080x1920_KFair_EN…"
click at [423, 686] on textarea "Braskem_Kfair_DOOH_1080x1920_DE.jpg" at bounding box center [441, 675] width 142 height 81
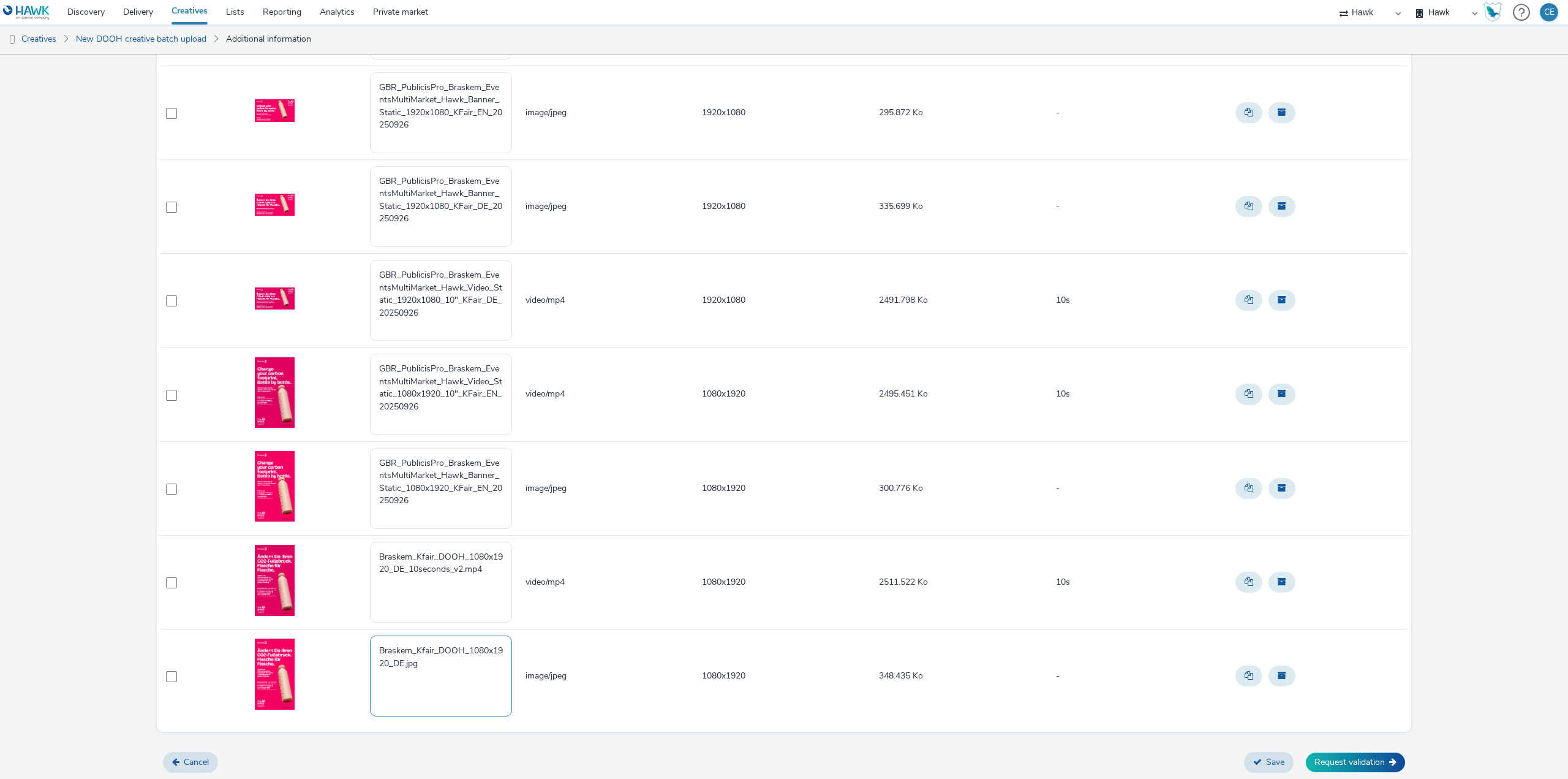
paste textarea "GBR_PublicisPro_Braskem_EventsMultiMarket_Hawk_Banner_Static_1080x1920_KFair_EN…"
drag, startPoint x: 391, startPoint y: 710, endPoint x: 383, endPoint y: 699, distance: 13.6
click at [383, 699] on textarea "Braskem_Kfair_DOOH_1080x1920_DE.jpg GBR_PublicisPro_Braskem_EventsMultiMarket_H…" at bounding box center [441, 675] width 142 height 81
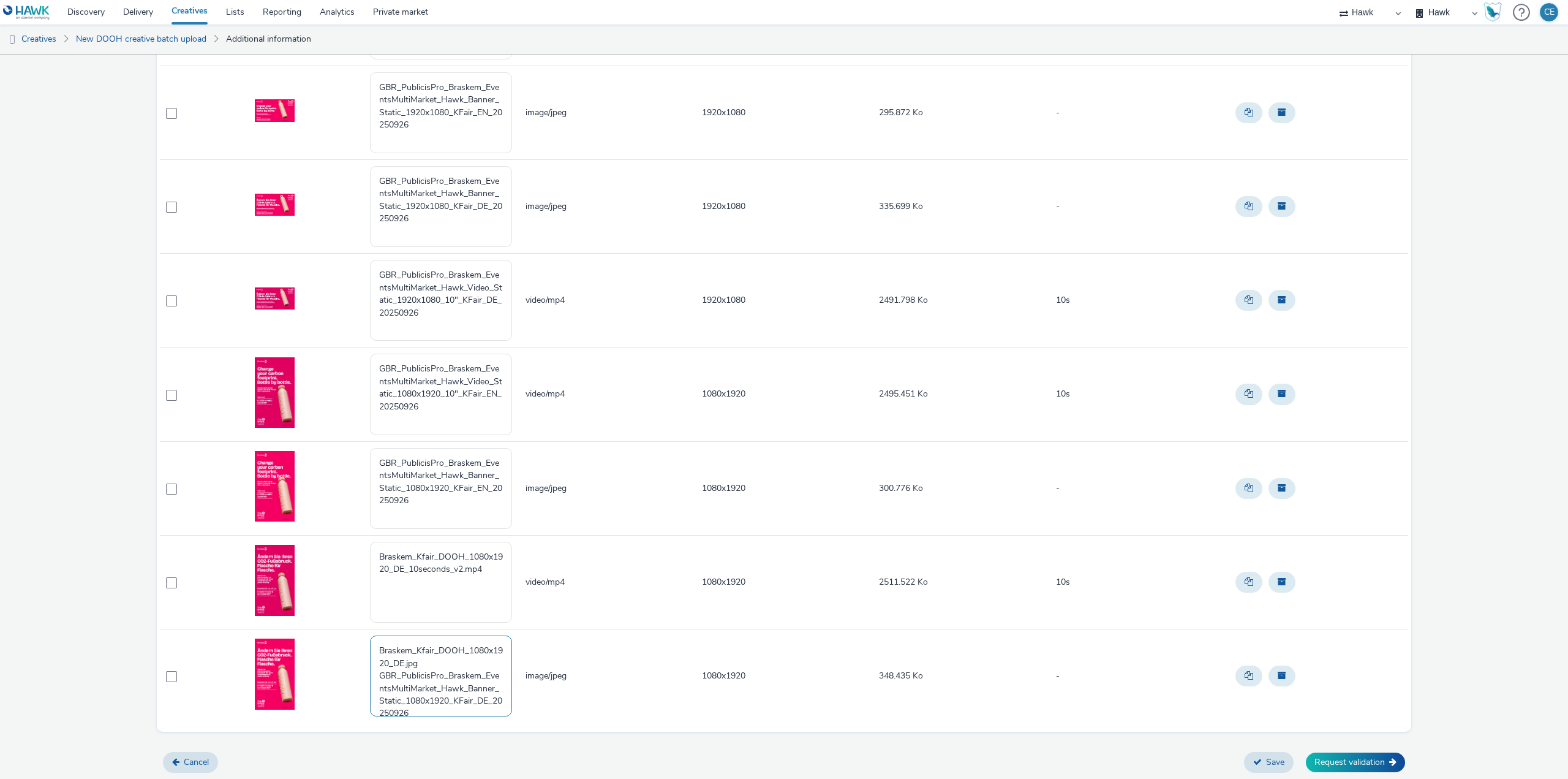
drag, startPoint x: 375, startPoint y: 672, endPoint x: 364, endPoint y: 643, distance: 31.0
click at [364, 643] on tr "Braskem_Kfair_DOOH_1080x1920_DE.jpg GBR_PublicisPro_Braskem_EventsMultiMarket_H…" at bounding box center [784, 676] width 1248 height 93
type textarea "GBR_PublicisPro_Braskem_EventsMultiMarket_Hawk_Banner_Static_1080x1920_KFair_DE…"
click at [426, 510] on textarea "GBR_PublicisPro_Braskem_EventsMultiMarket_Hawk_Banner_Static_1080x1920_KFair_EN…" at bounding box center [441, 488] width 142 height 81
drag, startPoint x: 423, startPoint y: 406, endPoint x: 349, endPoint y: 360, distance: 87.1
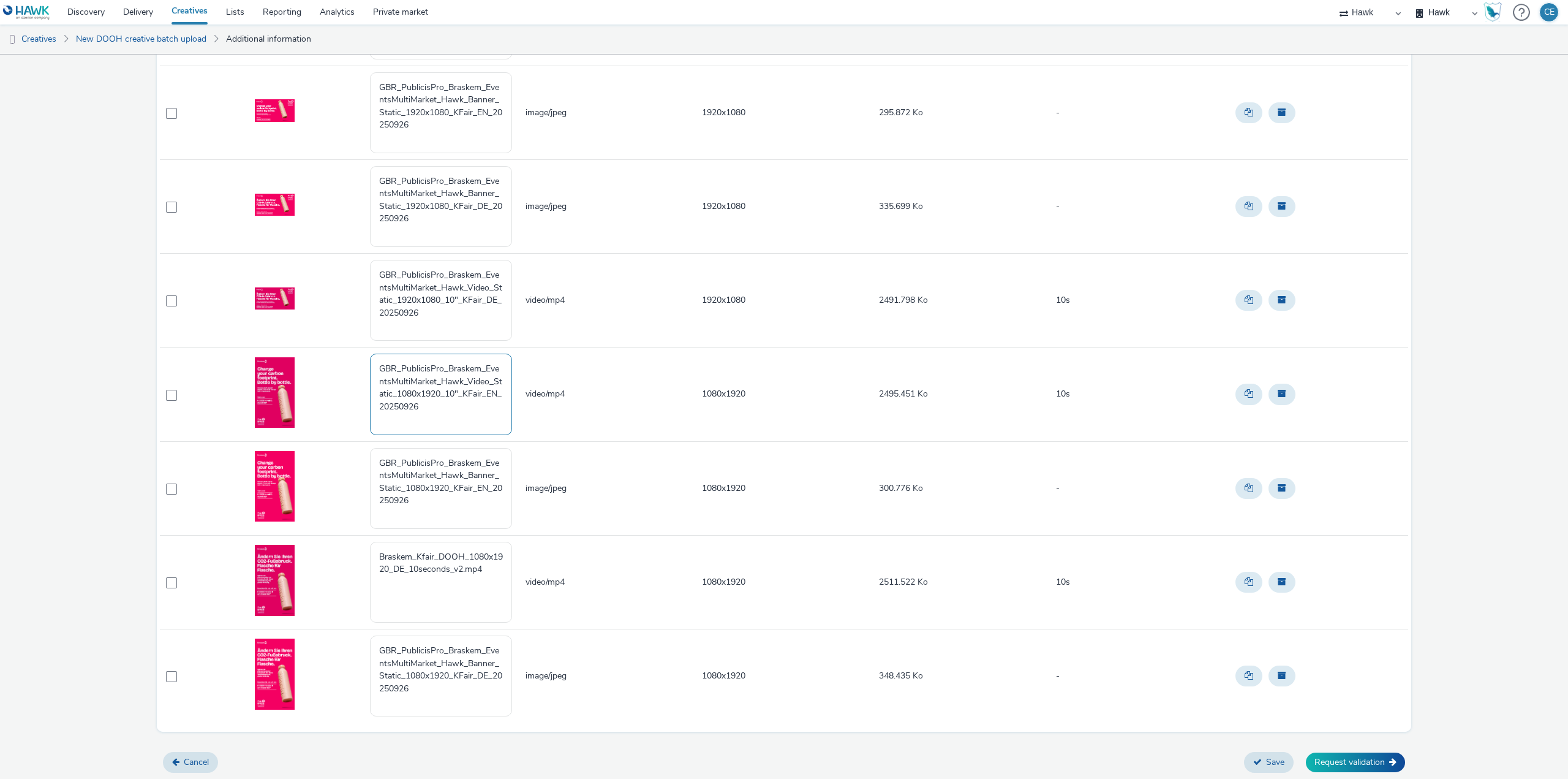
click at [349, 360] on tr "GBR_PublicisPro_Braskem_EventsMultiMarket_Hawk_Video_Static_1080x1920_10"_KFair…" at bounding box center [784, 394] width 1248 height 93
click at [412, 582] on textarea "Braskem_Kfair_DOOH_1080x1920_DE_10seconds_v2.mp4" at bounding box center [441, 582] width 142 height 81
click at [380, 585] on textarea "Braskem_Kfair_DOOH_1080x1920_DE_10seconds_v2.mp4" at bounding box center [441, 582] width 142 height 81
click at [492, 571] on textarea "Braskem_Kfair_DOOH_1080x1920_DE_10seconds_v2.mp4" at bounding box center [441, 582] width 142 height 81
paste textarea "GBR_PublicisPro_Braskem_EventsMultiMarket_Hawk_Video_Static_1080x1920_10"_KFair…"
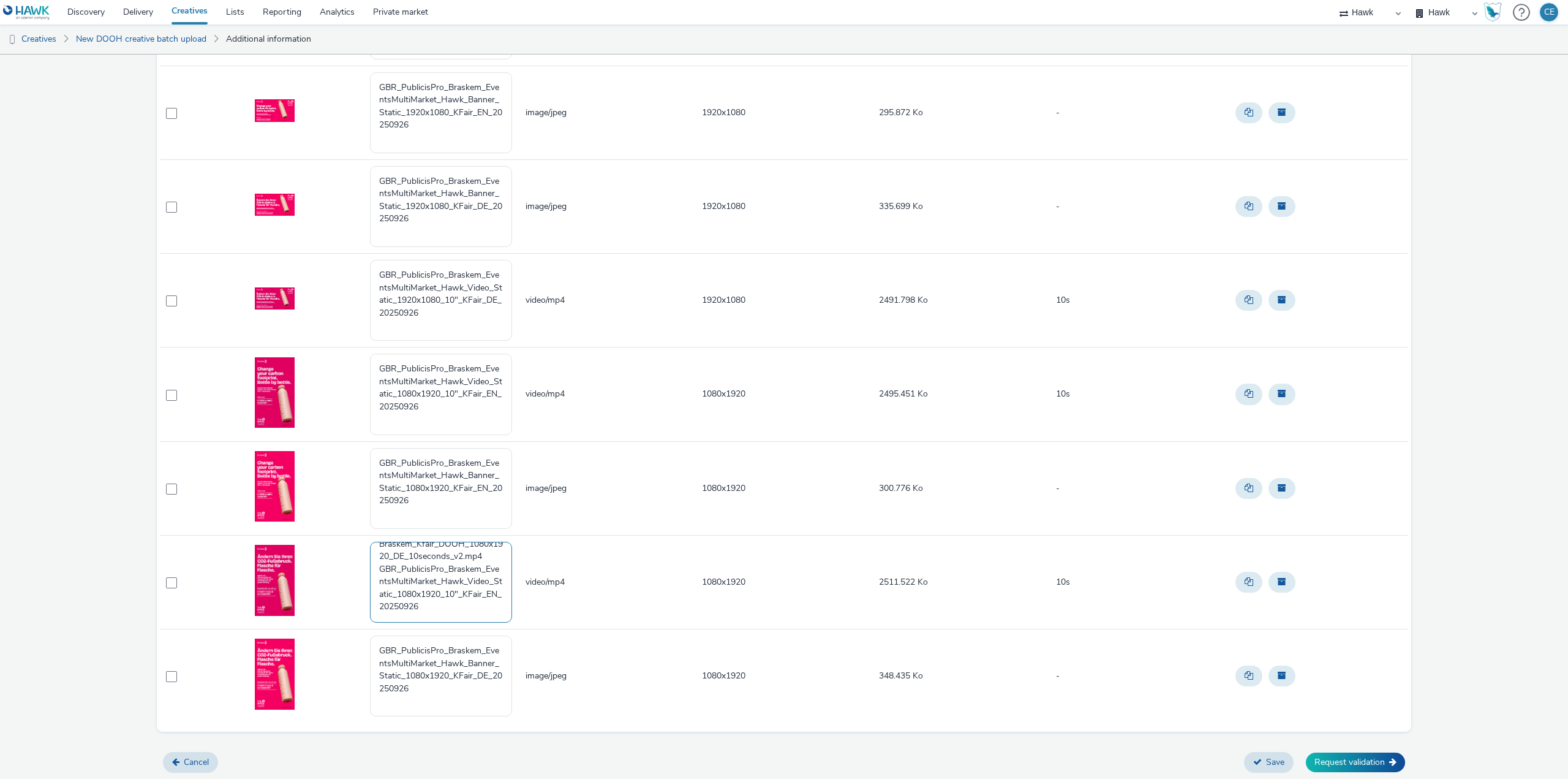
scroll to position [25, 0]
drag, startPoint x: 402, startPoint y: 614, endPoint x: 393, endPoint y: 609, distance: 10.3
click at [393, 609] on textarea "Braskem_Kfair_DOOH_1080x1920_DE_10seconds_v2.mp4 GBR_PublicisPro_Braskem_Events…" at bounding box center [441, 582] width 142 height 81
drag, startPoint x: 376, startPoint y: 569, endPoint x: 369, endPoint y: 538, distance: 31.8
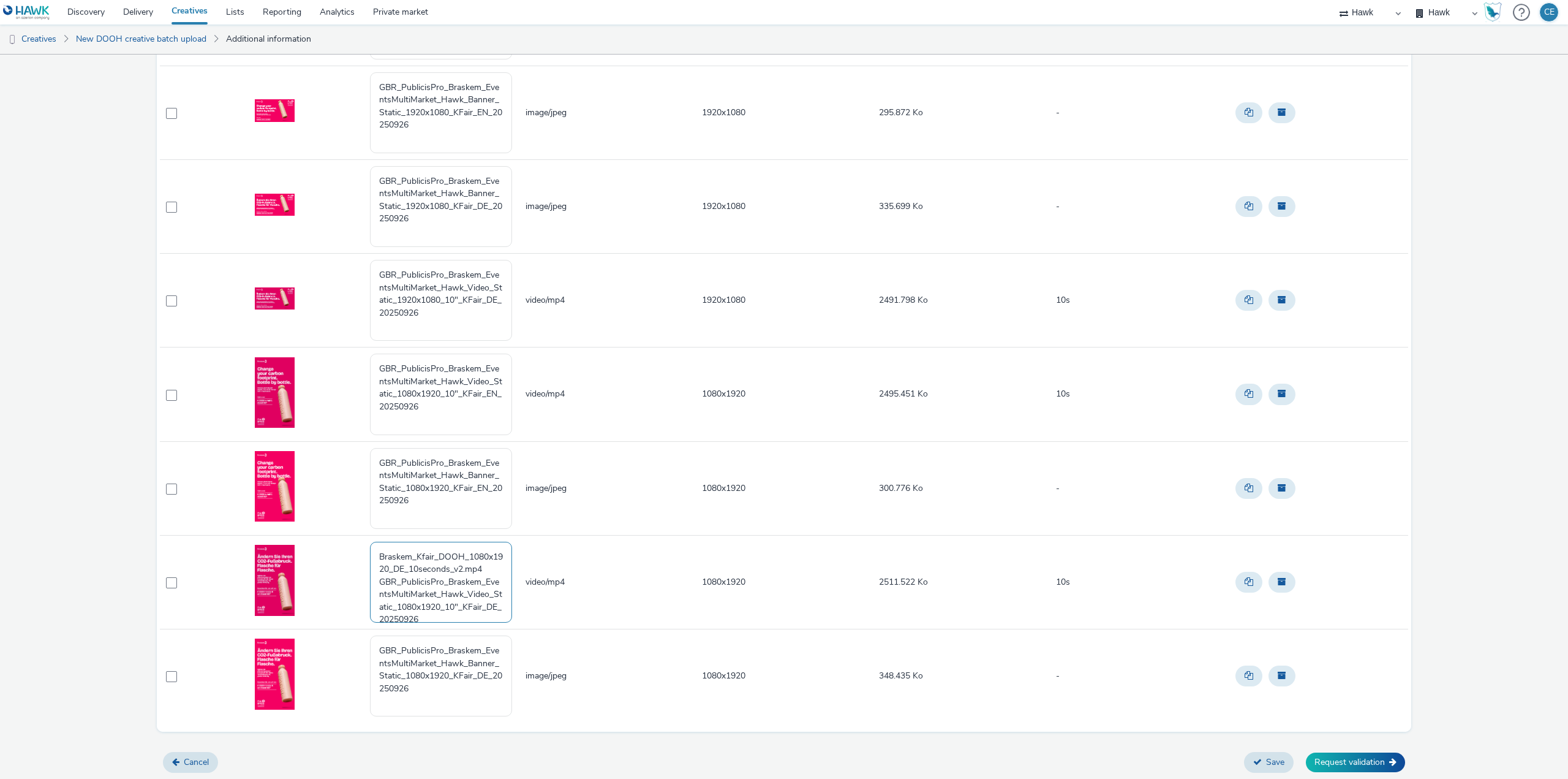
click at [369, 538] on td "Braskem_Kfair_DOOH_1080x1920_DE_10seconds_v2.mp4 GBR_PublicisPro_Braskem_Events…" at bounding box center [446, 582] width 155 height 93
type textarea "GBR_PublicisPro_Braskem_EventsMultiMarket_Hawk_Video_Static_1080x1920_10"_KFair…"
click at [1393, 761] on button "Request validation" at bounding box center [1356, 762] width 99 height 20
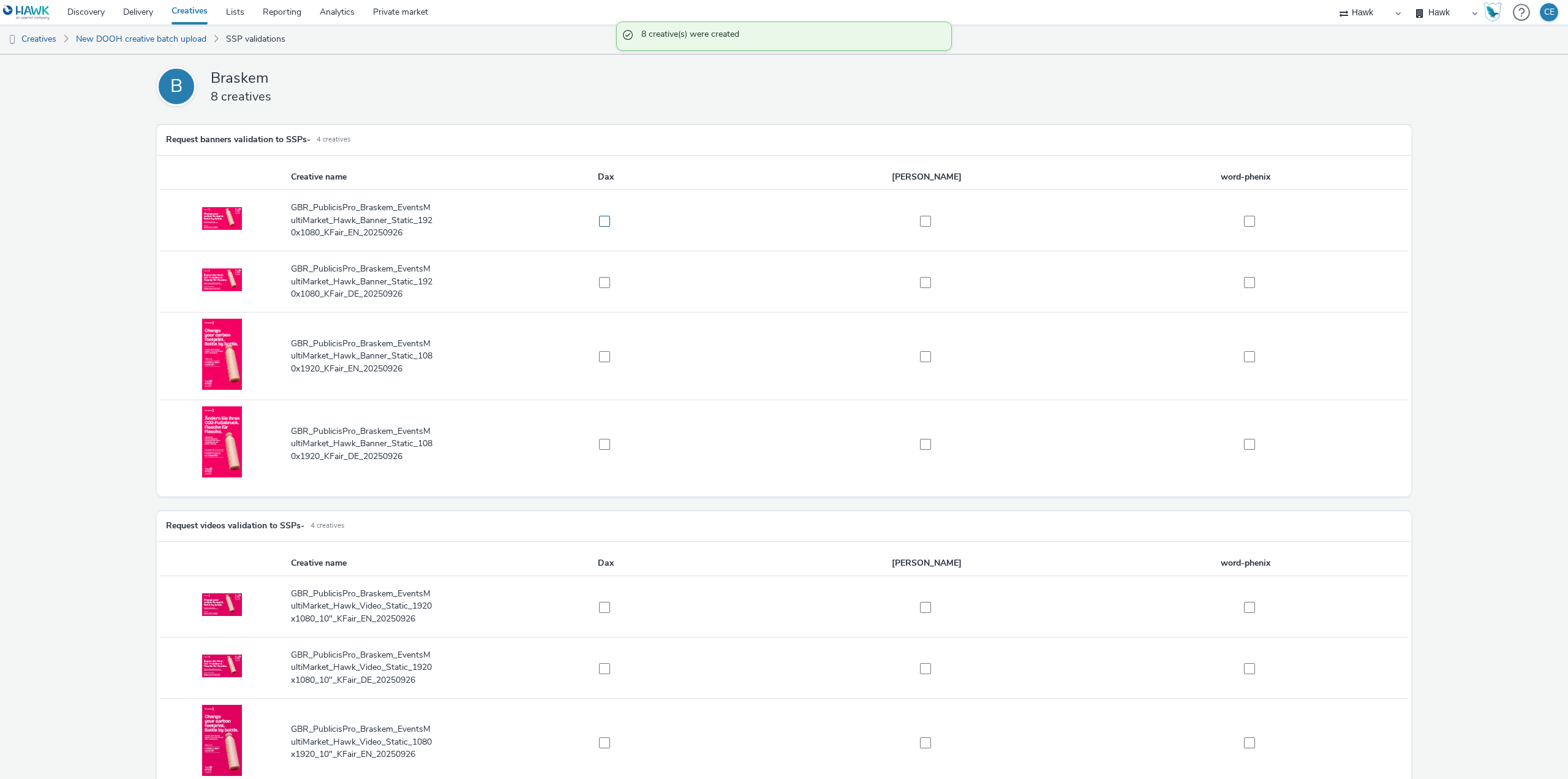
click at [599, 224] on span at bounding box center [604, 220] width 11 height 11
checkbox input "true"
click at [594, 284] on label at bounding box center [600, 282] width 307 height 12
checkbox input "true"
click at [602, 355] on span at bounding box center [604, 356] width 11 height 11
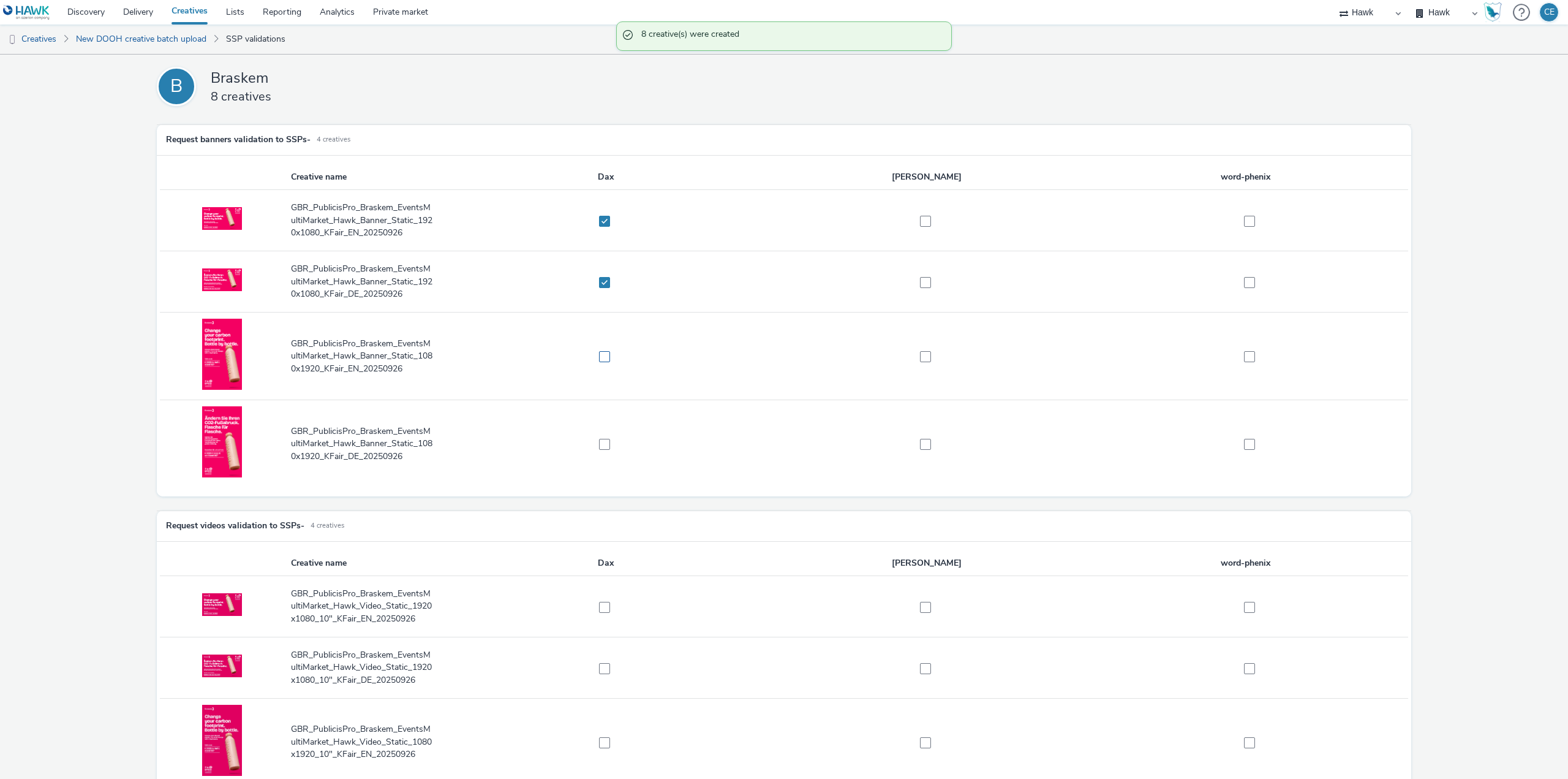
checkbox input "true"
drag, startPoint x: 596, startPoint y: 436, endPoint x: 605, endPoint y: 450, distance: 16.6
click at [596, 440] on td at bounding box center [606, 444] width 321 height 88
click at [601, 454] on td at bounding box center [606, 444] width 321 height 88
click at [603, 446] on span at bounding box center [604, 444] width 11 height 11
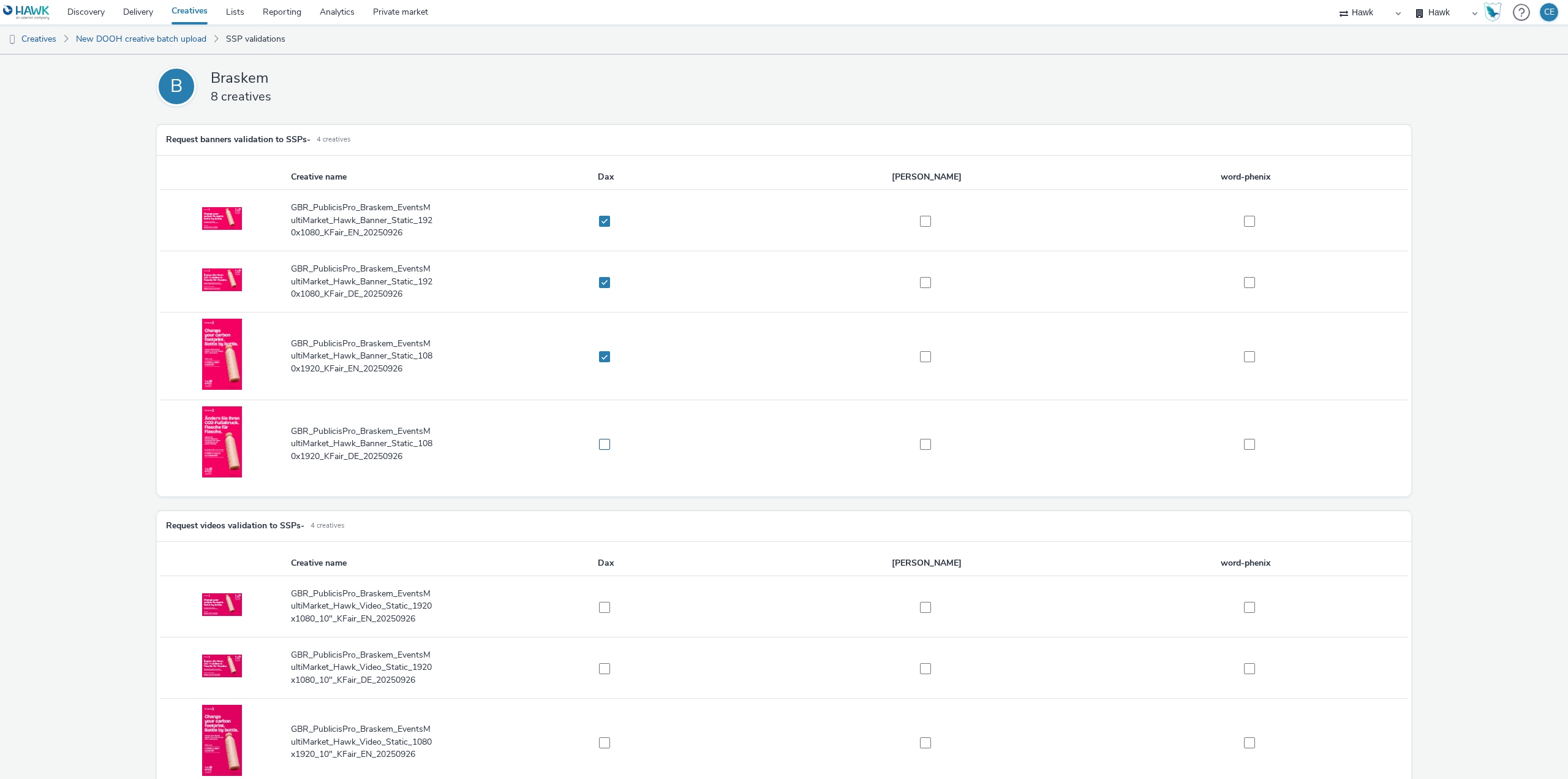
checkbox input "true"
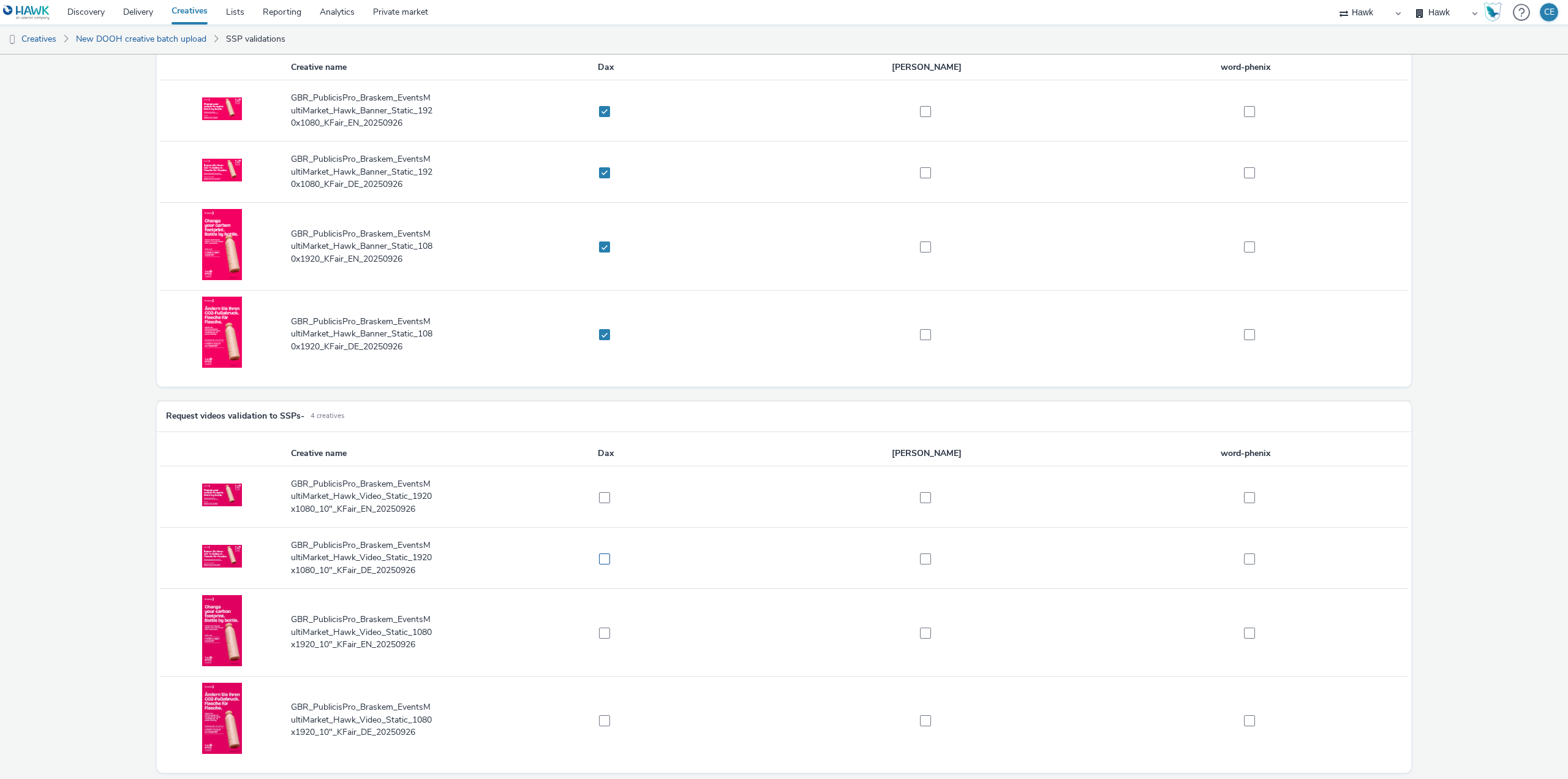
scroll to position [150, 0]
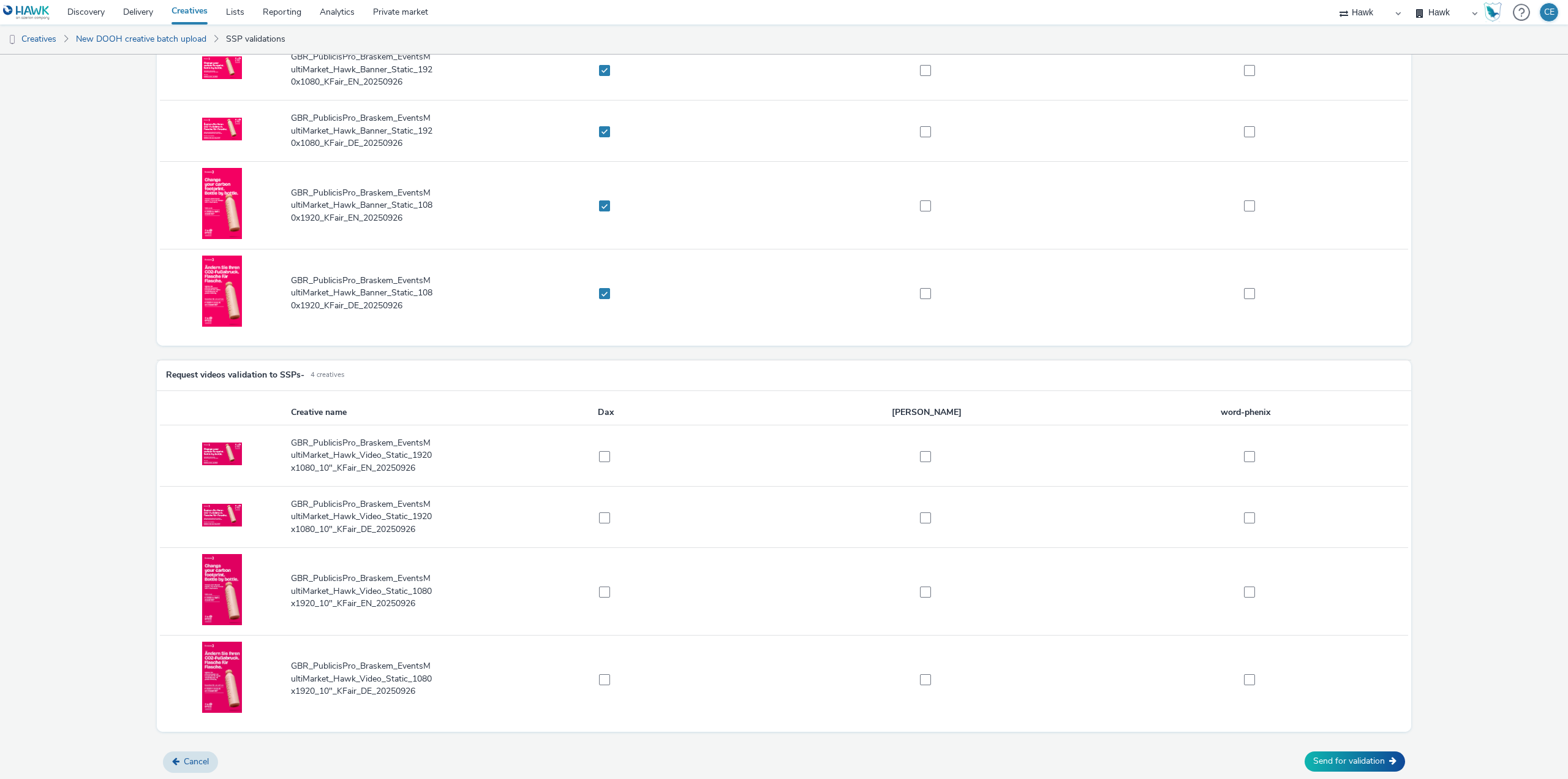
drag, startPoint x: 602, startPoint y: 454, endPoint x: 607, endPoint y: 468, distance: 14.9
click at [602, 456] on span at bounding box center [604, 456] width 11 height 11
checkbox input "true"
drag, startPoint x: 600, startPoint y: 529, endPoint x: 602, endPoint y: 537, distance: 8.2
click at [601, 533] on td at bounding box center [606, 517] width 321 height 61
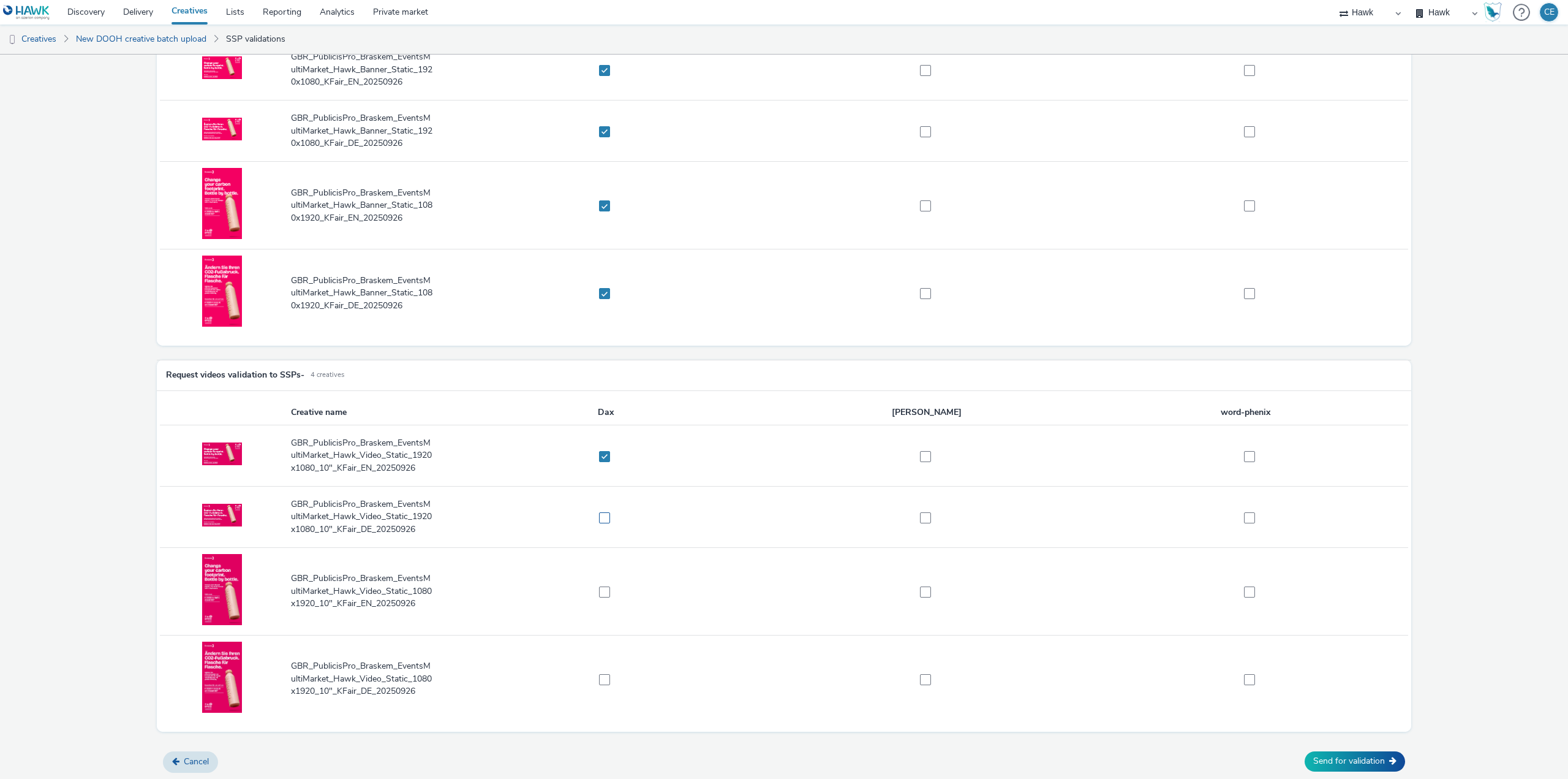
click at [610, 515] on label at bounding box center [600, 517] width 307 height 12
checkbox input "true"
drag, startPoint x: 605, startPoint y: 596, endPoint x: 610, endPoint y: 610, distance: 14.9
click at [604, 598] on td at bounding box center [606, 591] width 321 height 88
click at [605, 588] on span at bounding box center [604, 591] width 11 height 11
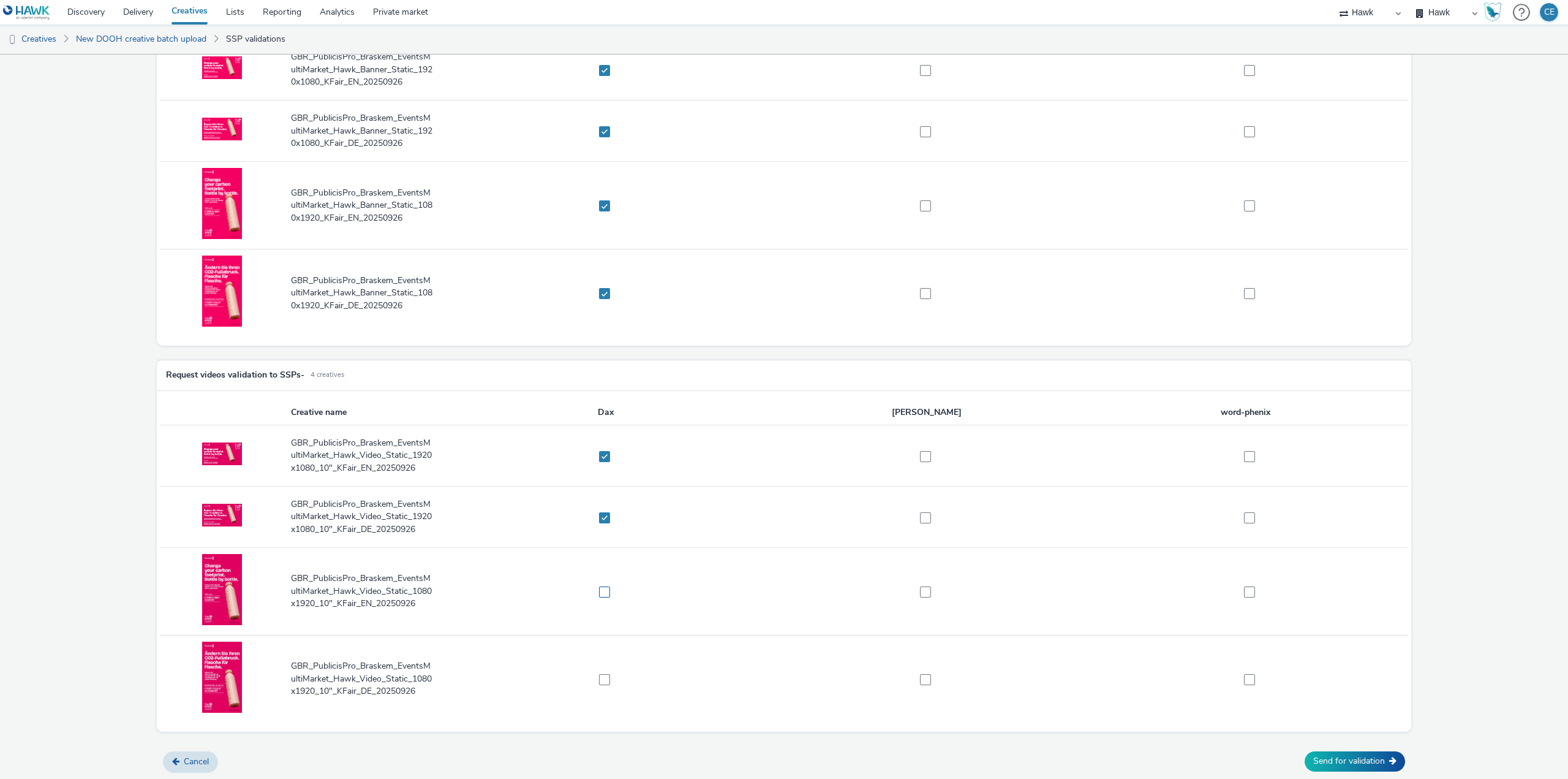
checkbox input "true"
drag, startPoint x: 604, startPoint y: 681, endPoint x: 807, endPoint y: 664, distance: 203.7
click at [604, 681] on span at bounding box center [604, 679] width 11 height 11
checkbox input "true"
click at [1308, 751] on div "Send for validation" at bounding box center [1355, 761] width 112 height 33
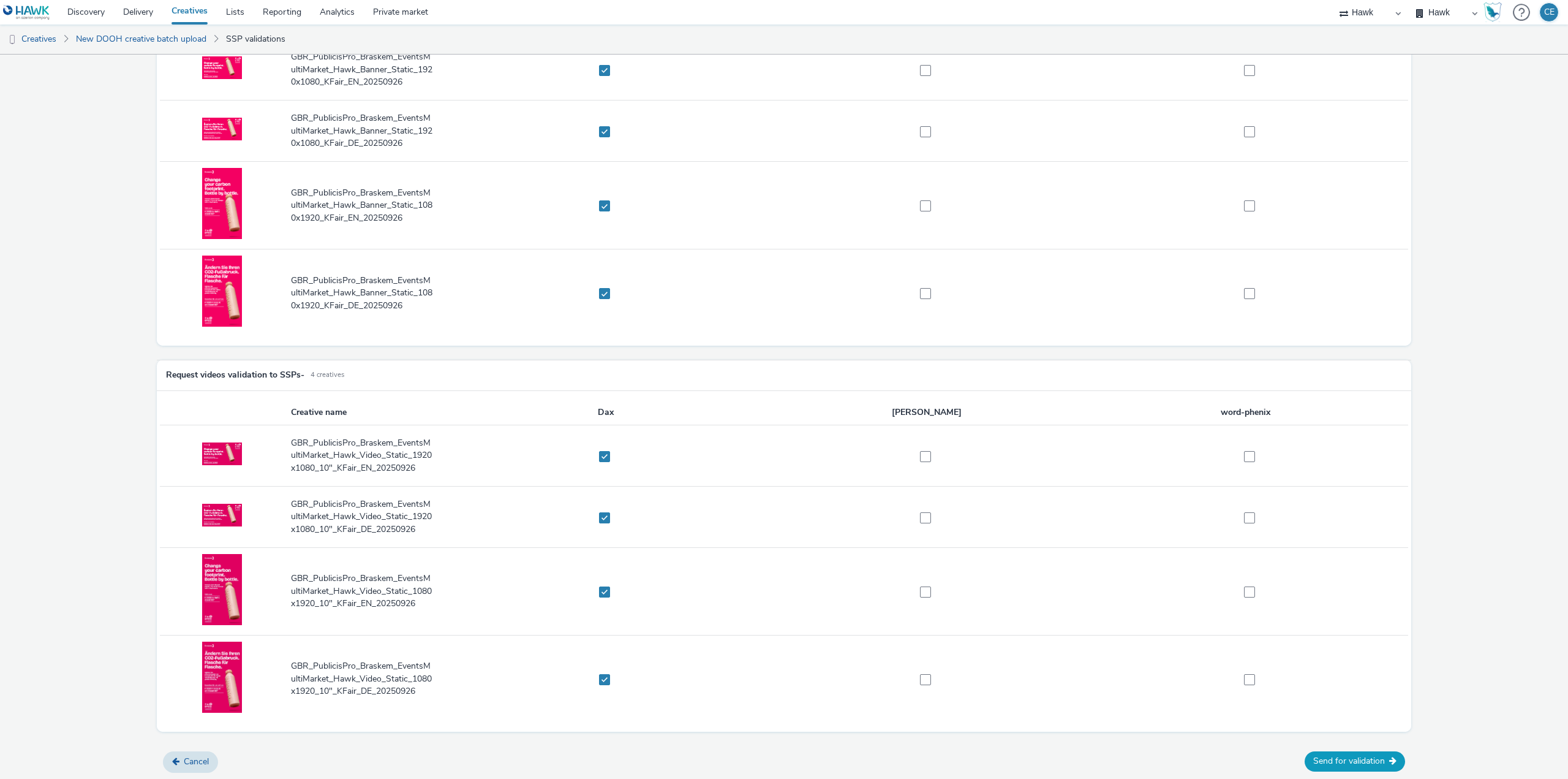
click at [1315, 760] on button "Send for validation" at bounding box center [1356, 761] width 101 height 20
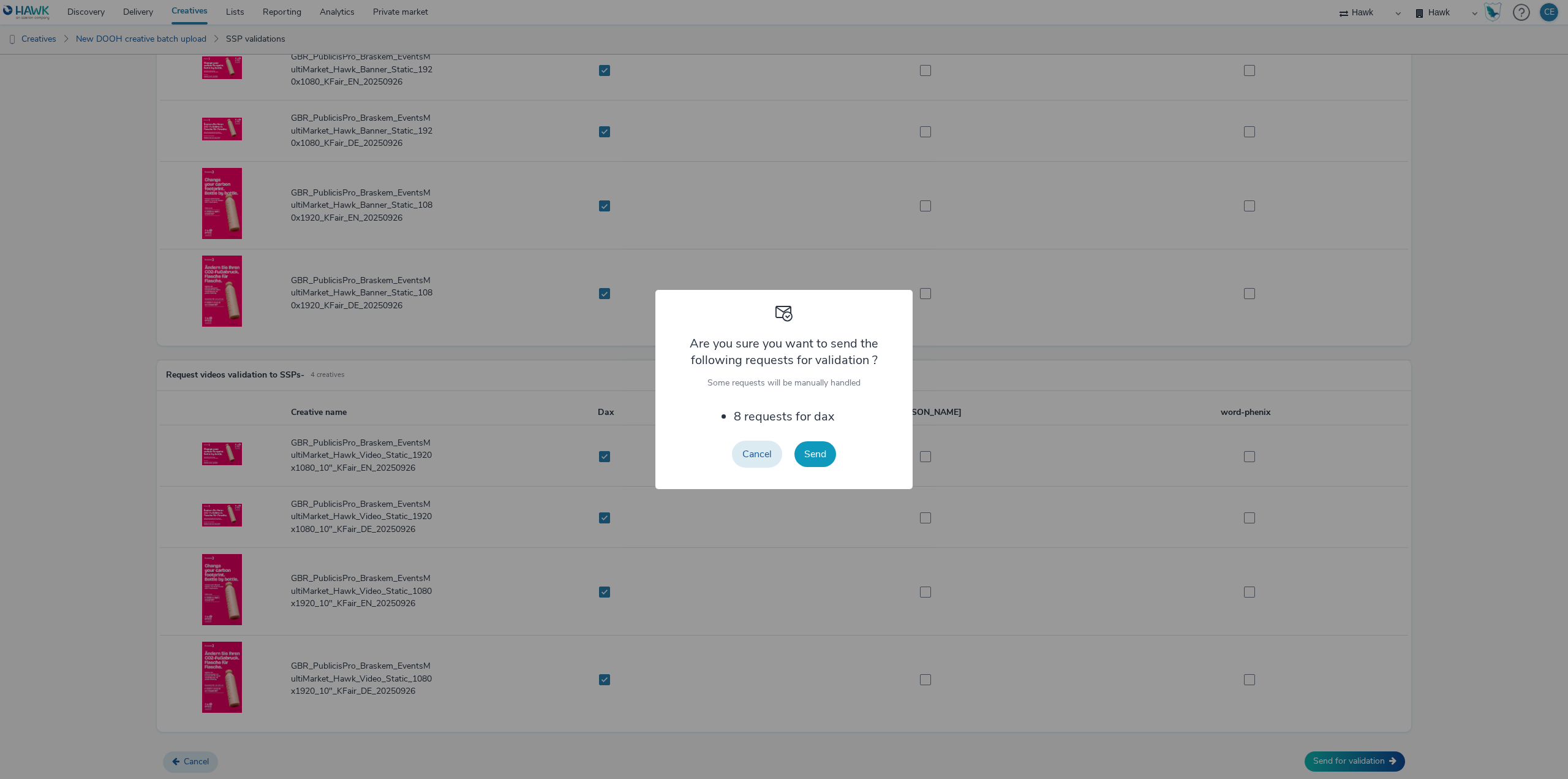
click at [819, 458] on button "Send" at bounding box center [815, 453] width 42 height 26
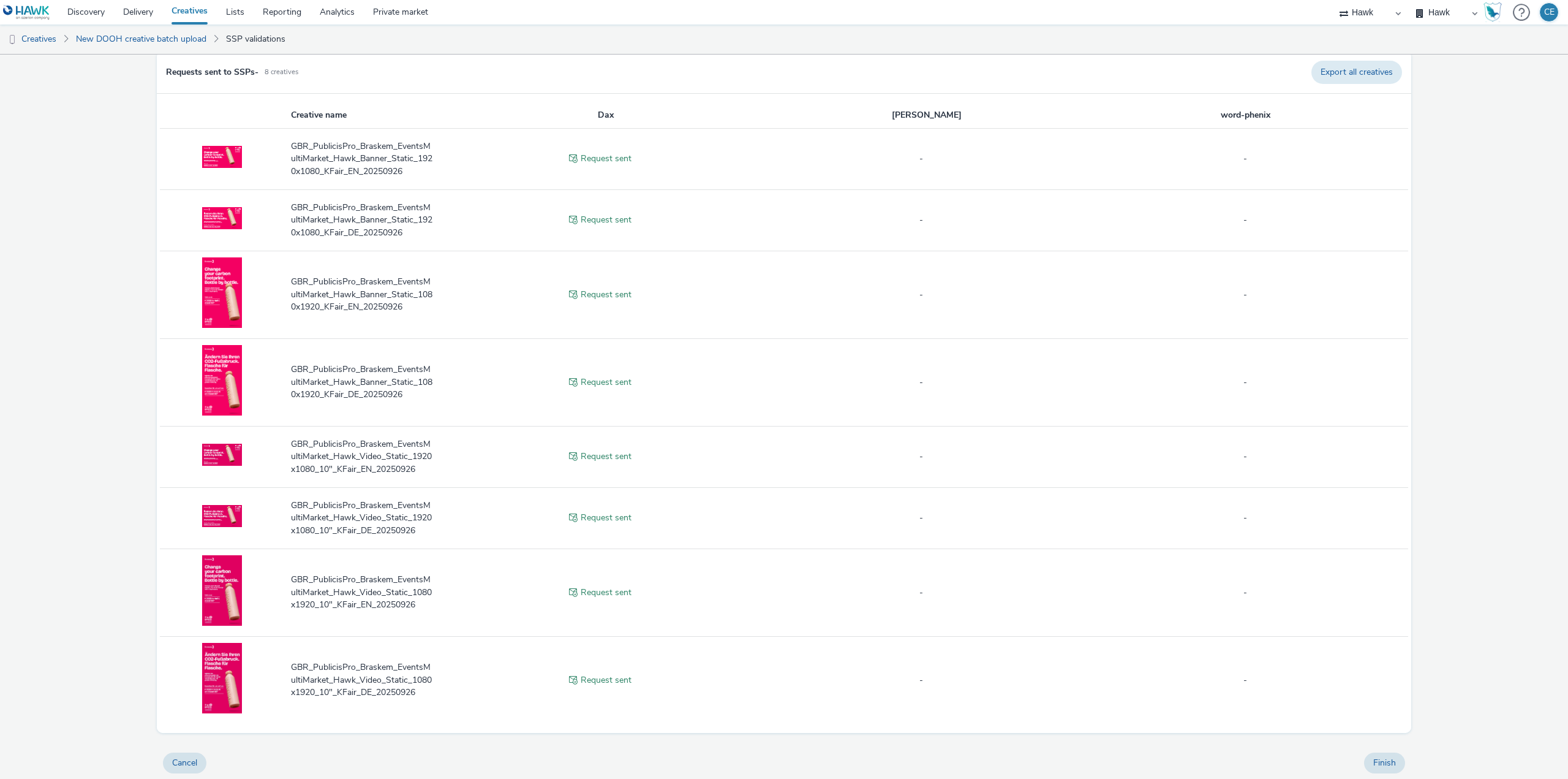
scroll to position [74, 0]
click at [1387, 760] on button "Finish" at bounding box center [1385, 762] width 41 height 21
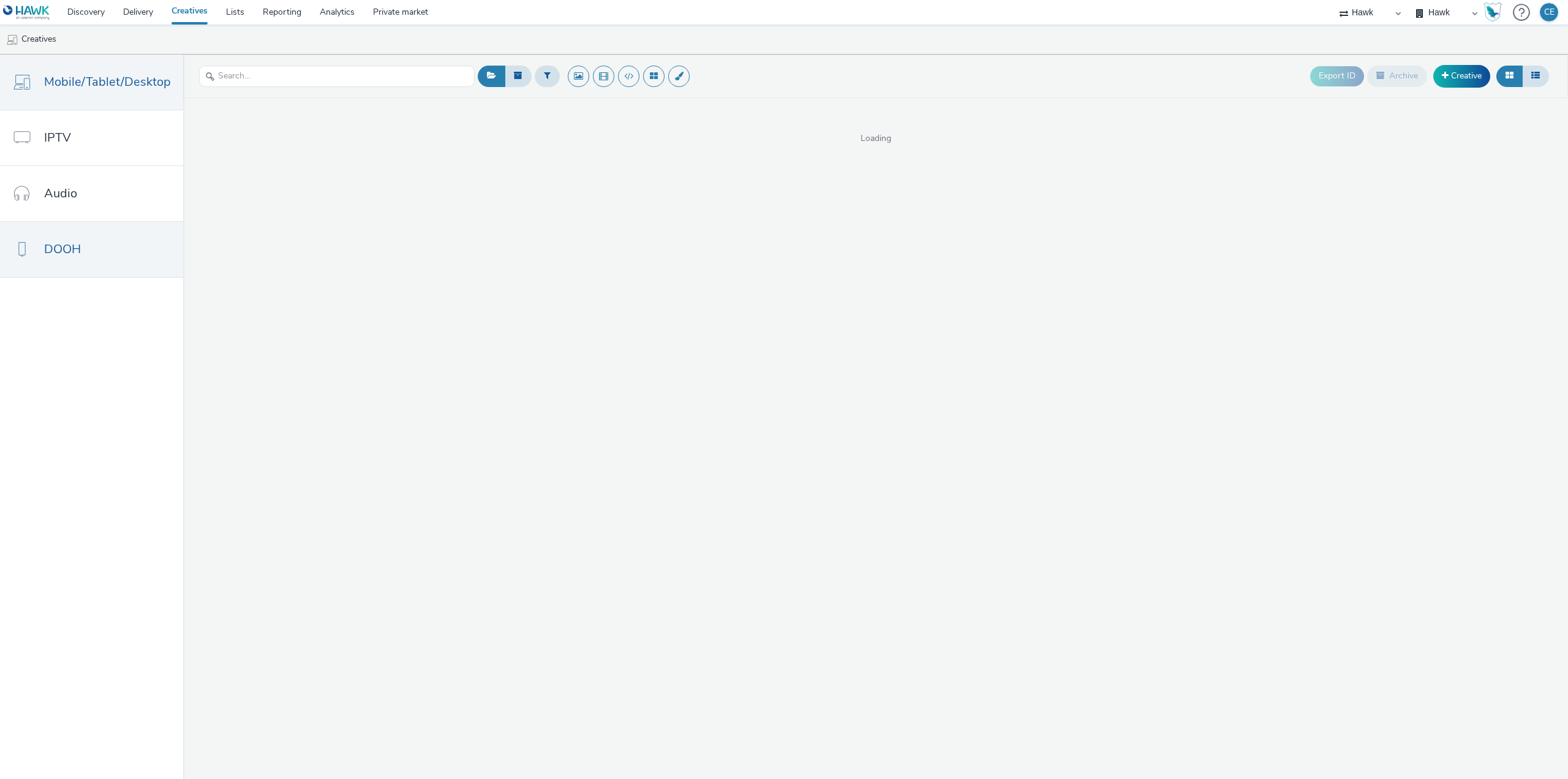
drag, startPoint x: 164, startPoint y: 247, endPoint x: 214, endPoint y: 210, distance: 62.2
click at [164, 248] on link "DOOH" at bounding box center [91, 250] width 183 height 55
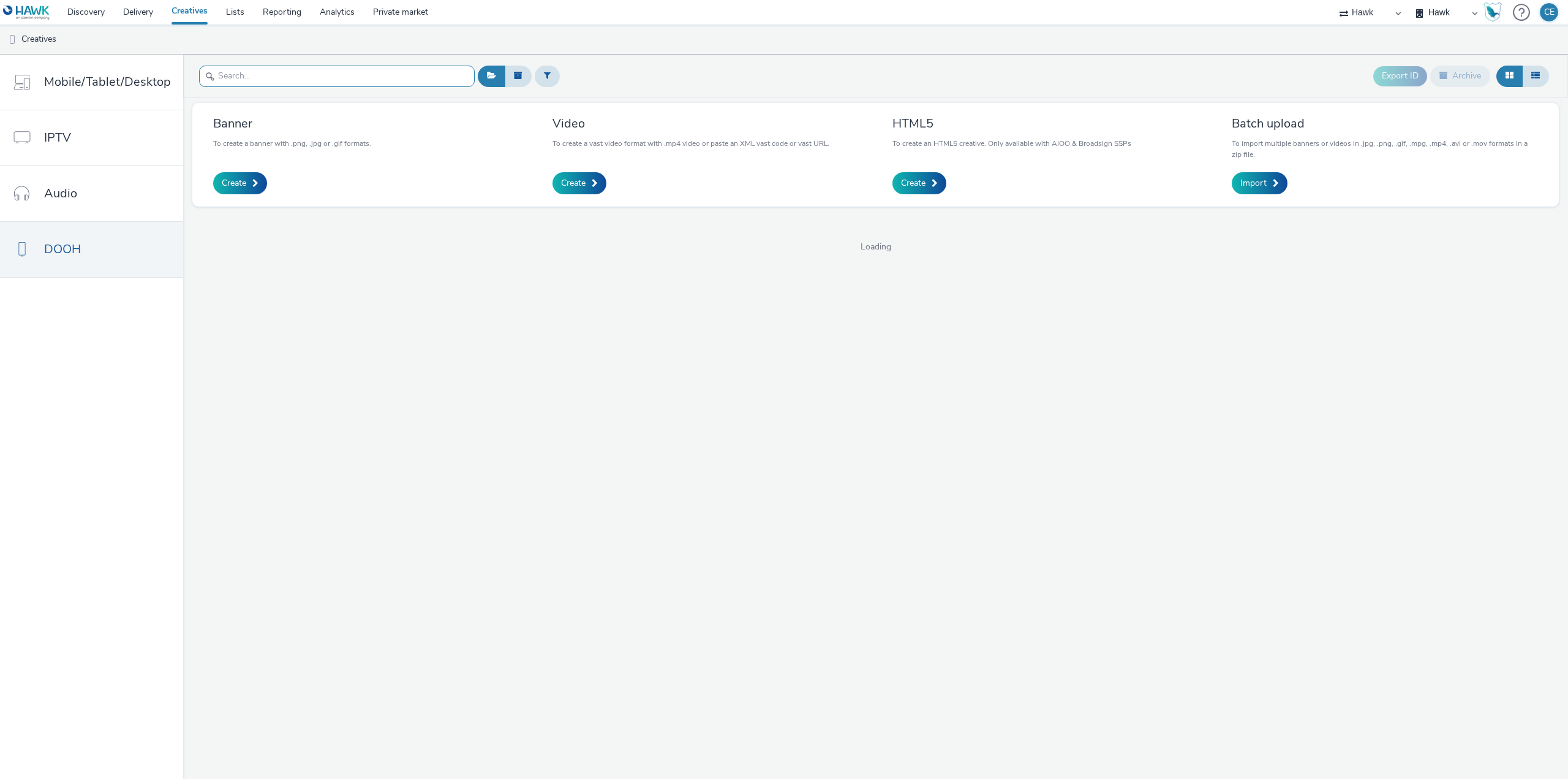
click at [288, 72] on input "text" at bounding box center [337, 76] width 276 height 21
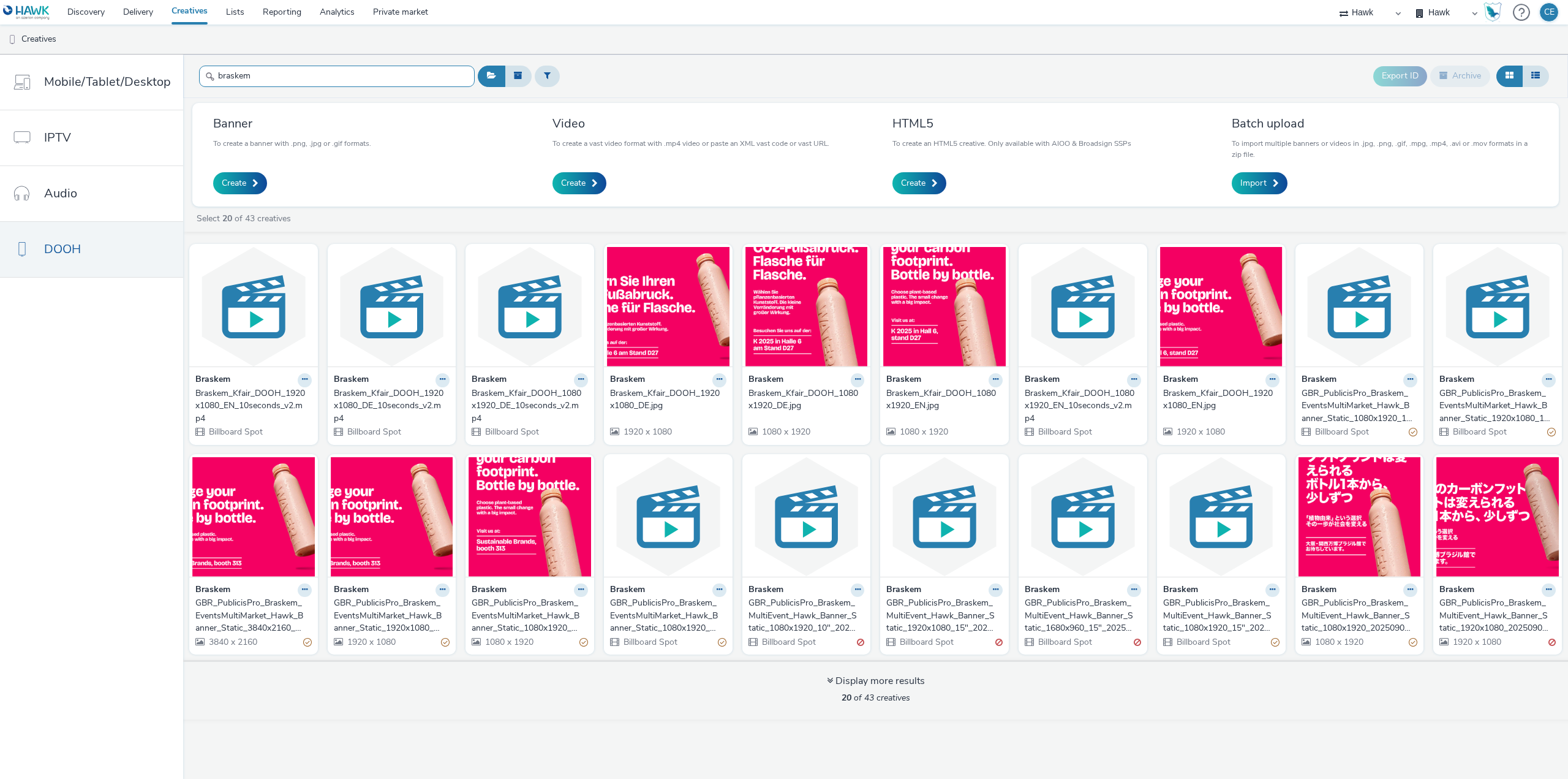
type input "braskem"
click at [1377, 619] on div "GBR_PublicisPro_Braskem_MultiEvent_Hawk_Banner_Static_1080x1920_20250901 ; Japa…" at bounding box center [1357, 615] width 112 height 37
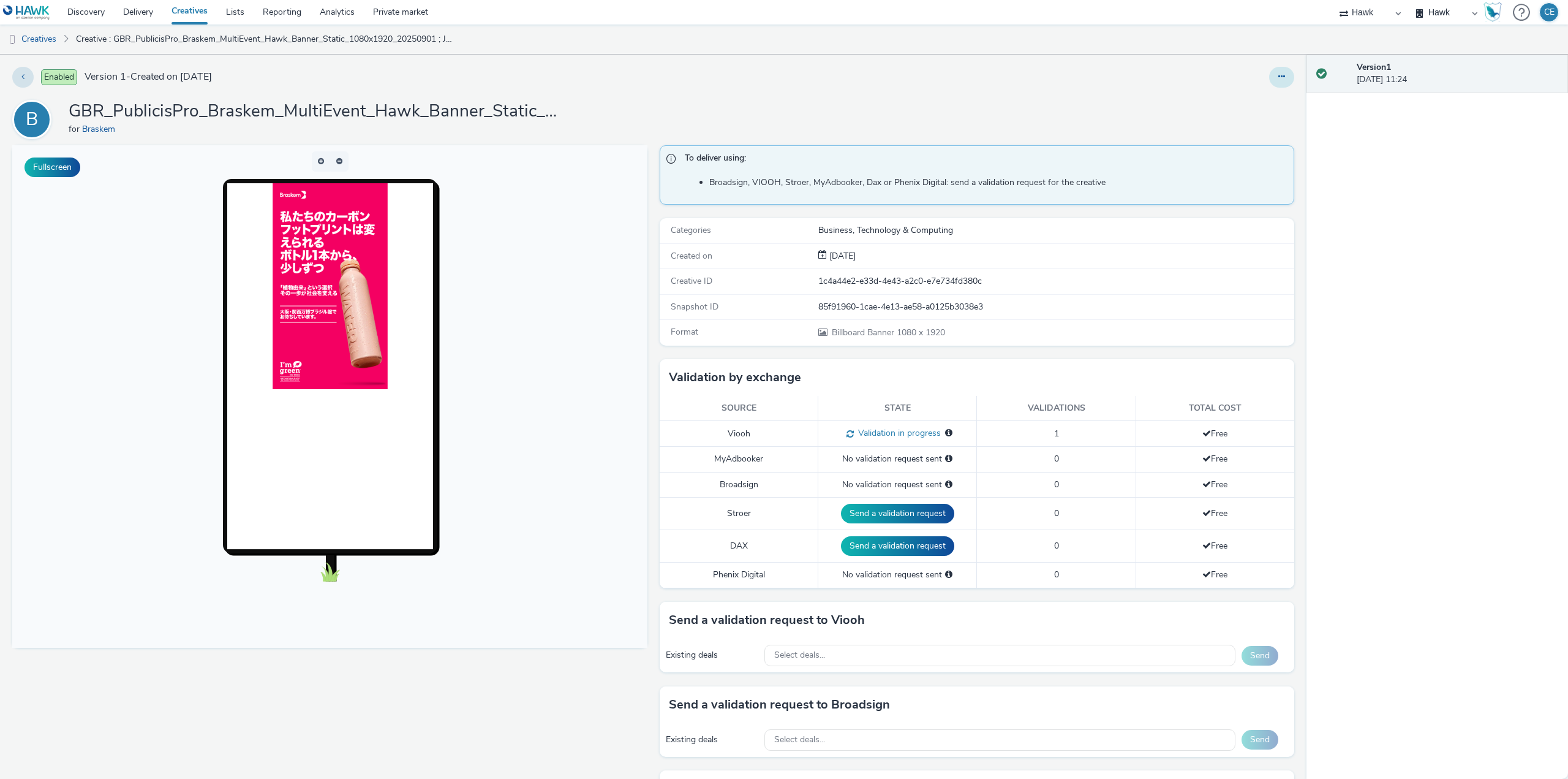
click at [1278, 74] on icon at bounding box center [1281, 77] width 7 height 9
click at [1252, 96] on link "Edit" at bounding box center [1248, 102] width 92 height 25
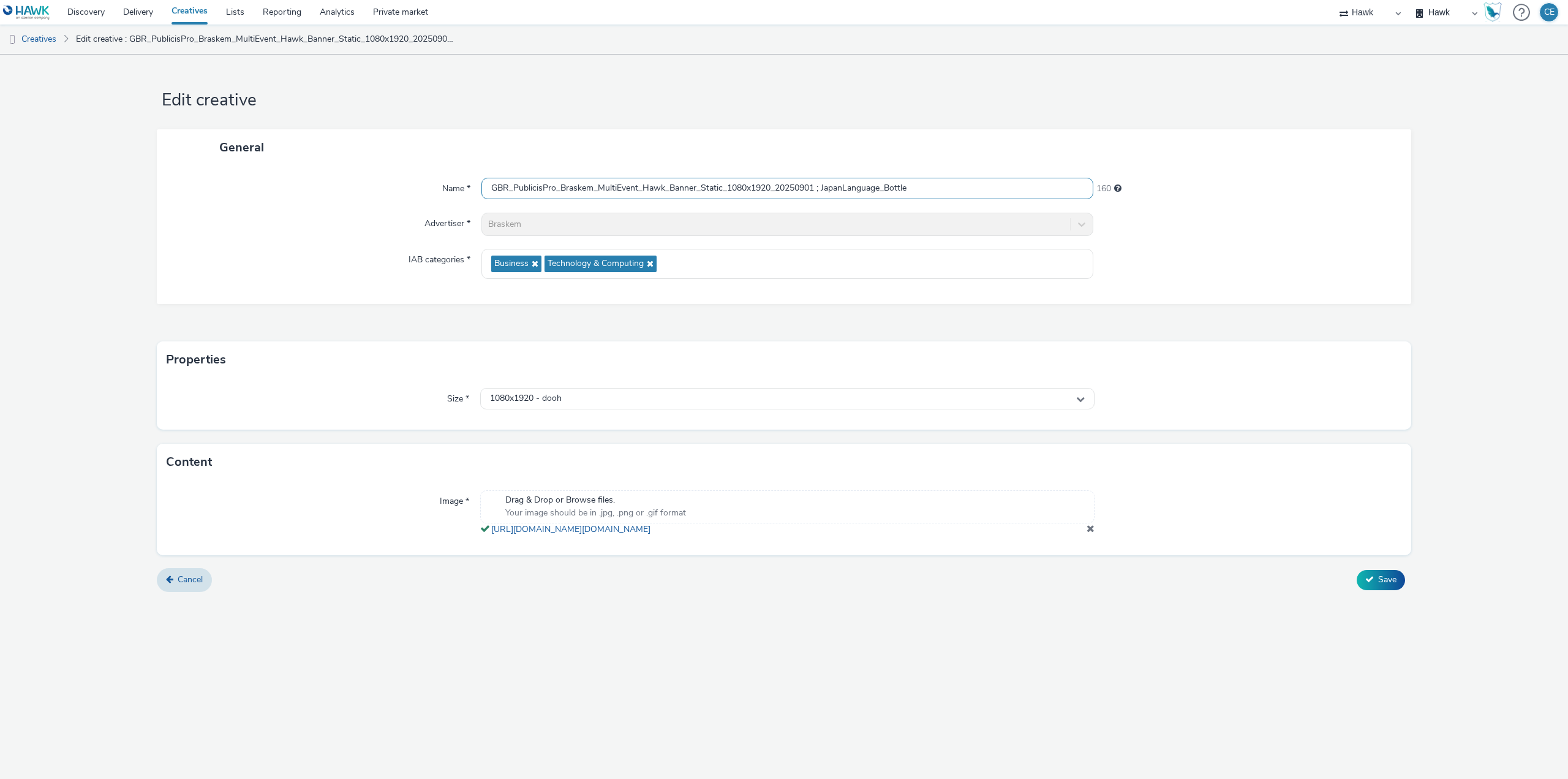
drag, startPoint x: 929, startPoint y: 185, endPoint x: 450, endPoint y: 203, distance: 479.3
click at [450, 203] on div "Name * GBR_PublicisPro_Braskem_MultiEvent_Hawk_Banner_Static_1080x1920_20250901…" at bounding box center [784, 235] width 1255 height 139
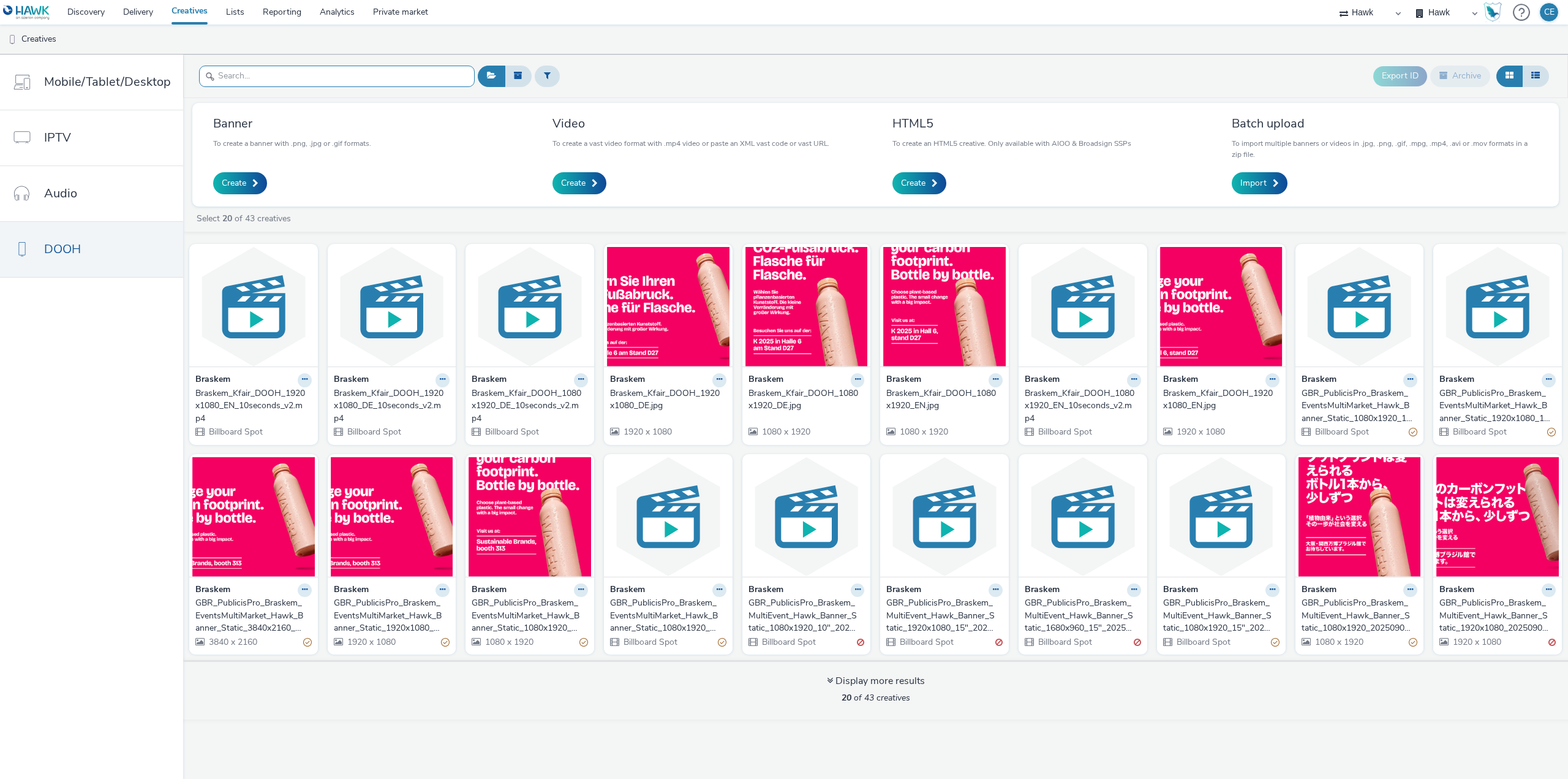
click at [399, 68] on input "text" at bounding box center [337, 76] width 276 height 21
click at [391, 621] on div "GBR_PublicisPro_Braskem_EventsMultiMarket_Hawk_Banner_Static_1920x1080_Sustaina…" at bounding box center [389, 615] width 112 height 37
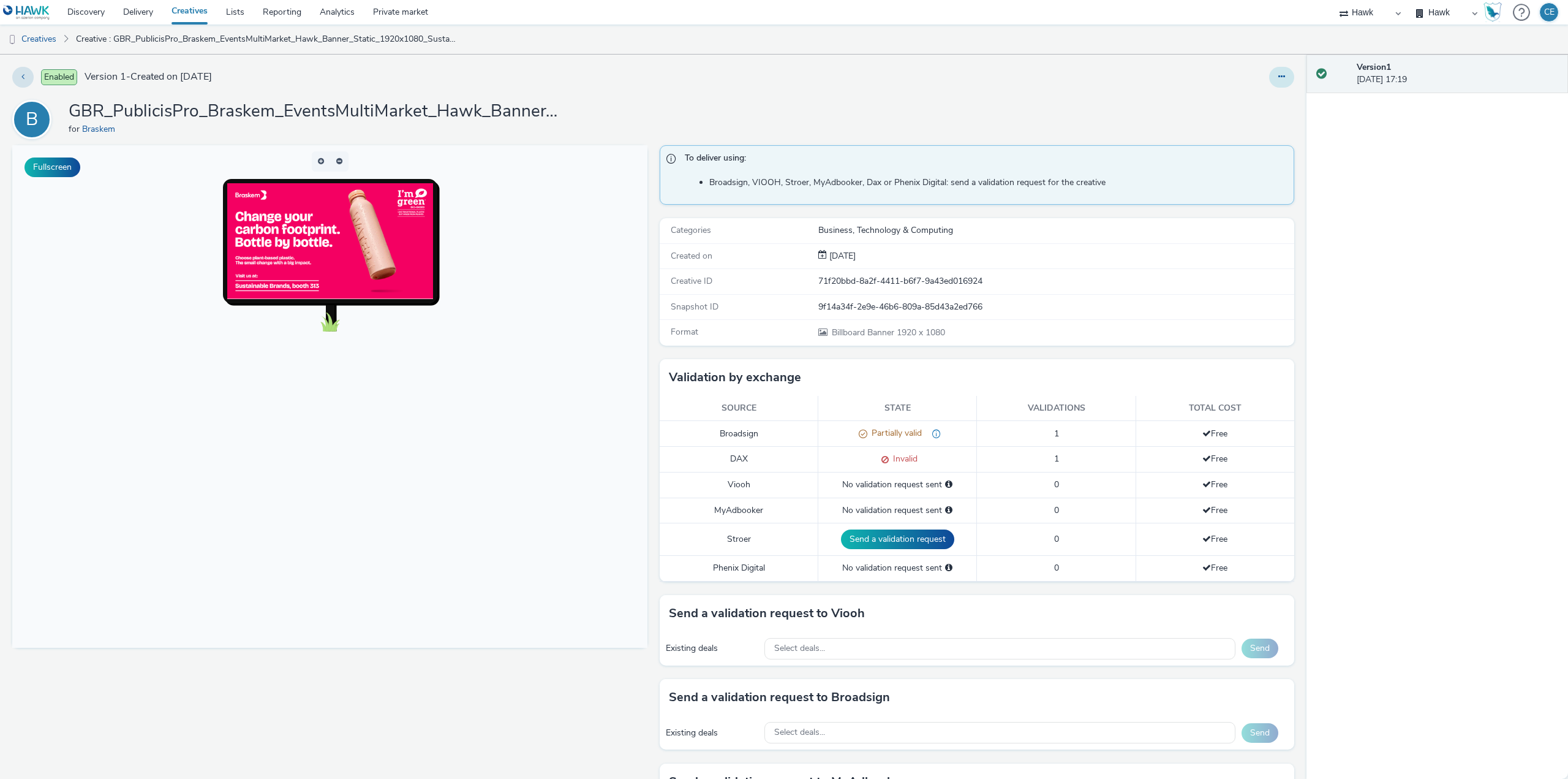
click at [1269, 78] on button at bounding box center [1282, 77] width 25 height 21
click at [1218, 101] on link "Edit" at bounding box center [1248, 102] width 92 height 25
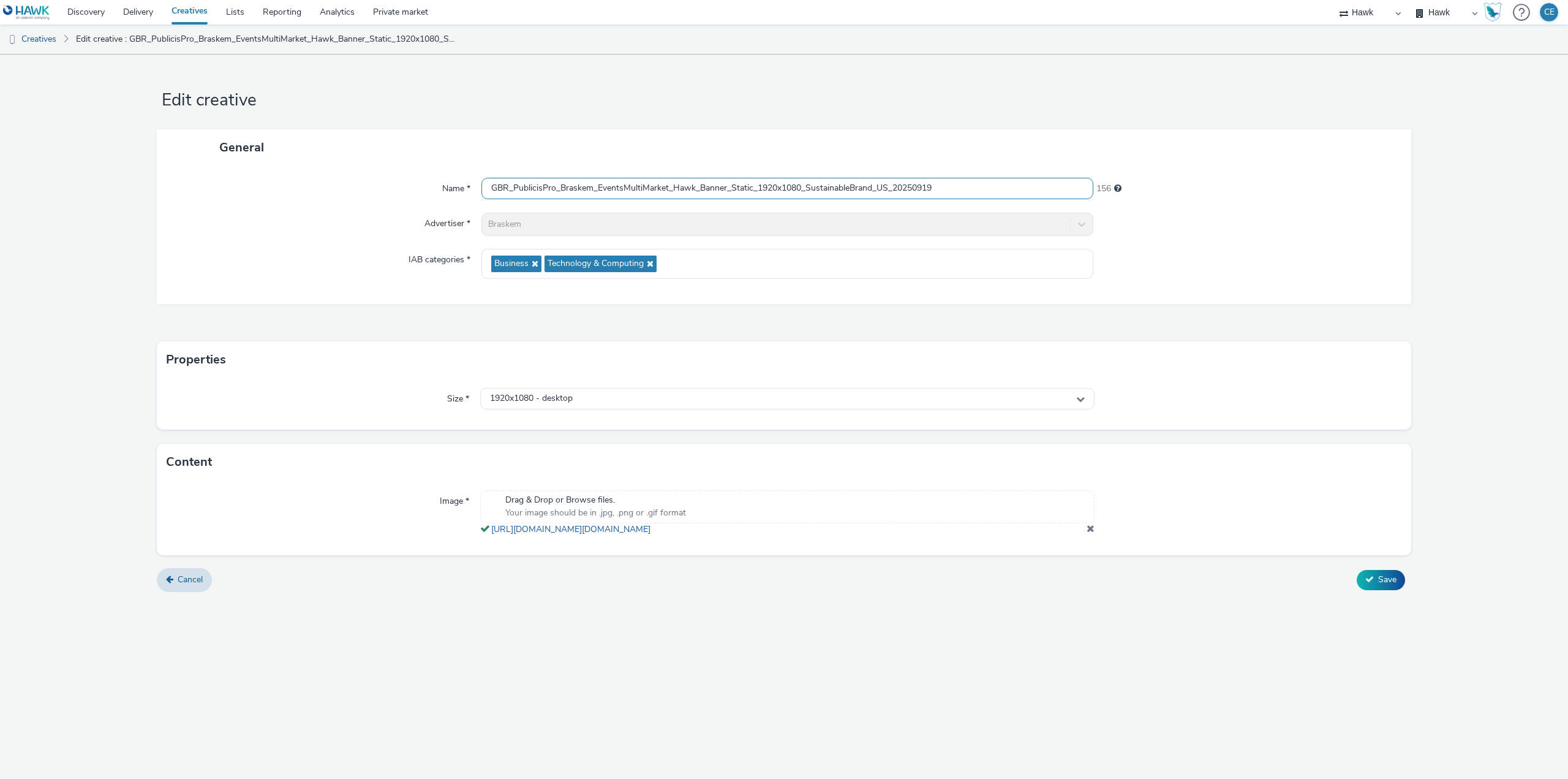
drag, startPoint x: 969, startPoint y: 181, endPoint x: 437, endPoint y: 186, distance: 532.0
click at [437, 186] on div "Name * GBR_PublicisPro_Braskem_EventsMultiMarket_Hawk_Banner_Static_1920x1080_S…" at bounding box center [784, 188] width 1230 height 22
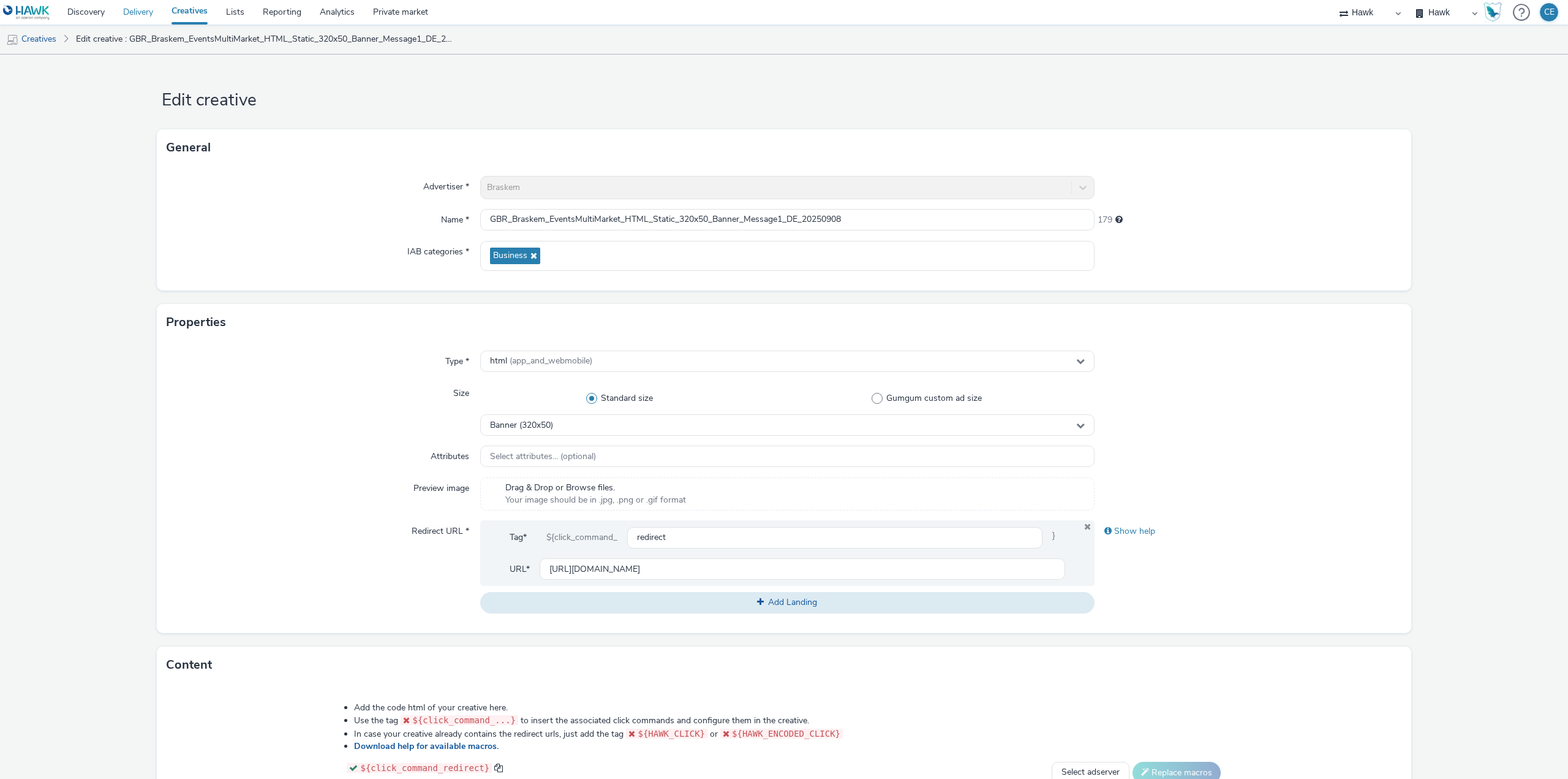
click at [150, 11] on link "Delivery" at bounding box center [138, 12] width 48 height 25
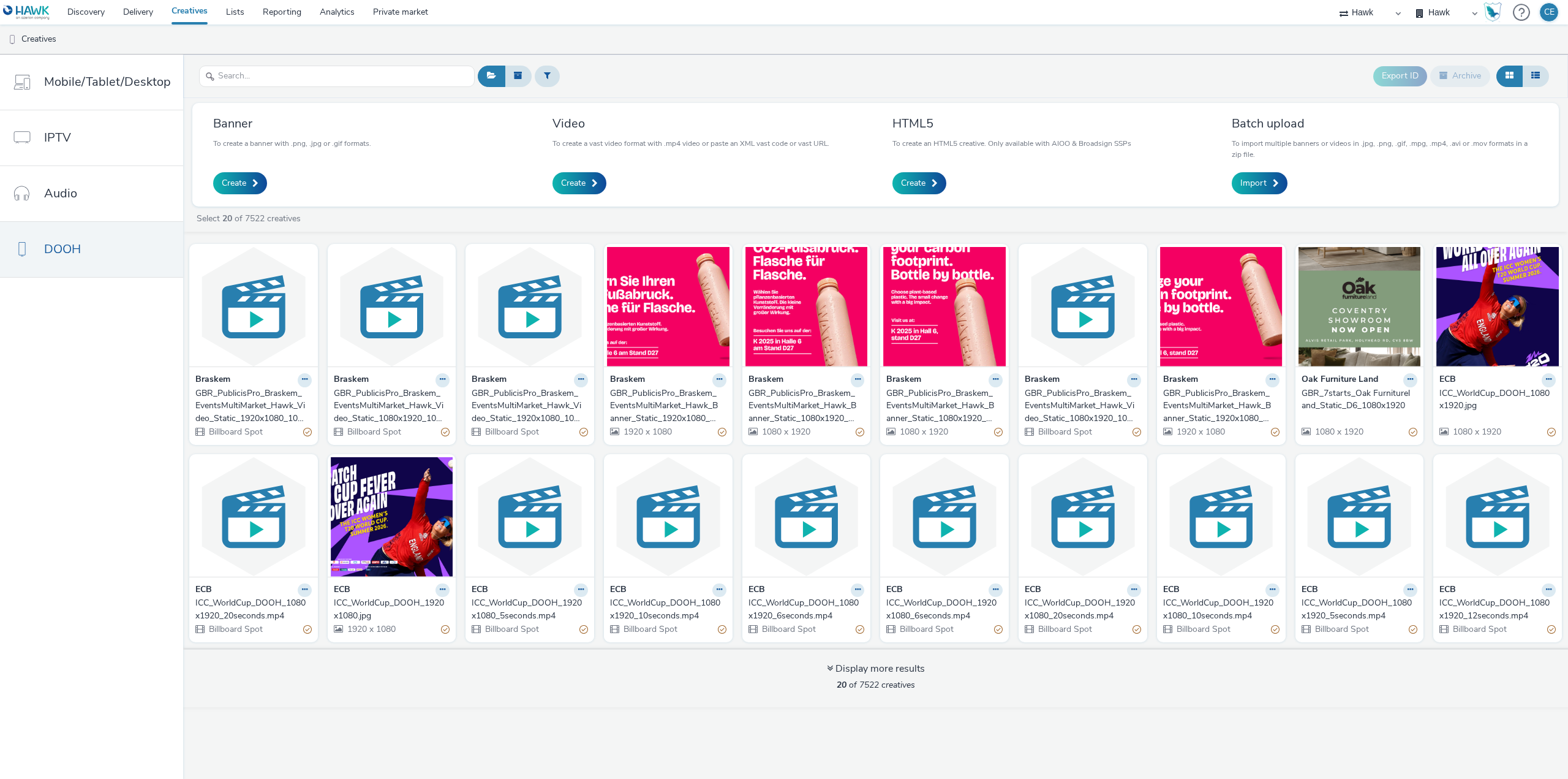
click at [322, 90] on div at bounding box center [337, 76] width 276 height 30
click at [318, 74] on input "text" at bounding box center [337, 76] width 276 height 21
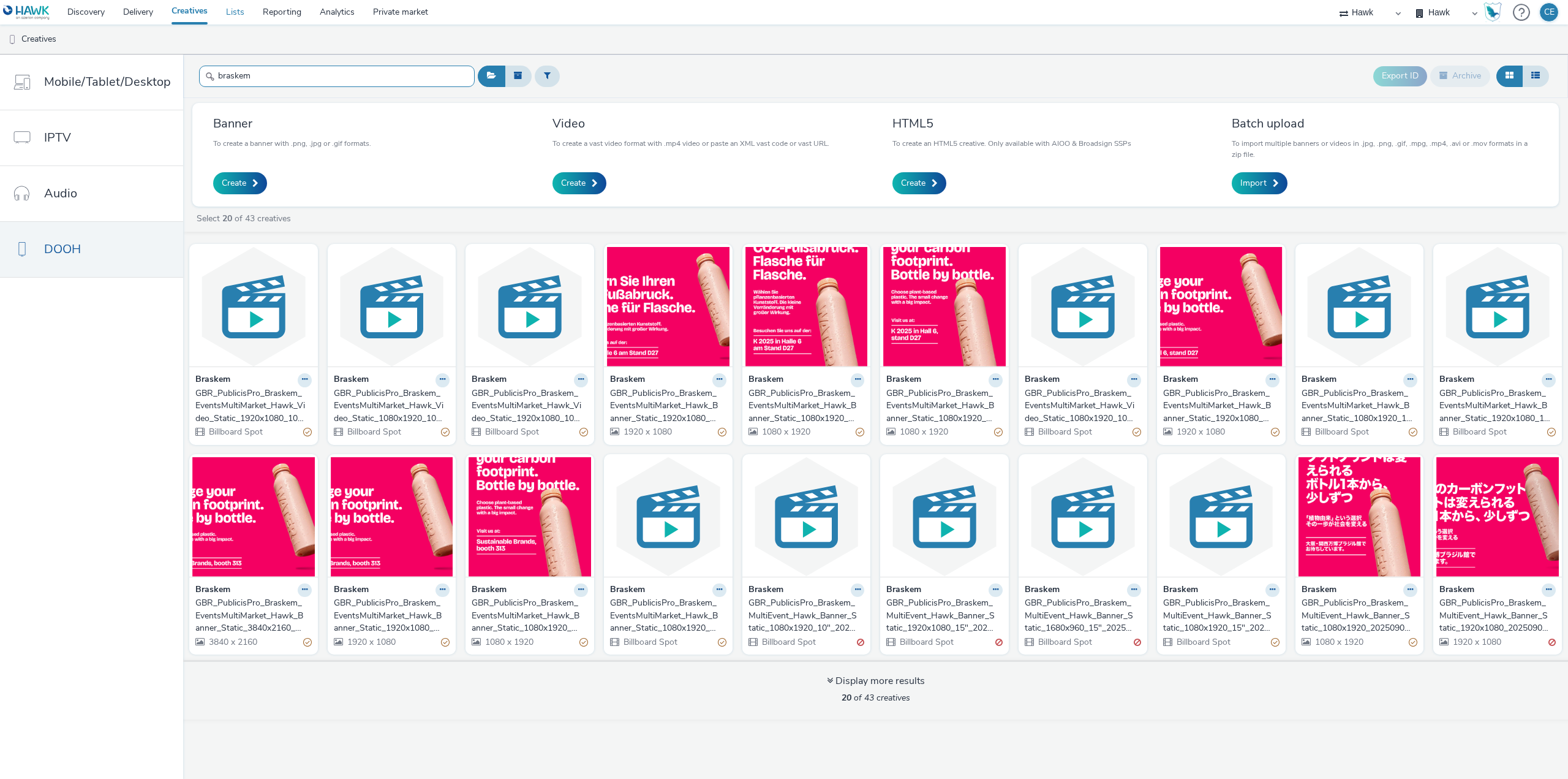
type input "braskem"
drag, startPoint x: 385, startPoint y: 638, endPoint x: 365, endPoint y: 608, distance: 36.1
drag, startPoint x: 269, startPoint y: 627, endPoint x: 266, endPoint y: 634, distance: 7.6
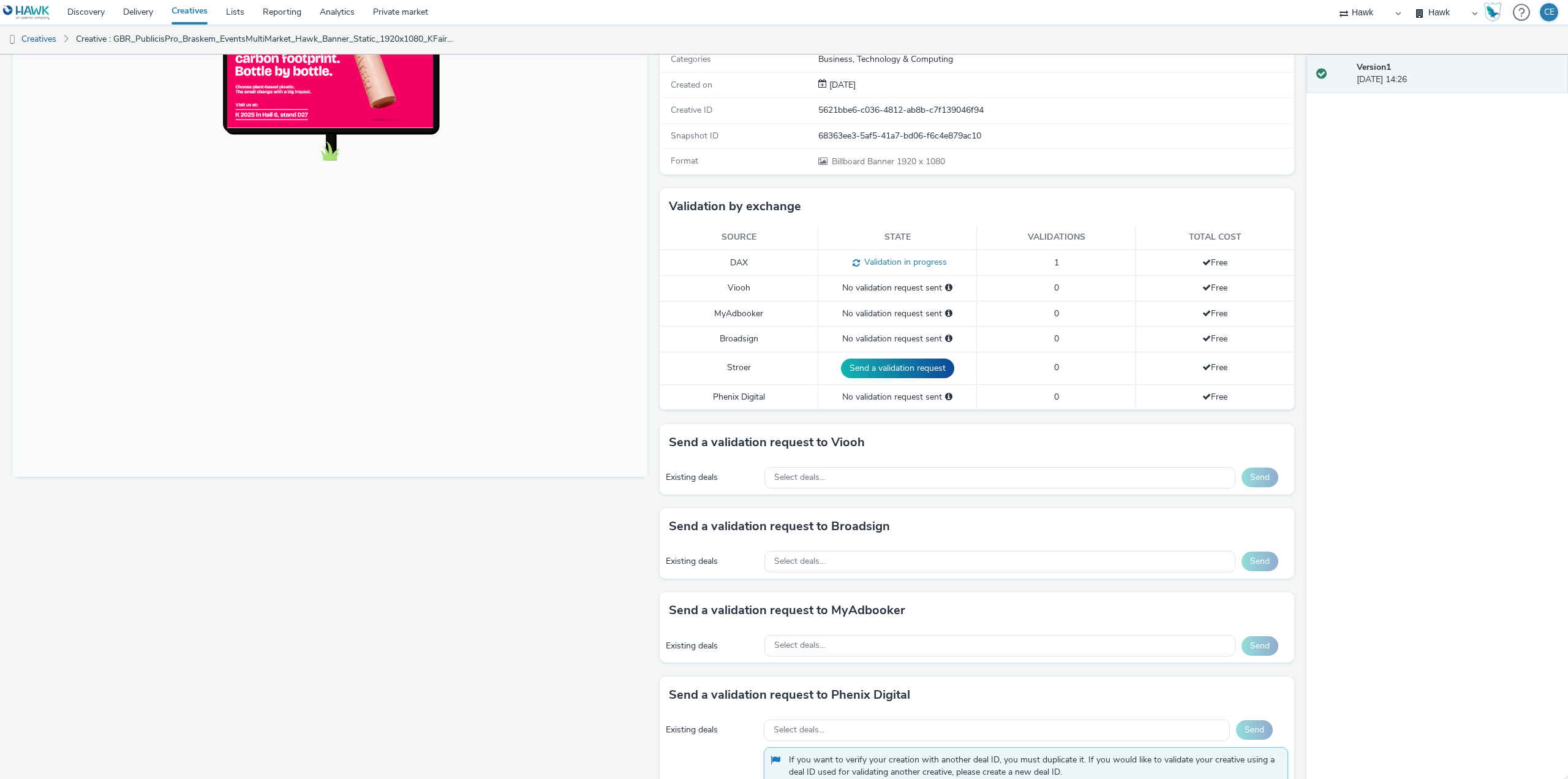
scroll to position [184, 0]
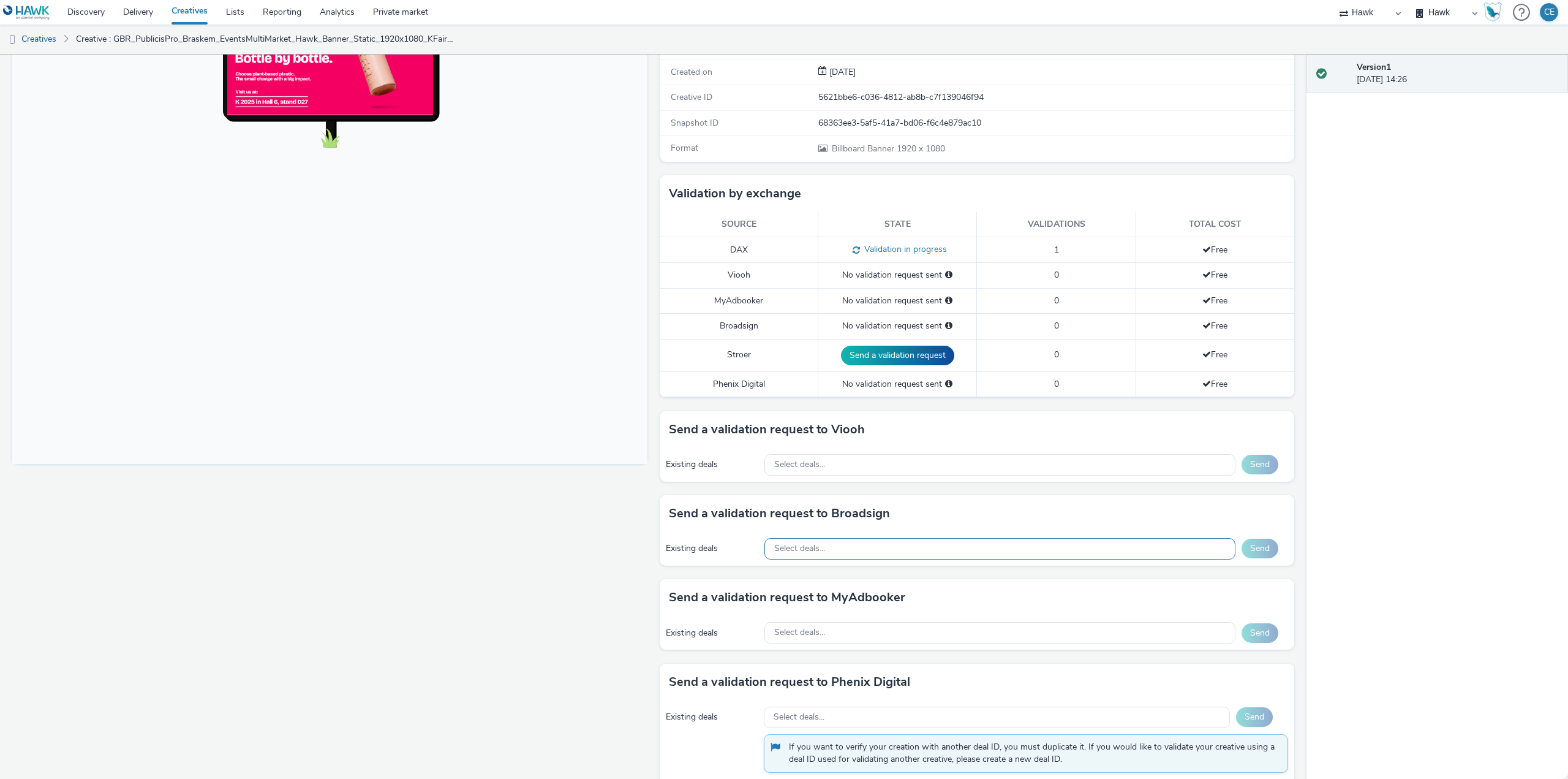
drag, startPoint x: 779, startPoint y: 540, endPoint x: 784, endPoint y: 554, distance: 14.9
click at [784, 554] on div "Select deals..." at bounding box center [999, 548] width 471 height 21
type input "UHLSAQJD65"
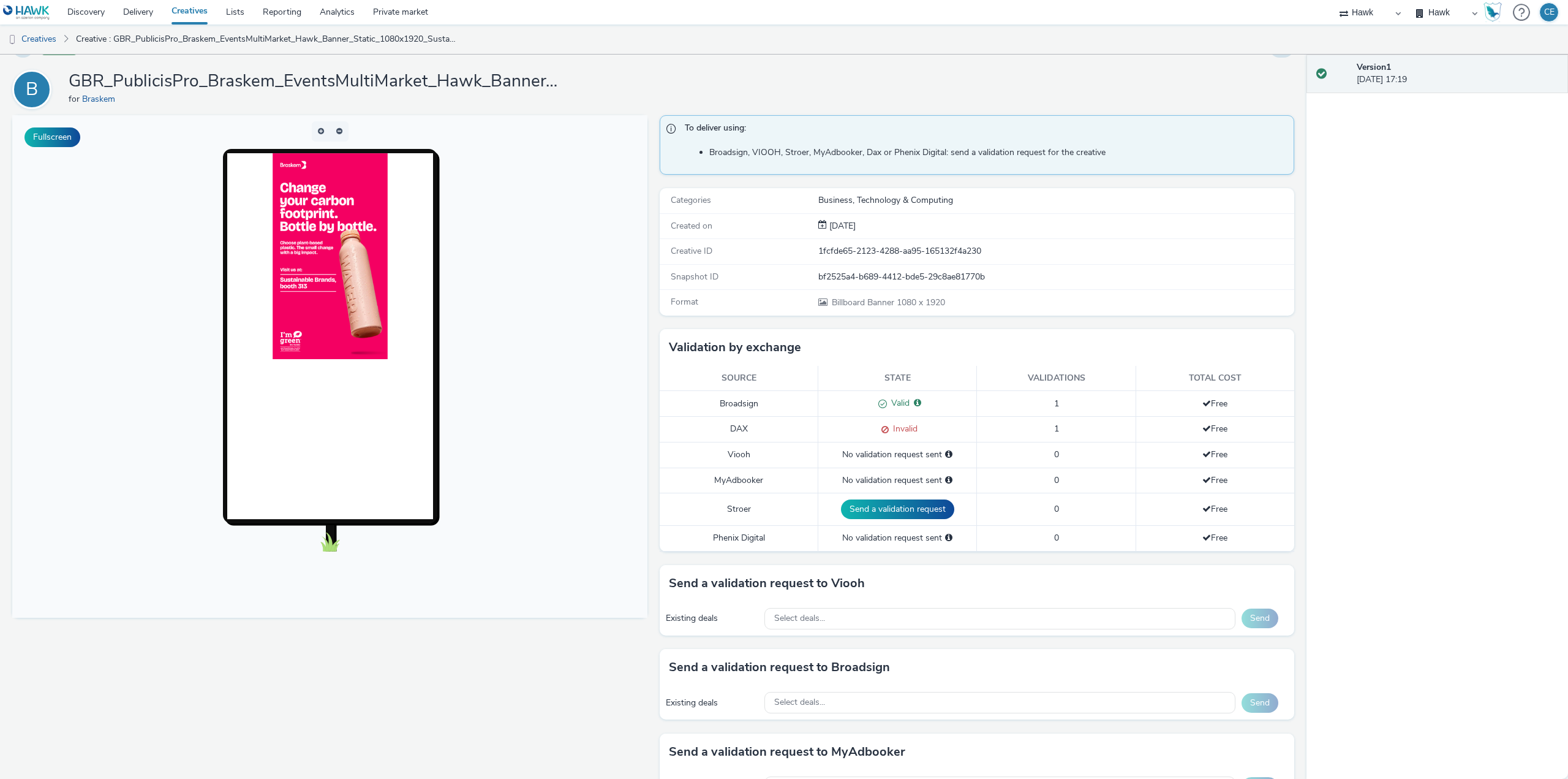
scroll to position [212, 0]
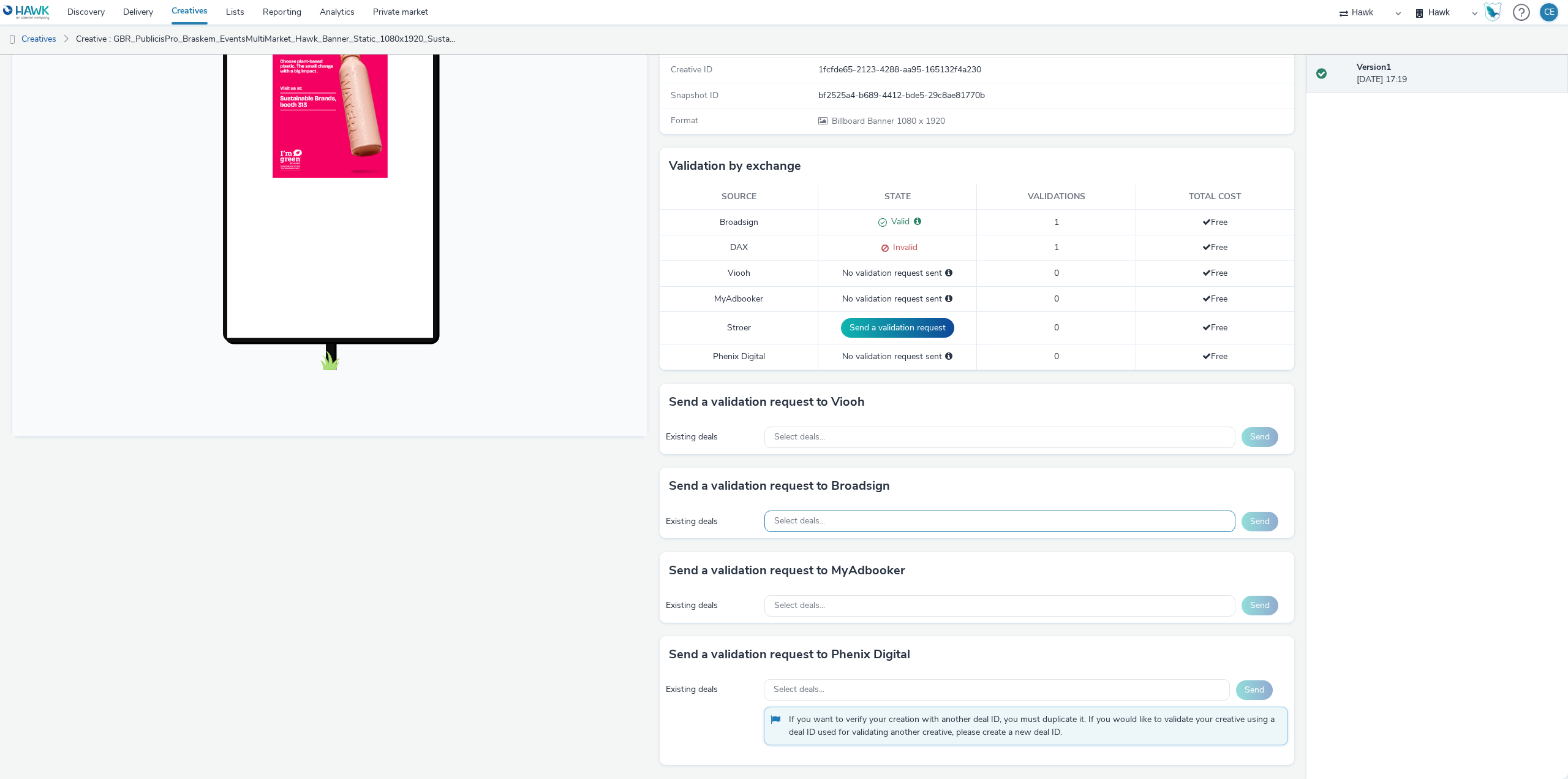
click at [868, 518] on div "Select deals..." at bounding box center [999, 521] width 471 height 21
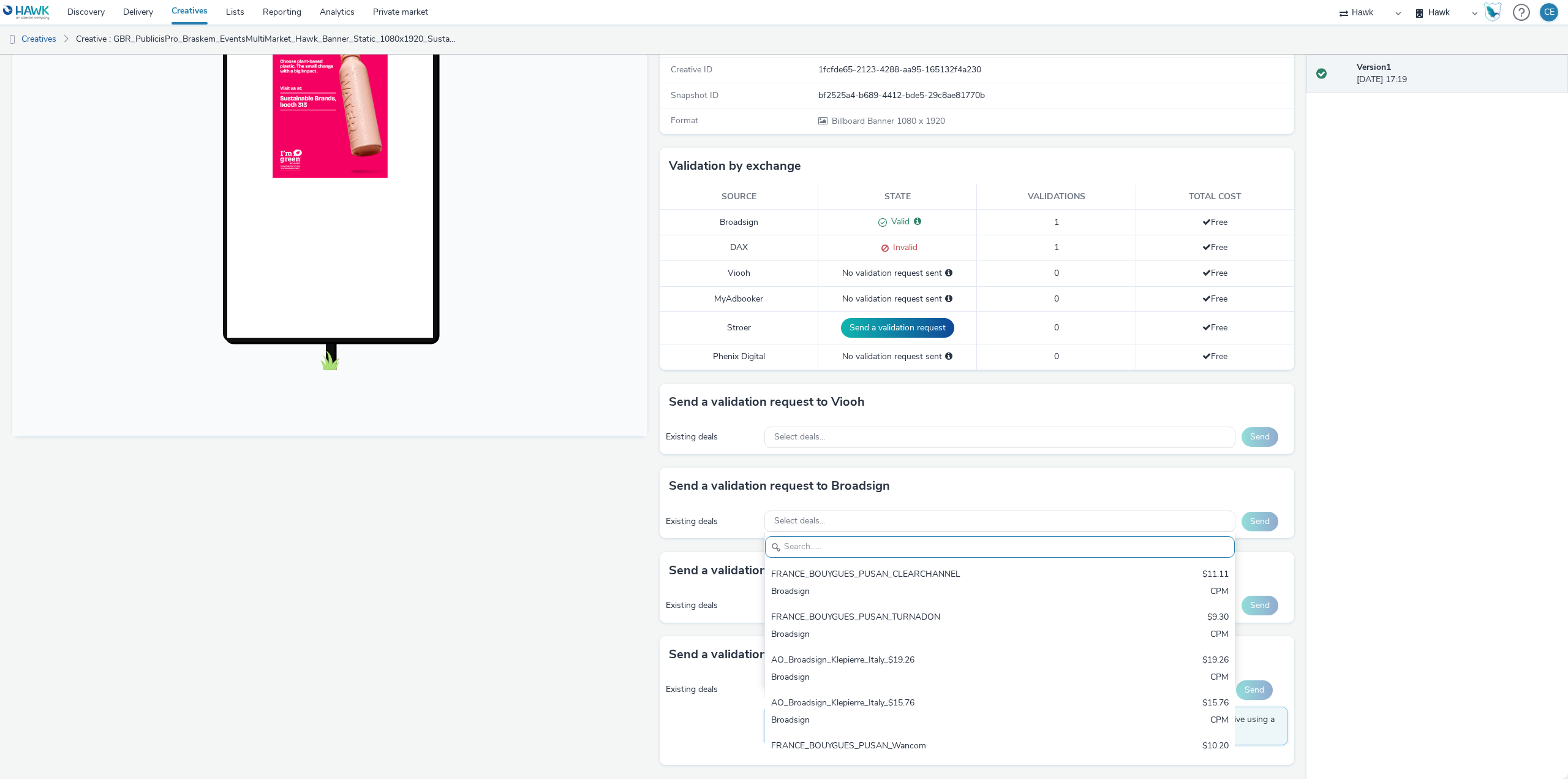
paste input "AO_USA_AdXcelerant"
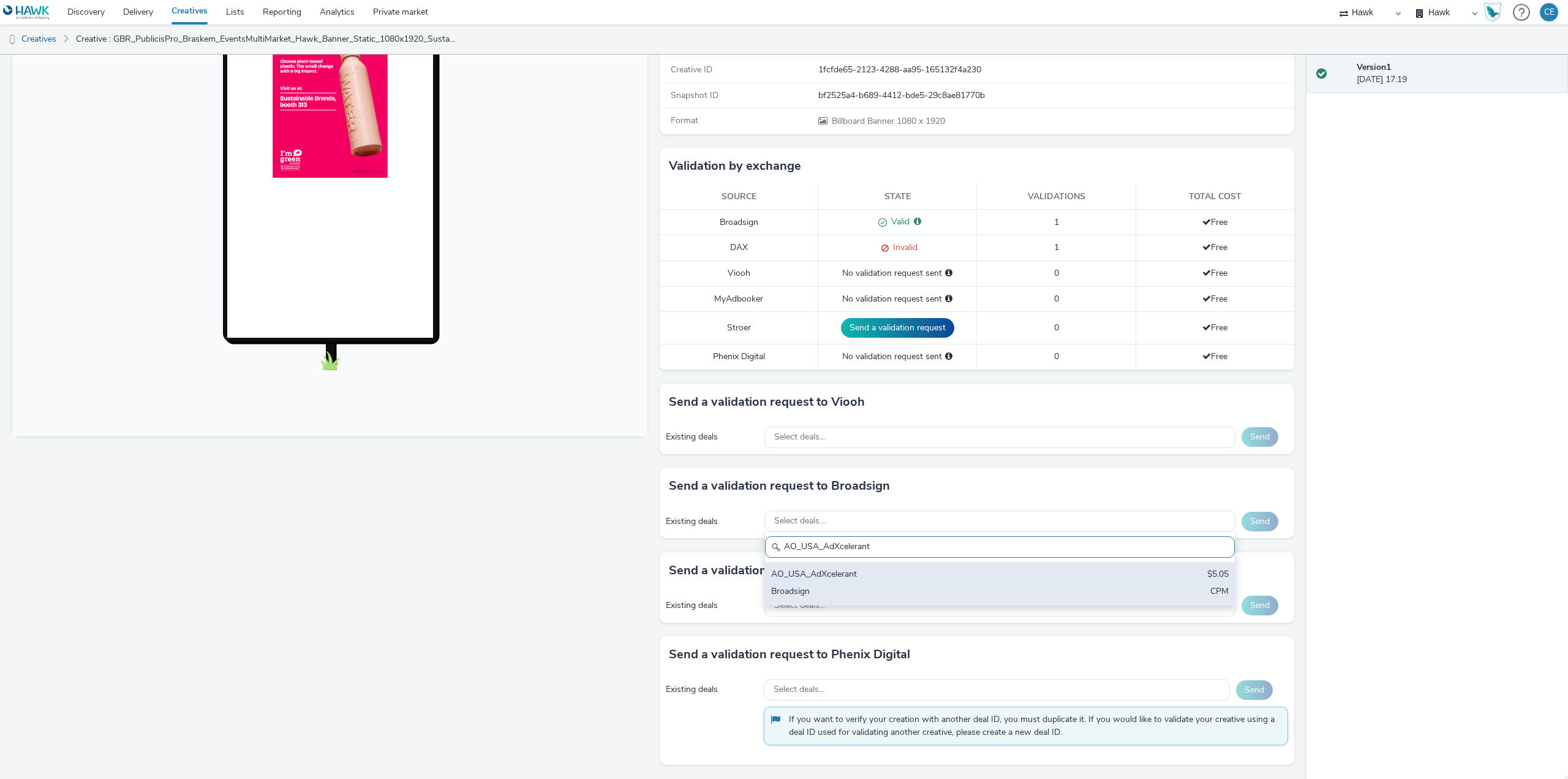
type input "AO_USA_AdXcelerant"
click at [829, 577] on div "AO_USA_AdXcelerant" at bounding box center [923, 575] width 303 height 14
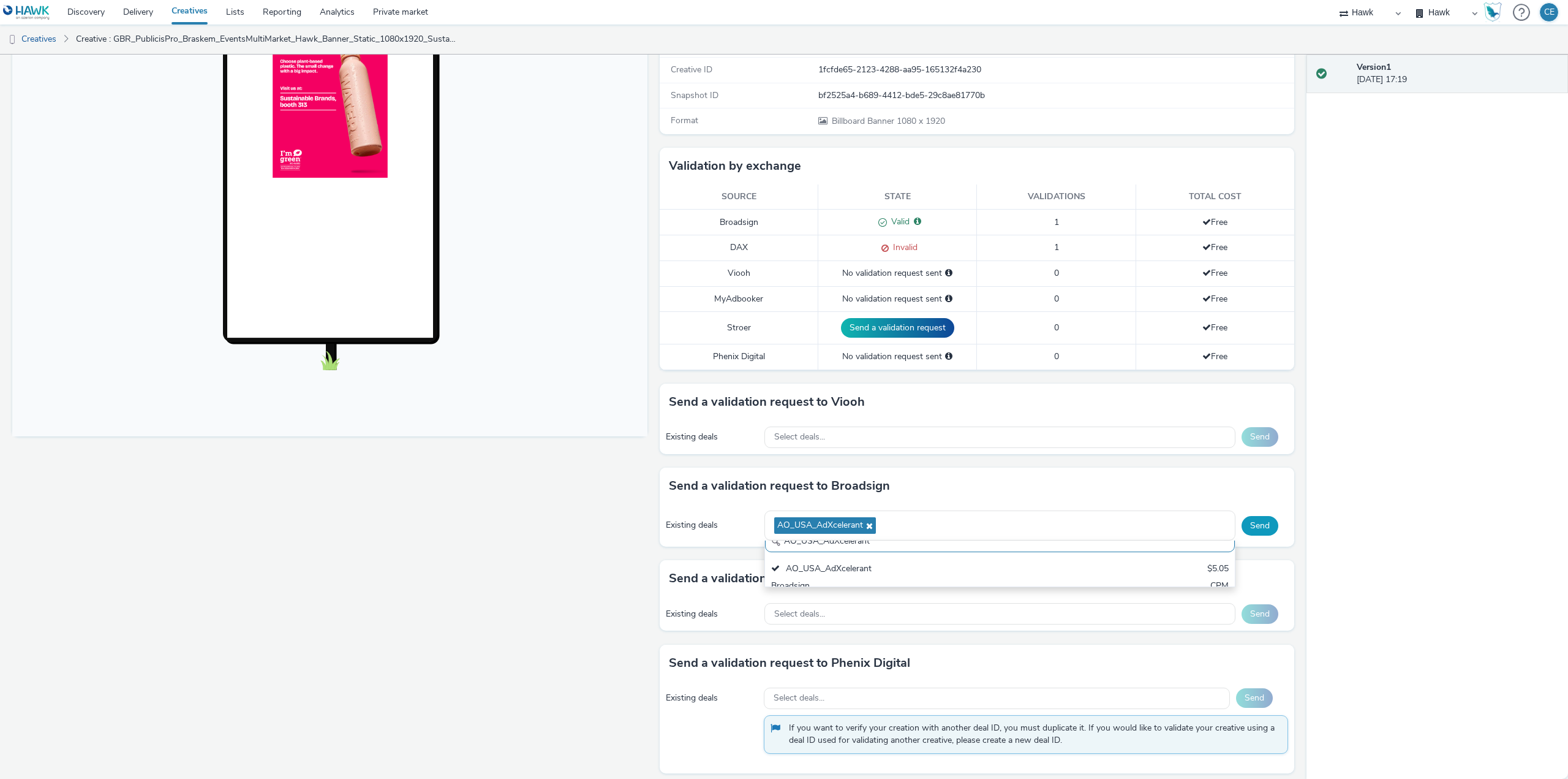
scroll to position [0, 0]
click at [1264, 529] on button "Send" at bounding box center [1260, 526] width 36 height 20
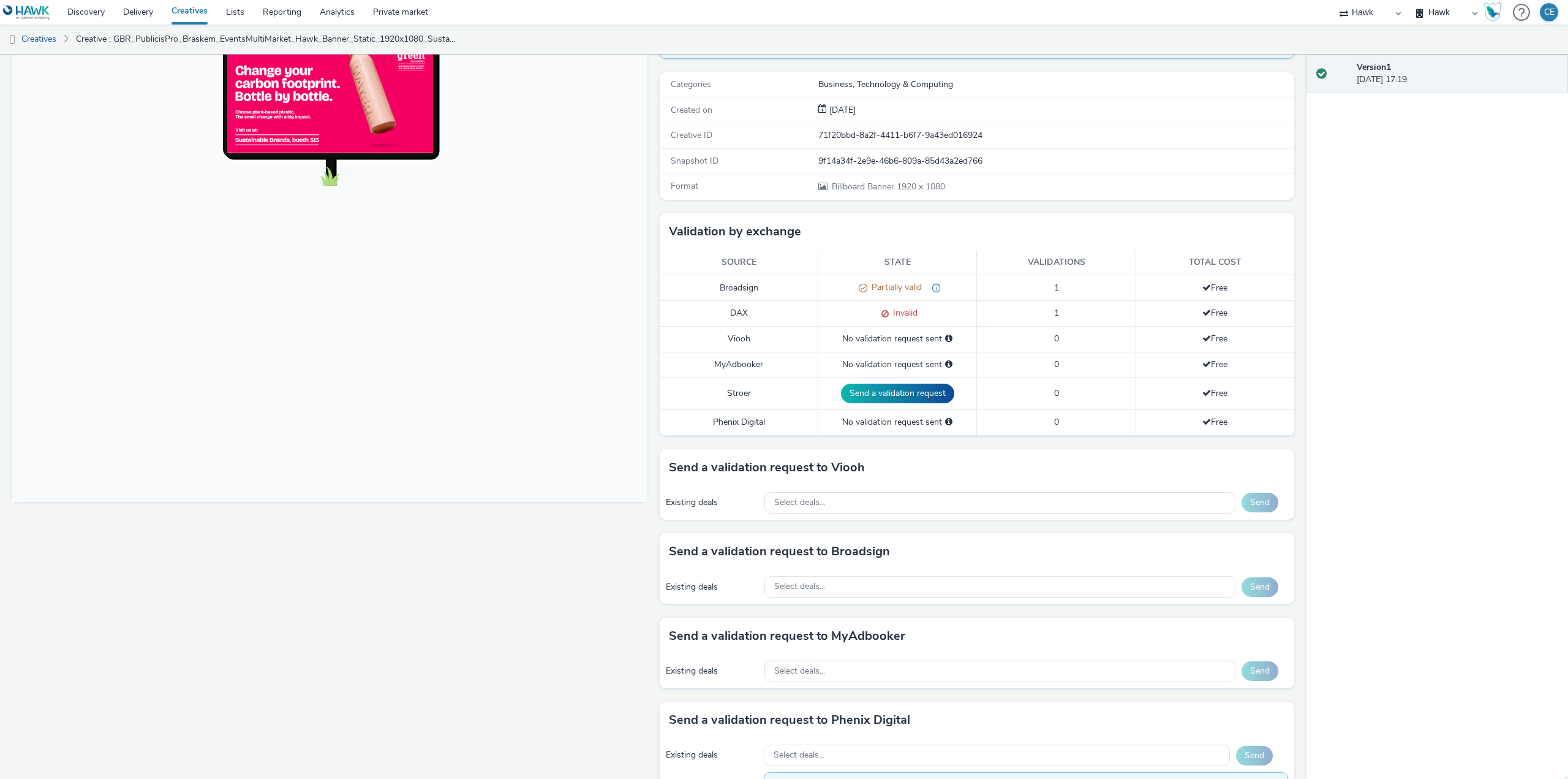
scroll to position [184, 0]
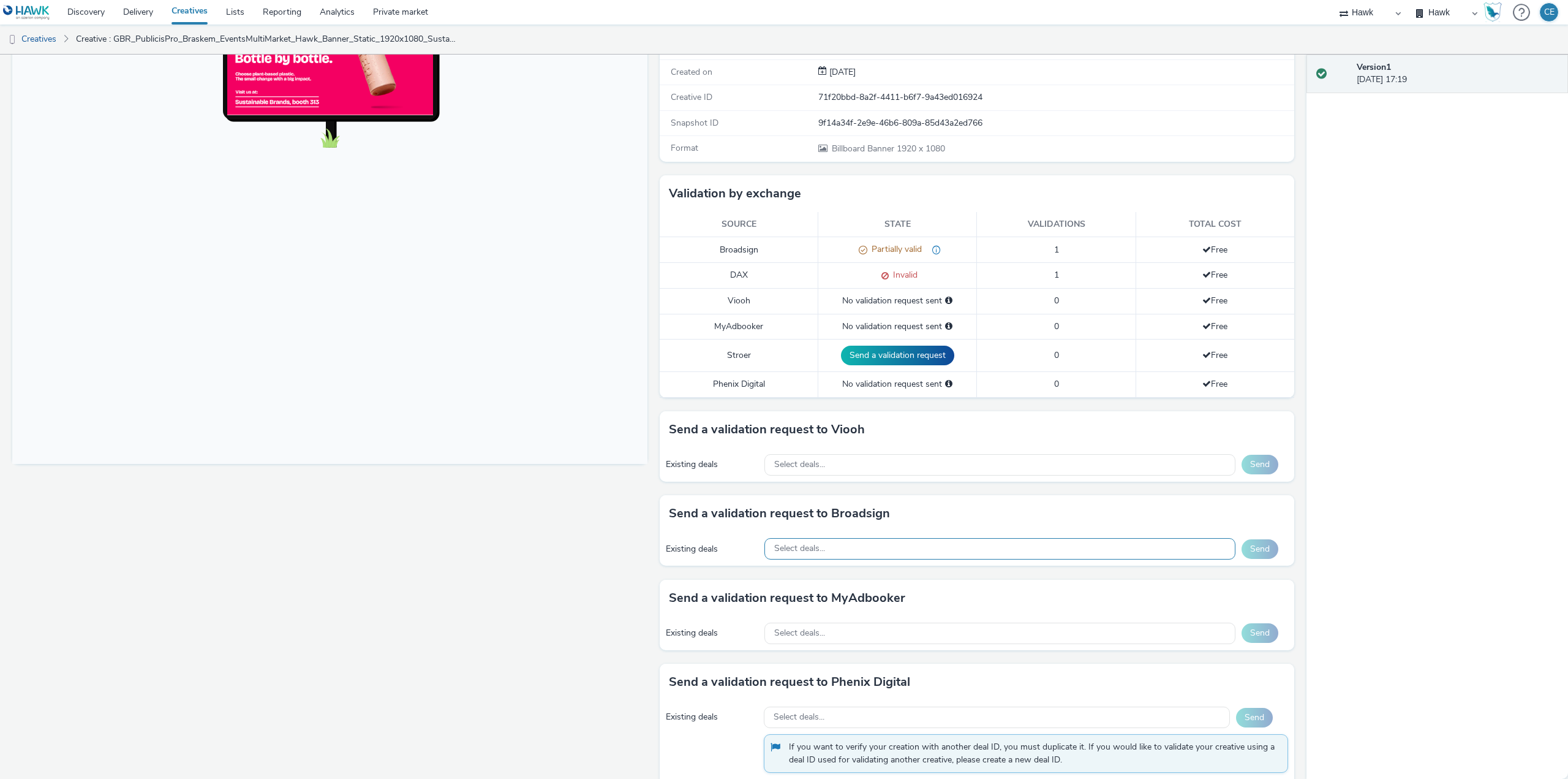
click at [850, 556] on div "Select deals..." at bounding box center [999, 548] width 471 height 21
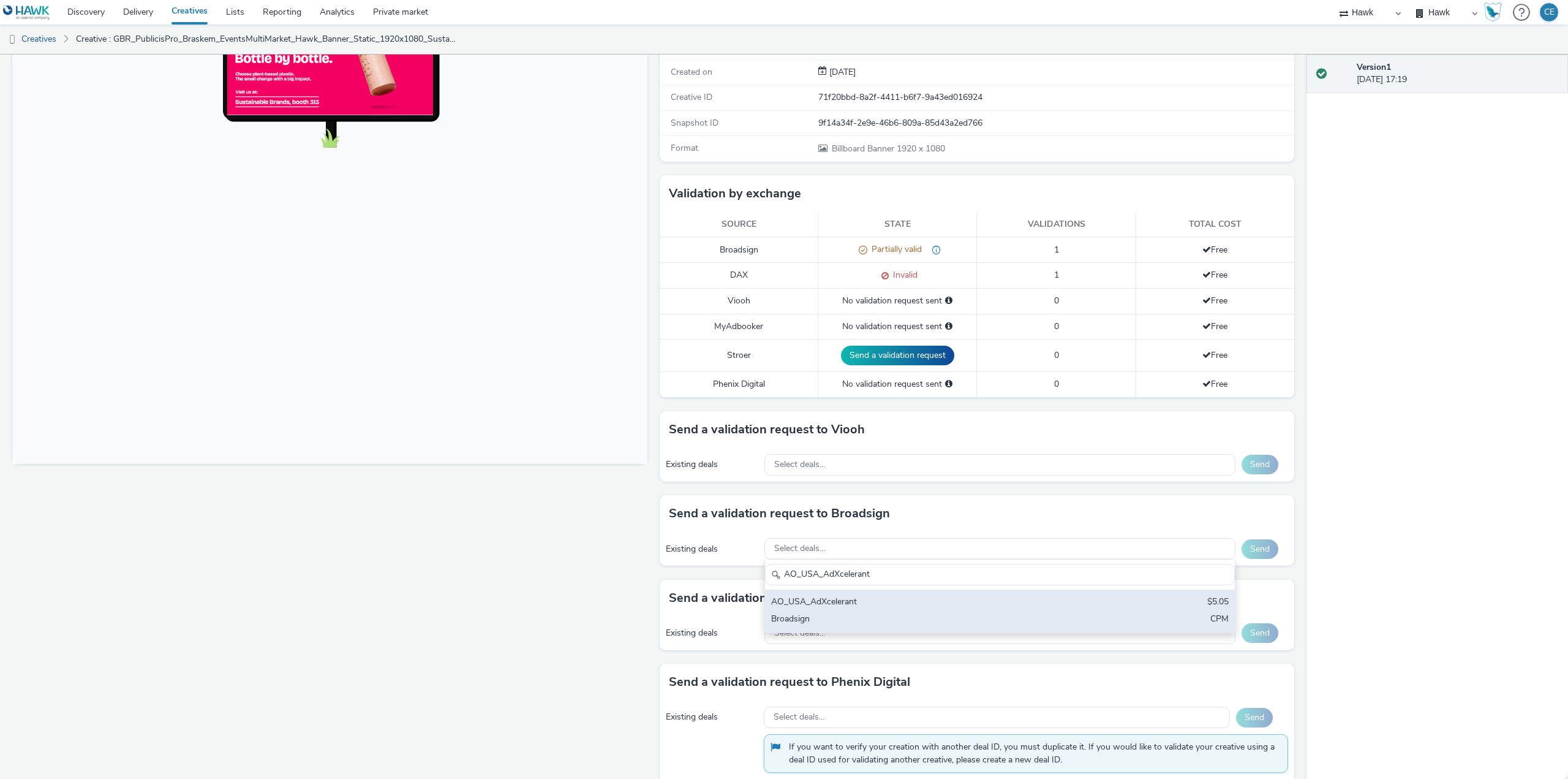
type input "AO_USA_AdXcelerant"
click at [842, 606] on div "AO_USA_AdXcelerant" at bounding box center [923, 602] width 303 height 14
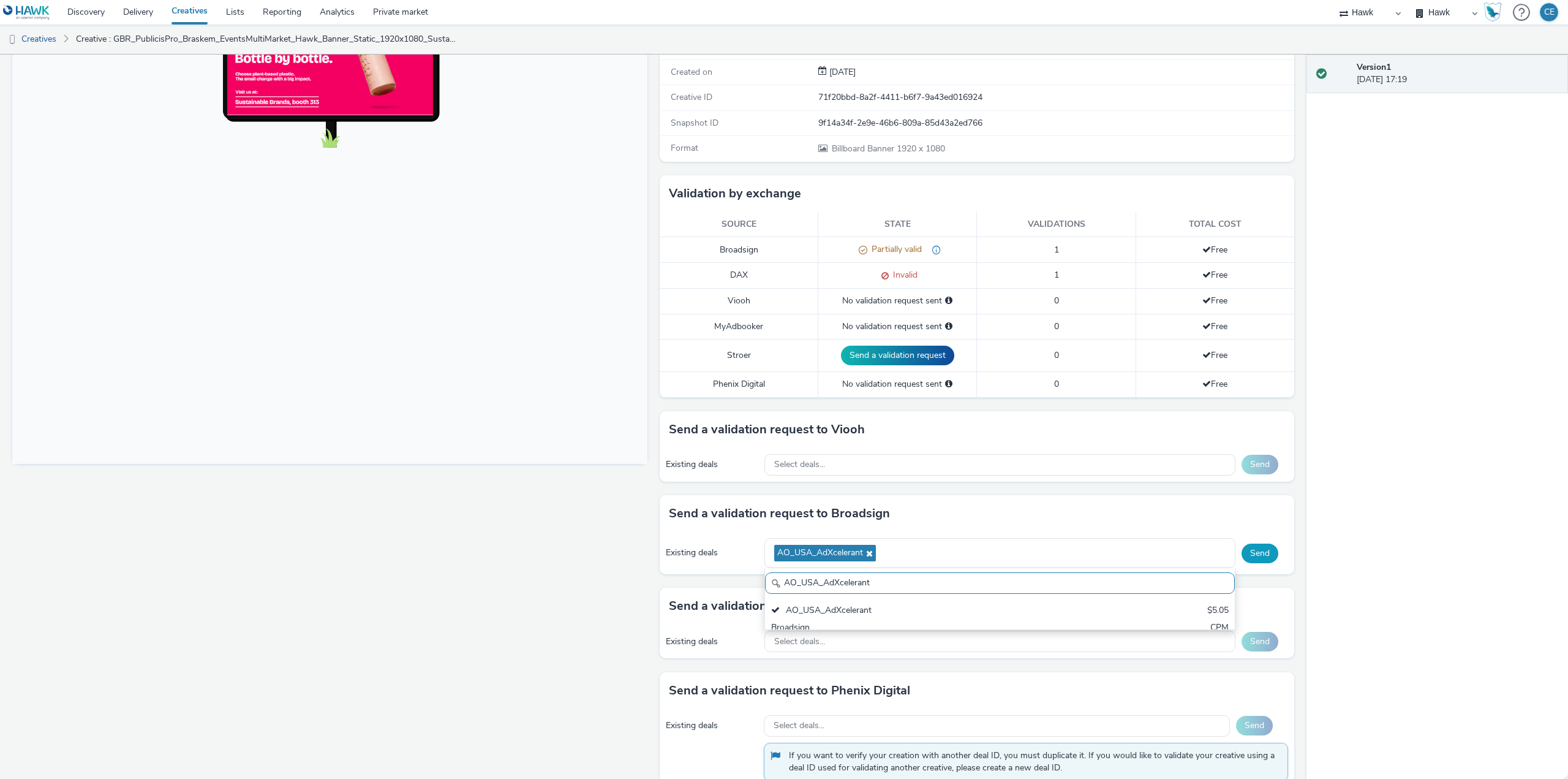
scroll to position [0, 0]
click at [1256, 550] on button "Send" at bounding box center [1260, 553] width 36 height 20
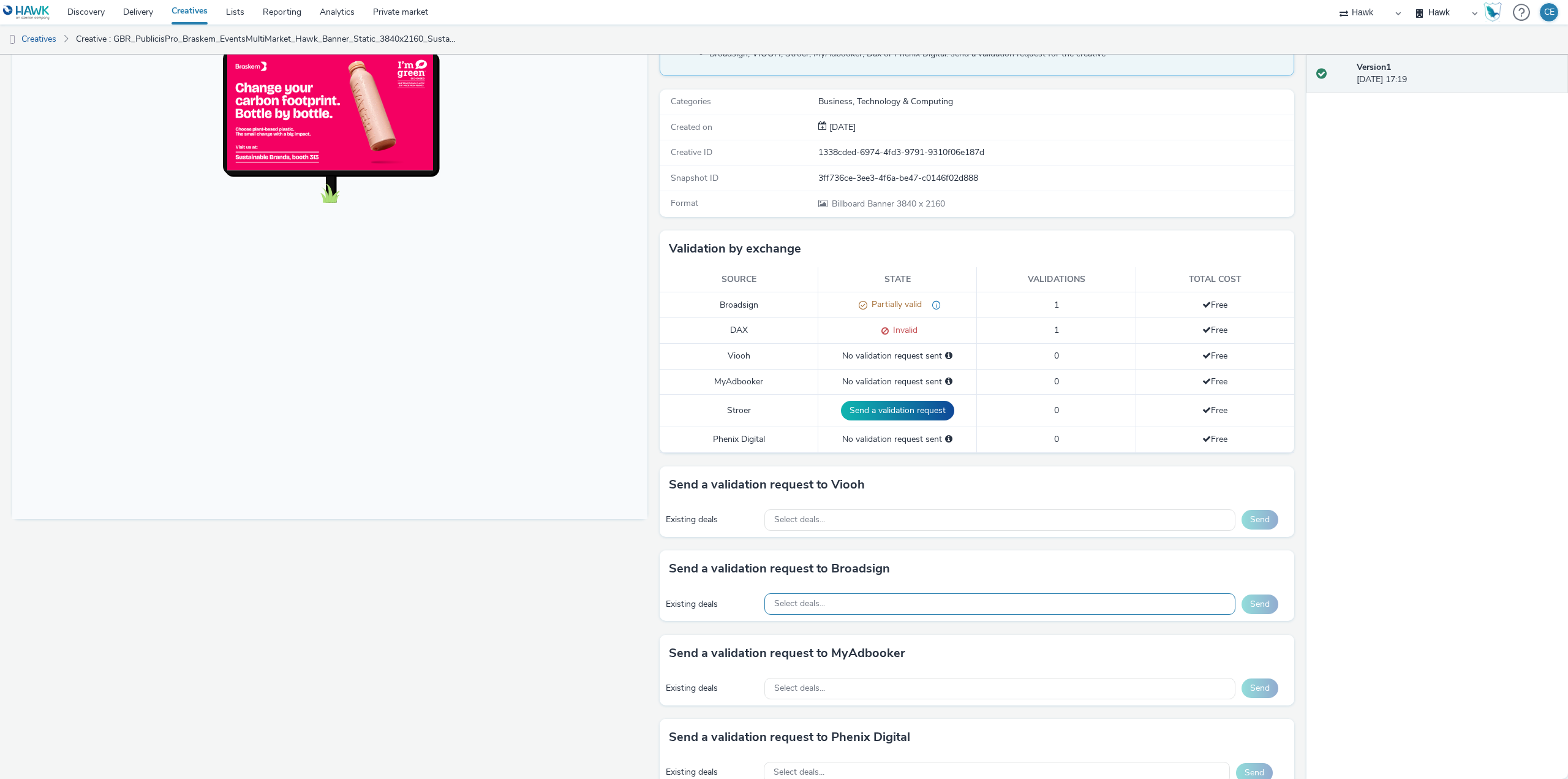
scroll to position [184, 0]
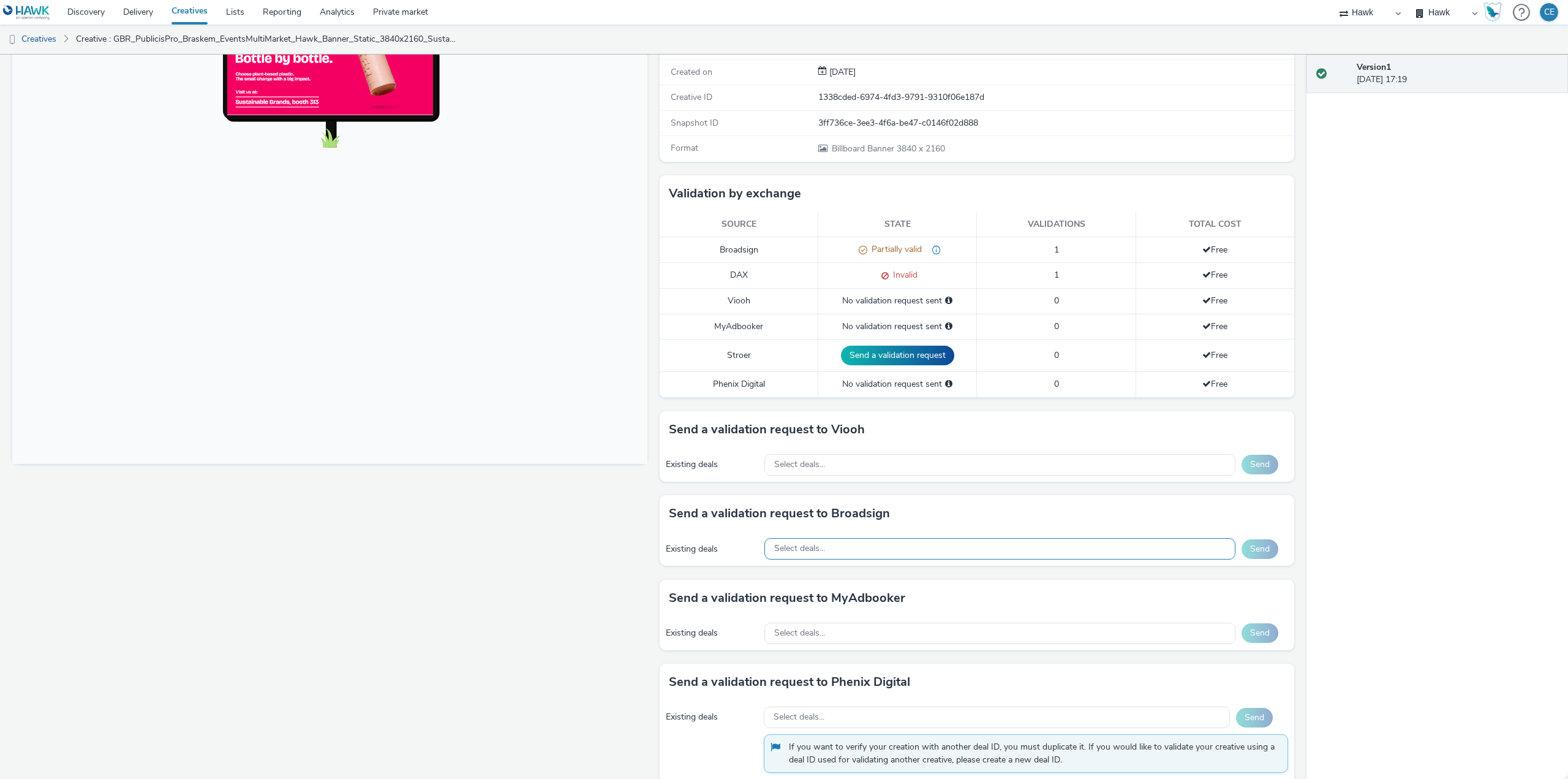
drag, startPoint x: 823, startPoint y: 542, endPoint x: 817, endPoint y: 550, distance: 10.0
click at [817, 550] on span "Select deals..." at bounding box center [800, 548] width 51 height 10
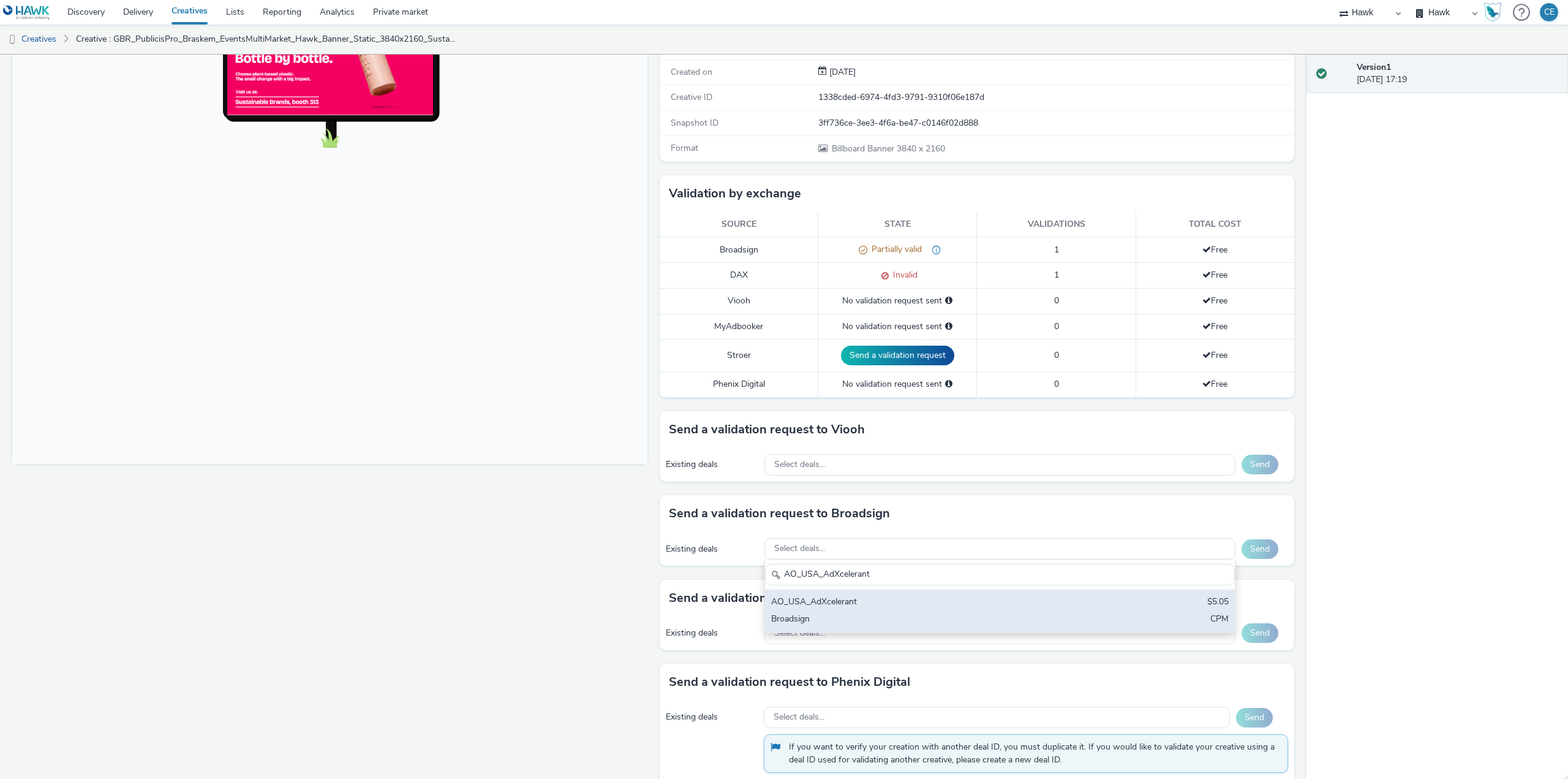
type input "AO_USA_AdXcelerant"
click at [832, 601] on div "AO_USA_AdXcelerant" at bounding box center [923, 602] width 303 height 14
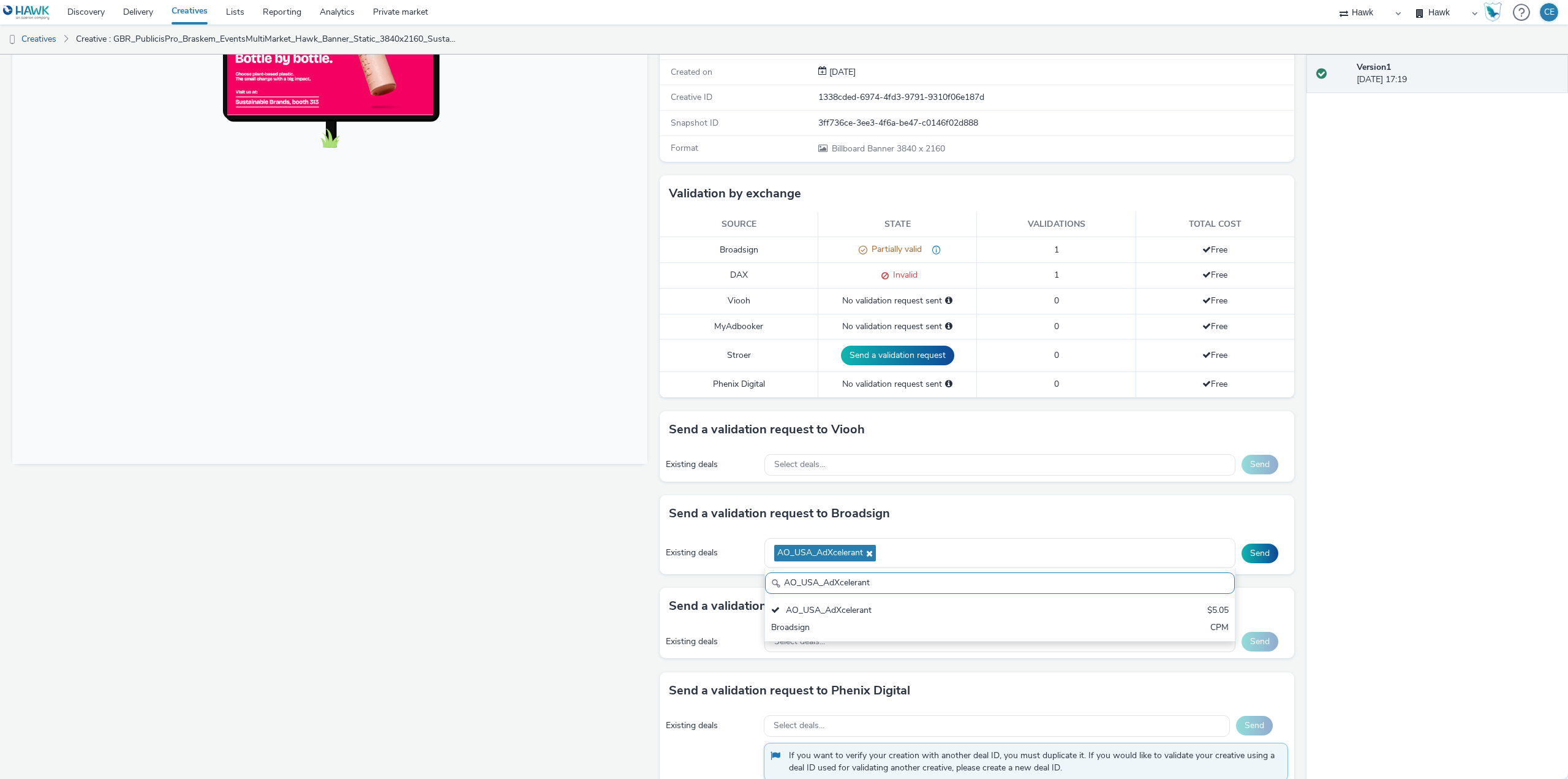
click at [1260, 567] on div "Existing deals AO_USA_AdXcelerant AO_USA_AdXcelerant AO_USA_AdXcelerant $5.05 B…" at bounding box center [977, 553] width 635 height 42
click at [1258, 562] on button "Send" at bounding box center [1260, 553] width 36 height 20
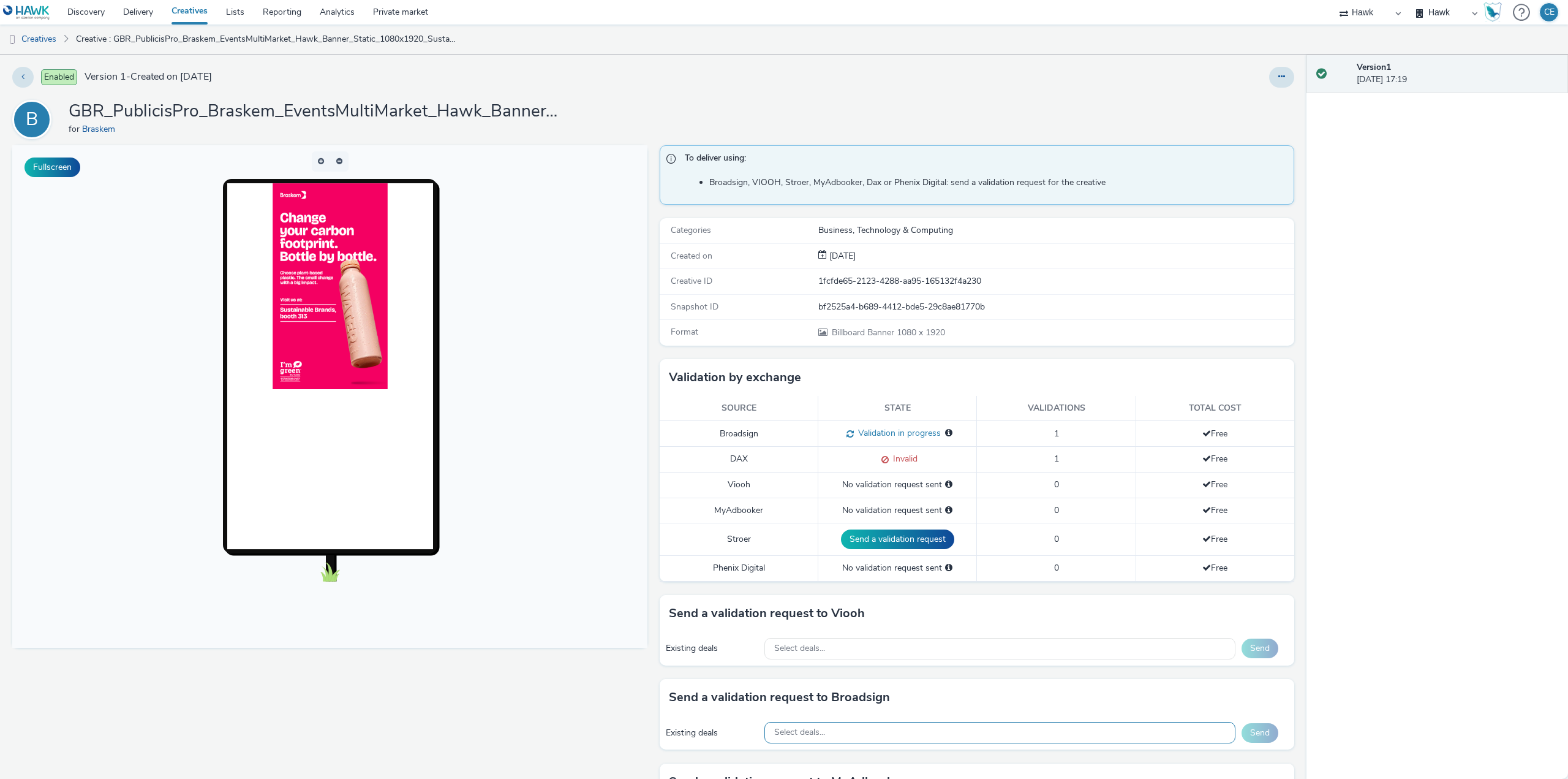
click at [788, 741] on div "Select deals..." at bounding box center [999, 732] width 471 height 21
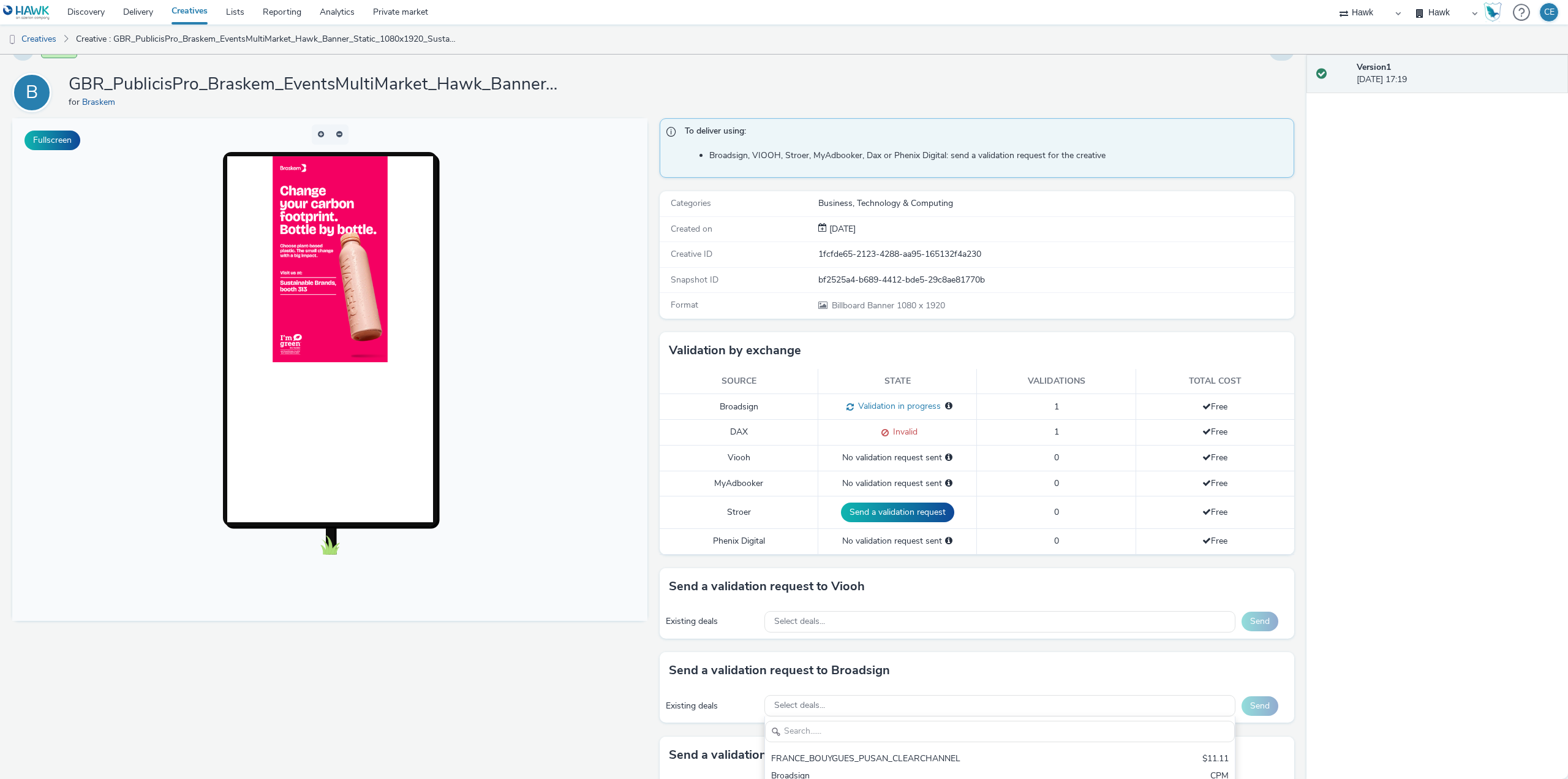
scroll to position [184, 0]
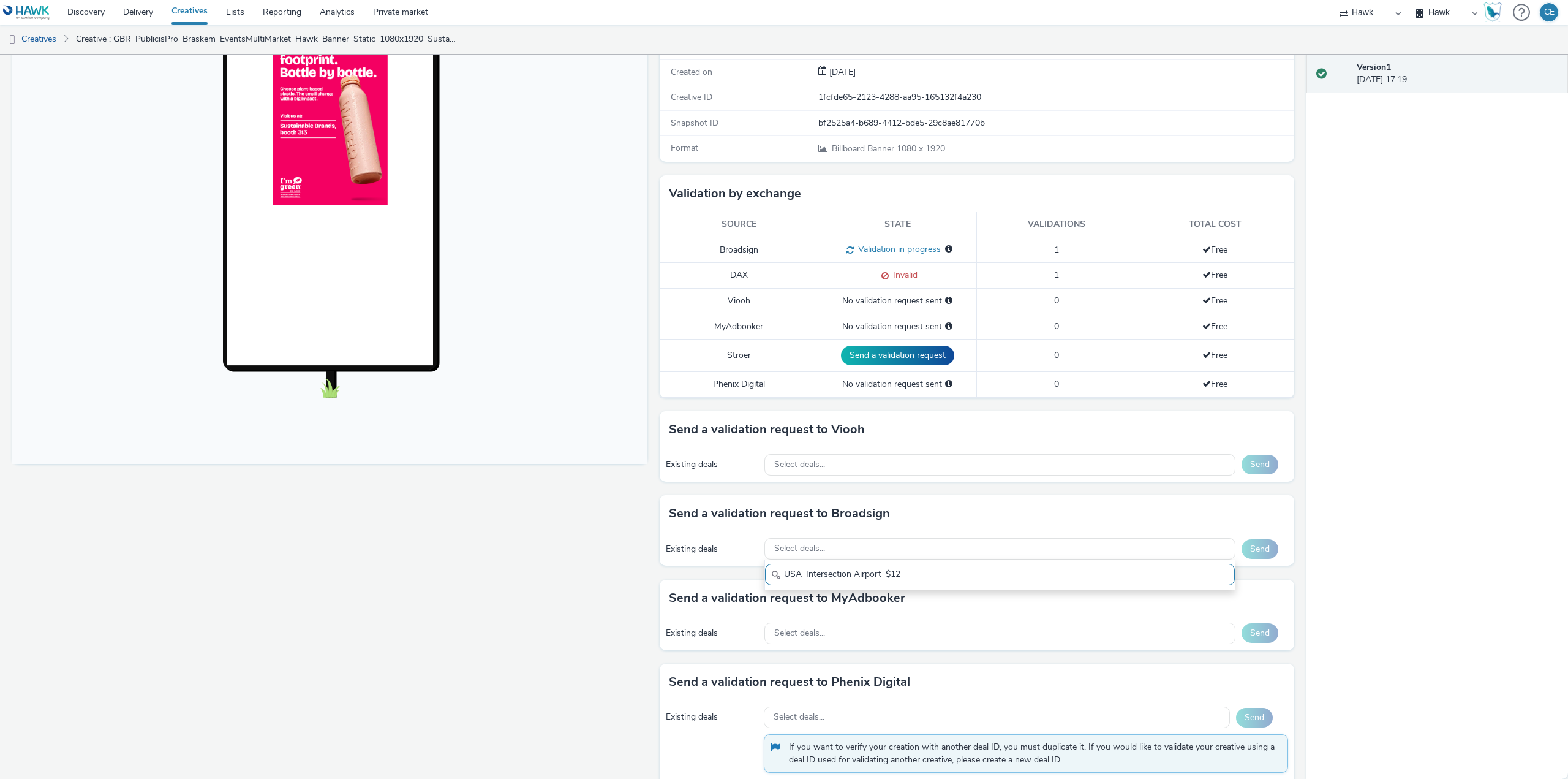
click at [785, 572] on input "USA_Intersection Airport_$12" at bounding box center [1000, 574] width 470 height 21
click at [781, 571] on input "USA_Intersection Airport_$12" at bounding box center [1000, 574] width 470 height 21
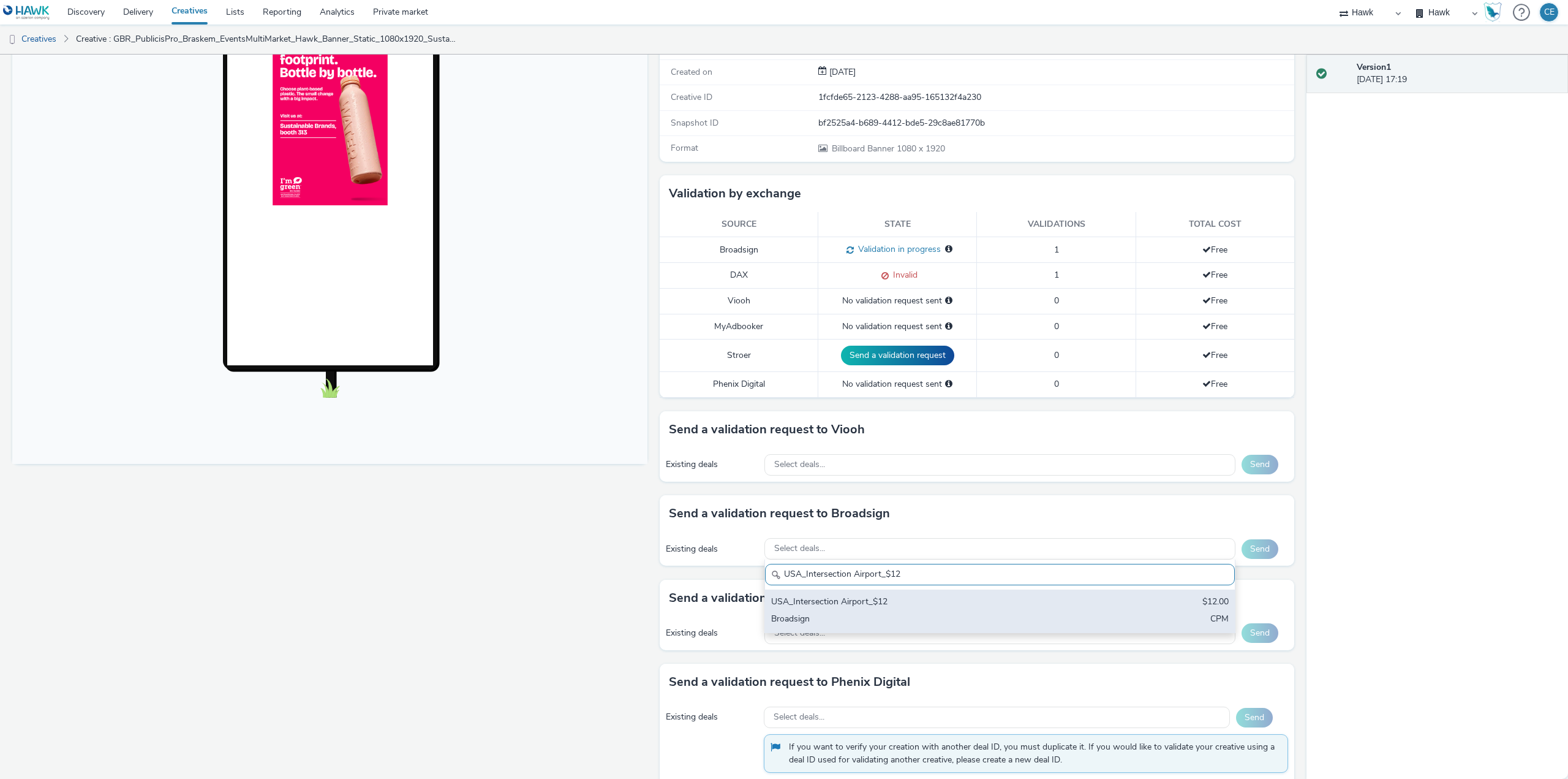
type input "USA_Intersection Airport_$12"
click at [848, 623] on div "Broadsign" at bounding box center [923, 619] width 303 height 14
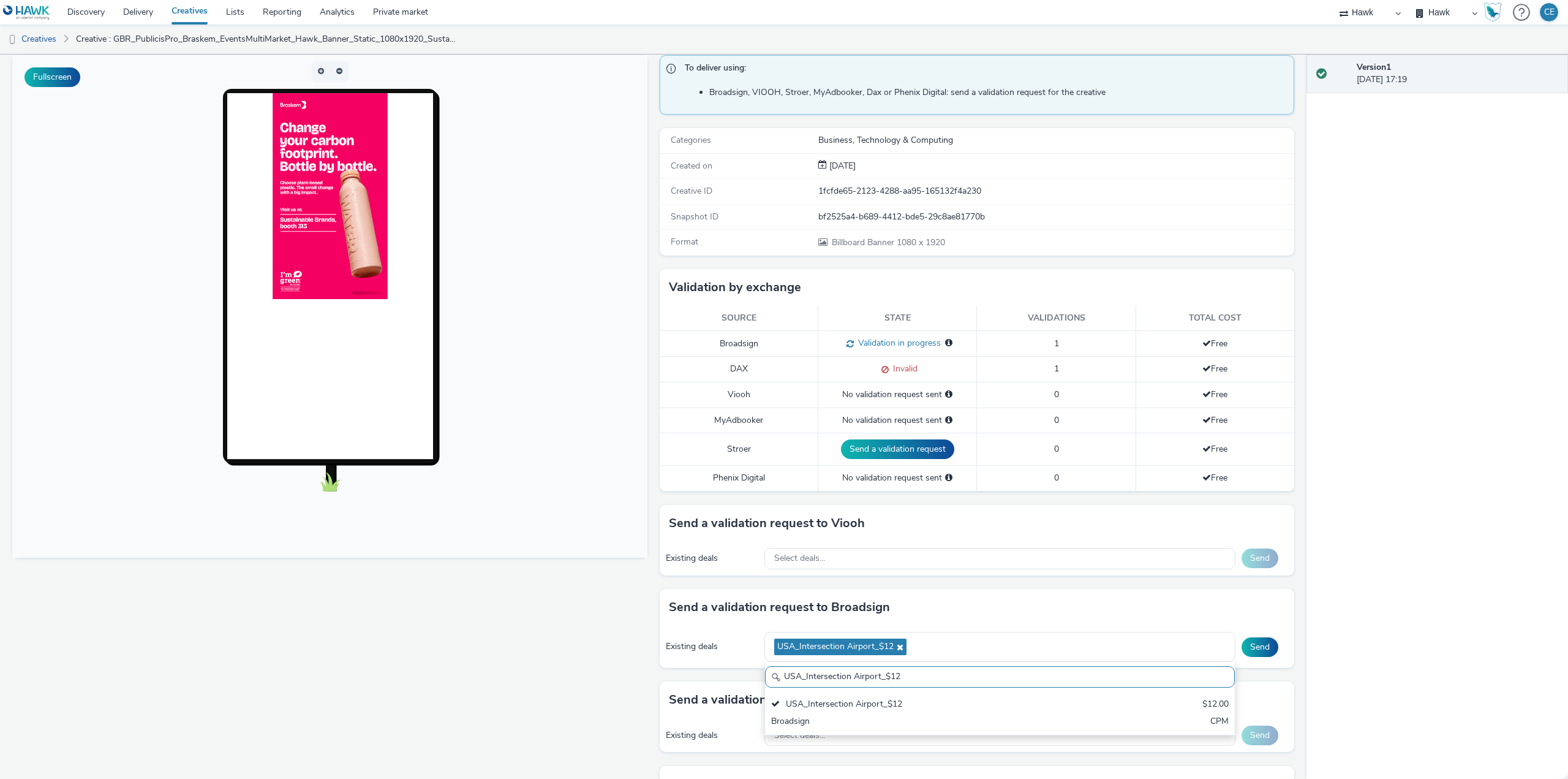
scroll to position [61, 0]
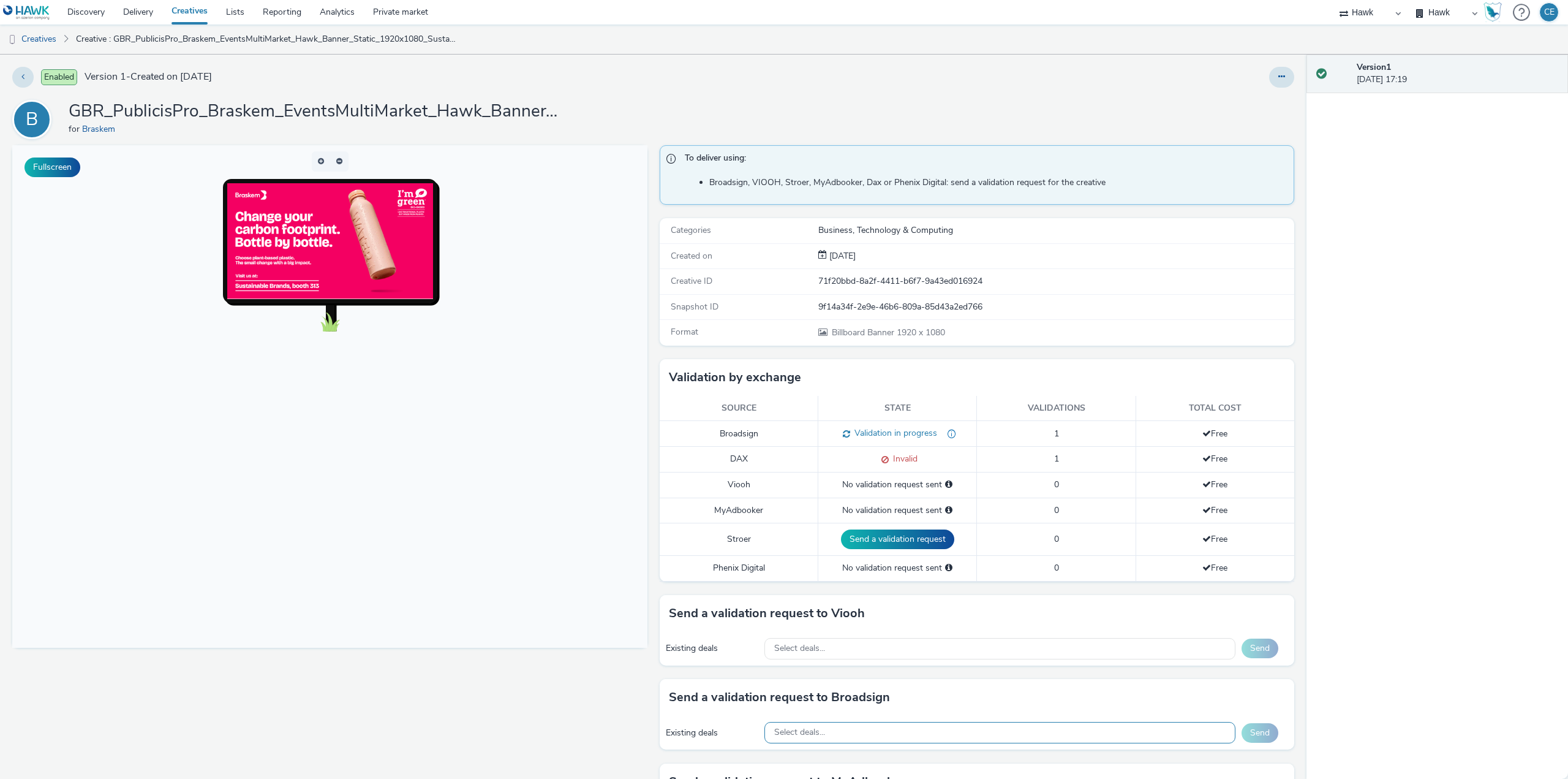
click at [806, 730] on span "Select deals..." at bounding box center [800, 732] width 51 height 10
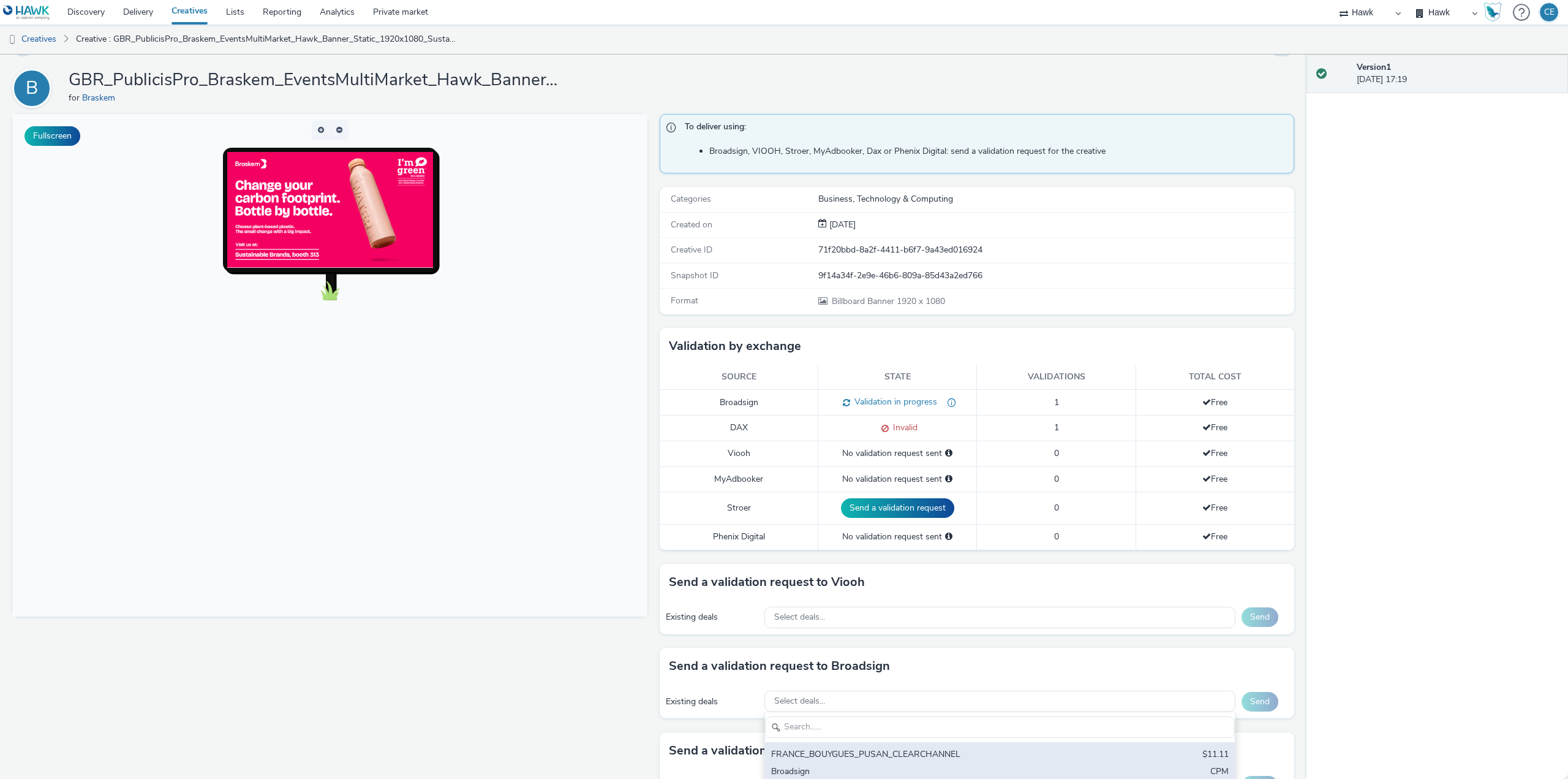
scroll to position [184, 0]
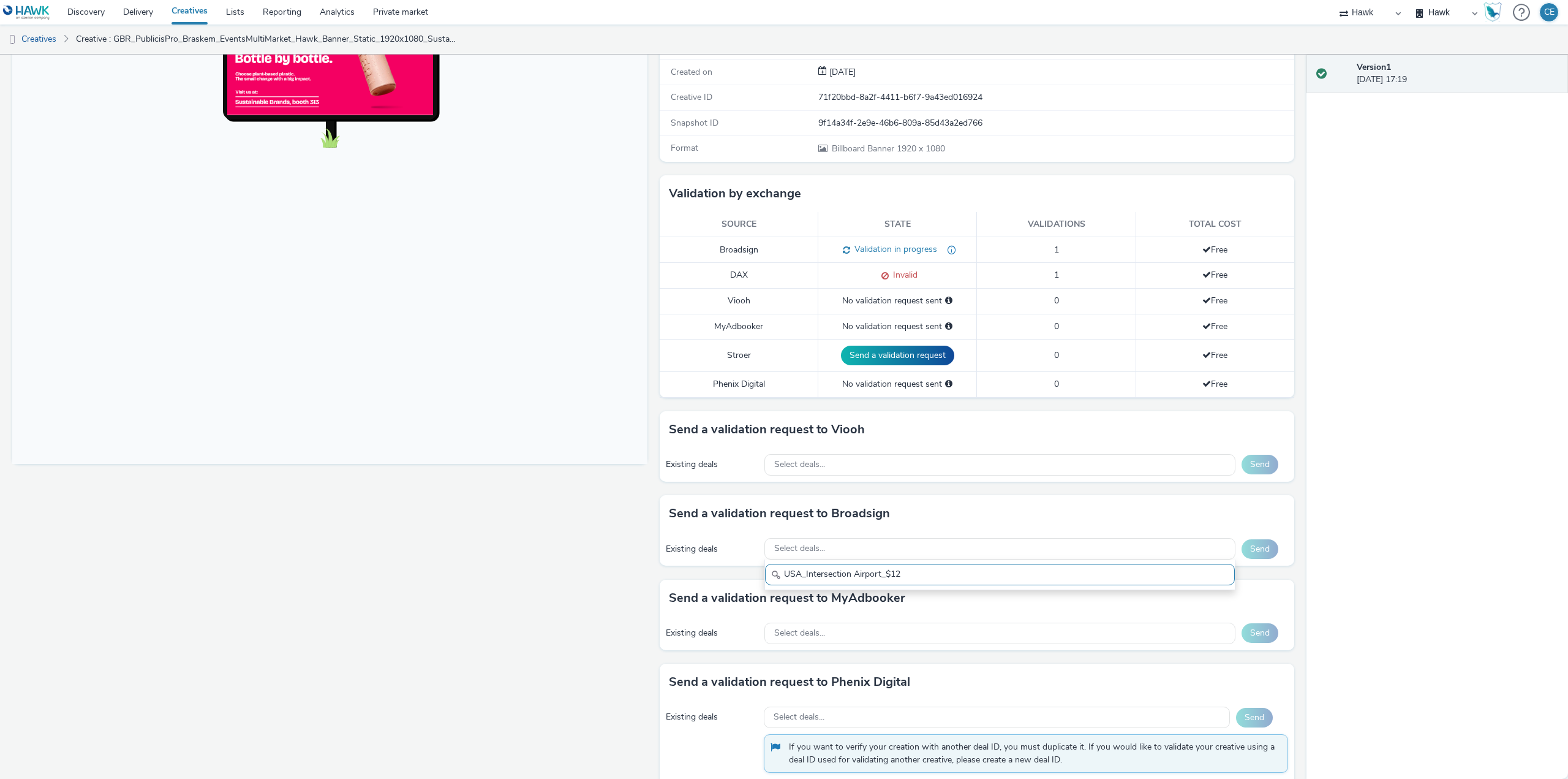
click at [780, 575] on input "USA_Intersection Airport_$12" at bounding box center [1000, 574] width 470 height 21
click at [782, 575] on input "USA_Intersection Airport_$12" at bounding box center [1000, 574] width 470 height 21
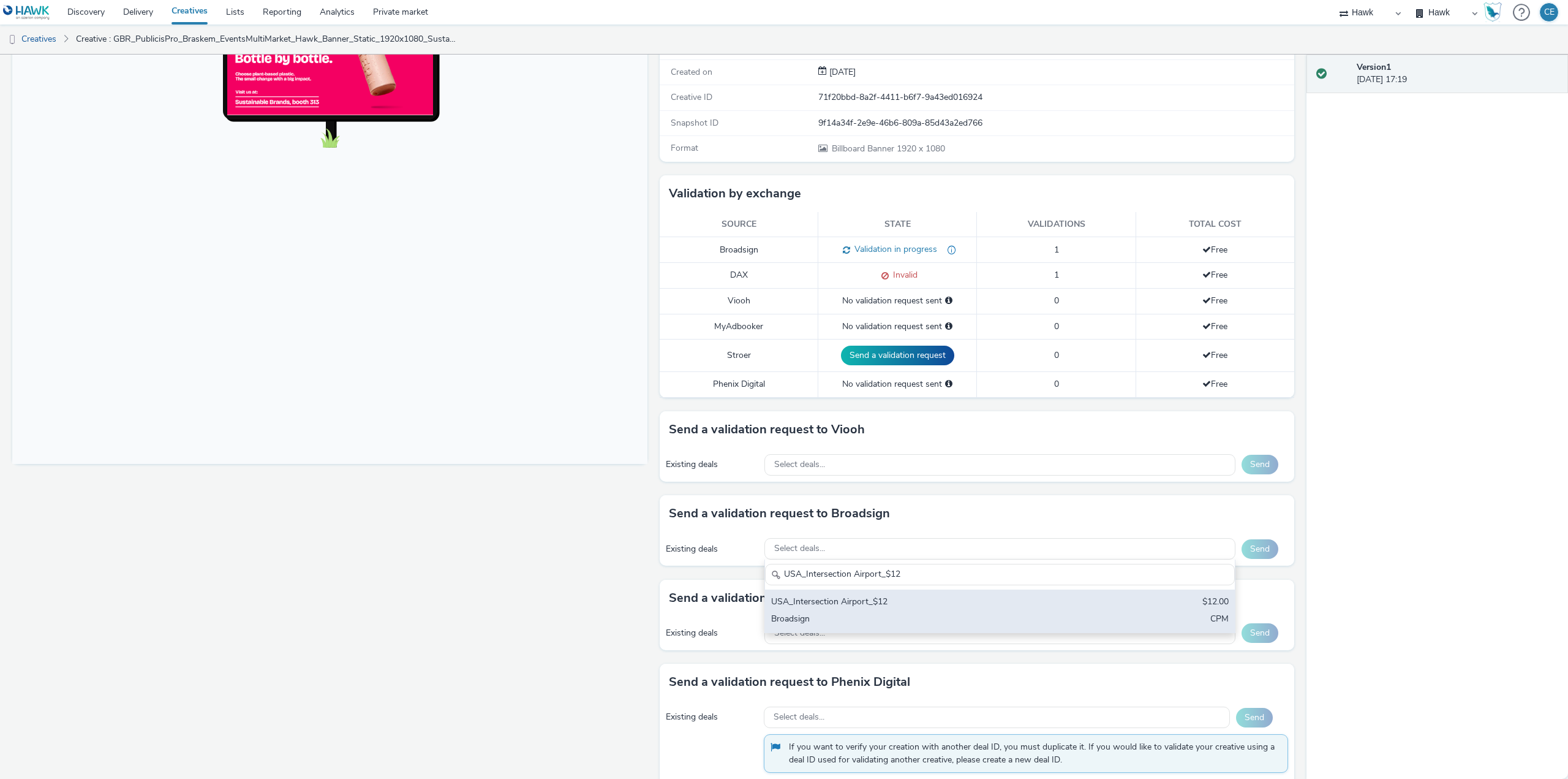
type input "USA_Intersection Airport_$12"
click at [842, 599] on div "USA_Intersection Airport_$12" at bounding box center [923, 602] width 303 height 14
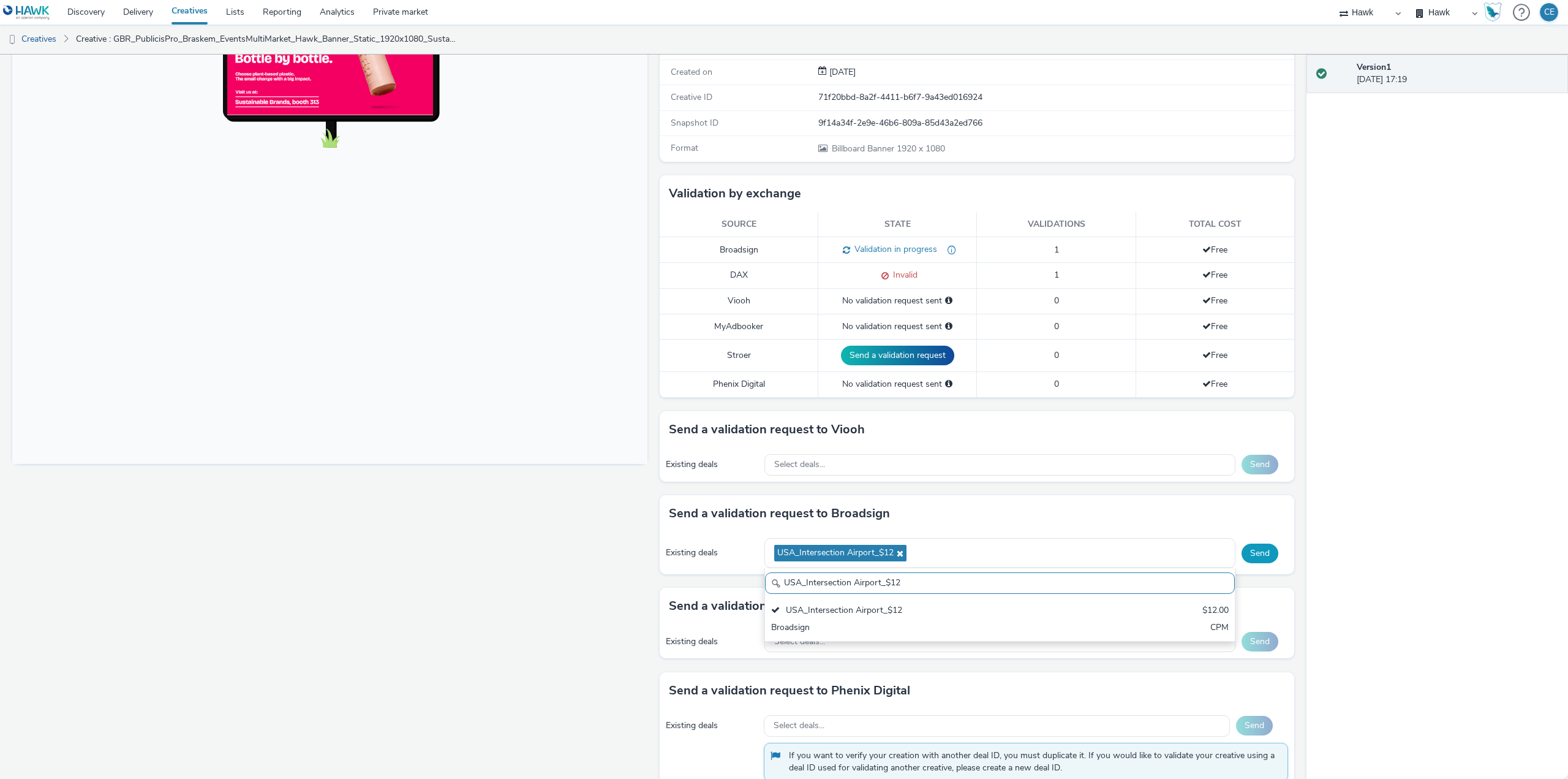
scroll to position [0, 0]
drag, startPoint x: 1260, startPoint y: 559, endPoint x: 1271, endPoint y: 553, distance: 12.5
click at [1260, 559] on button "Send" at bounding box center [1260, 553] width 36 height 20
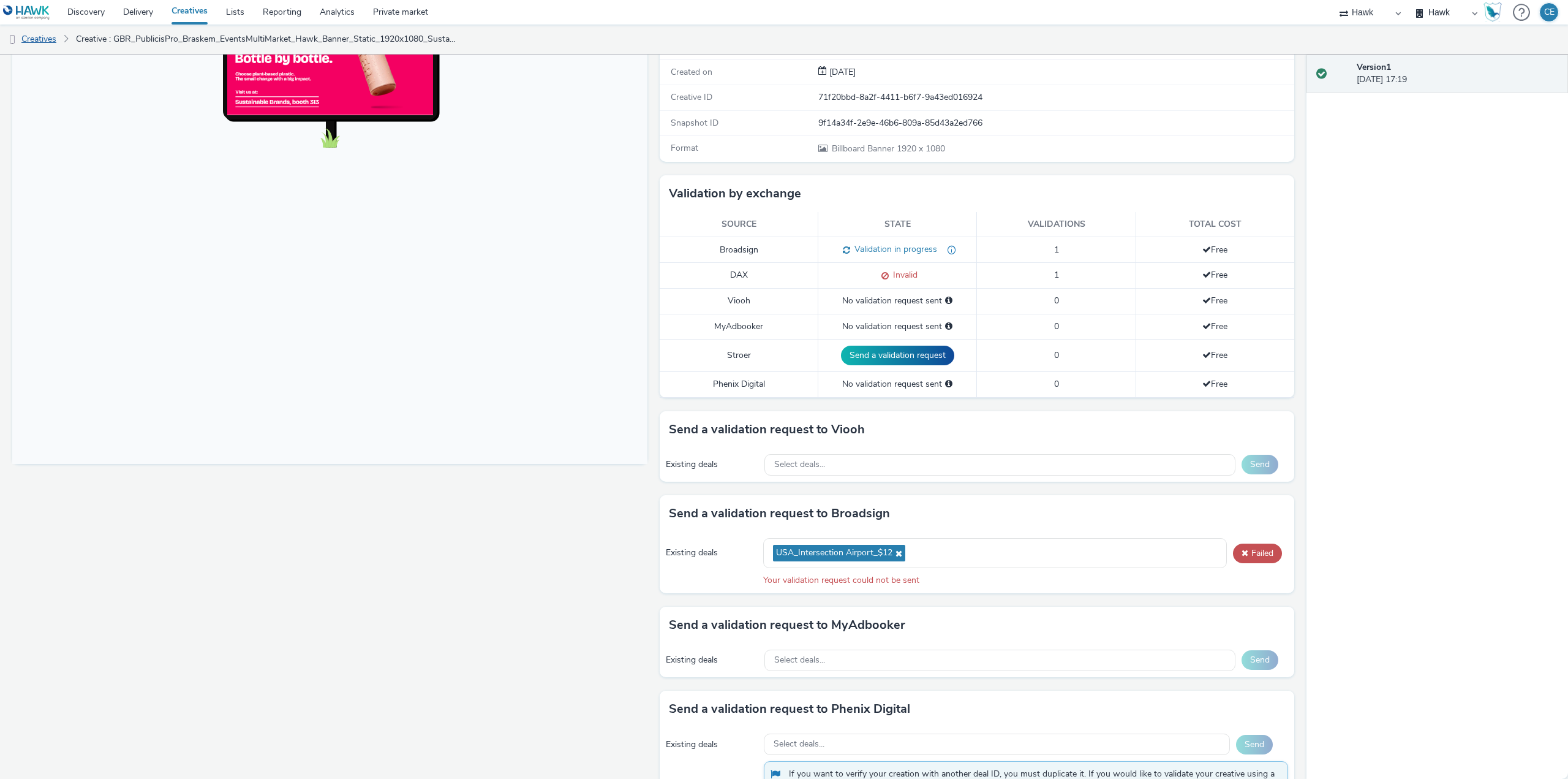
click at [40, 40] on link "Creatives" at bounding box center [31, 39] width 63 height 29
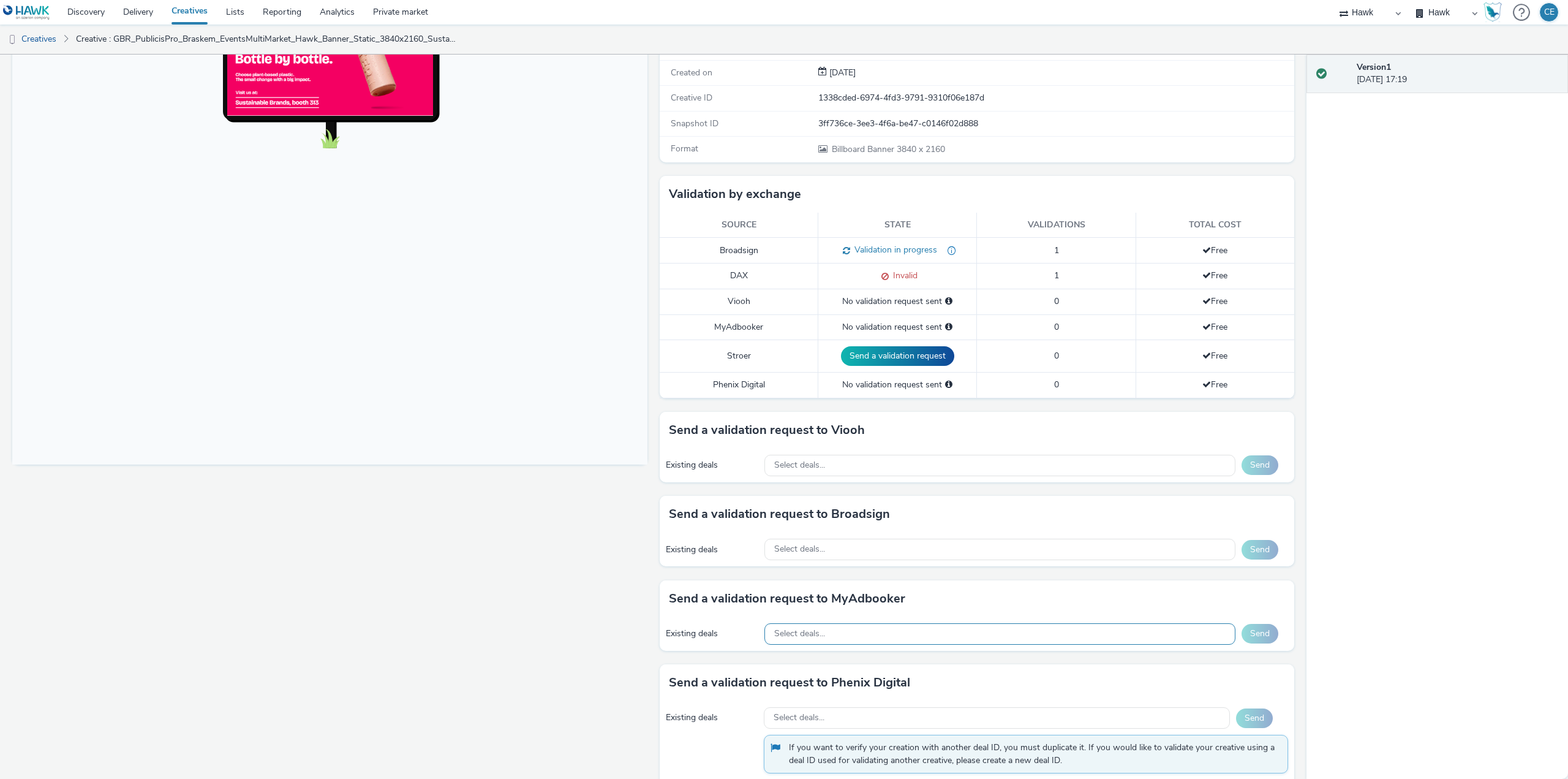
scroll to position [184, 0]
click at [813, 547] on span "Select deals..." at bounding box center [800, 548] width 51 height 10
click at [783, 566] on input "USA_Intersection Airport_$12" at bounding box center [1000, 574] width 470 height 21
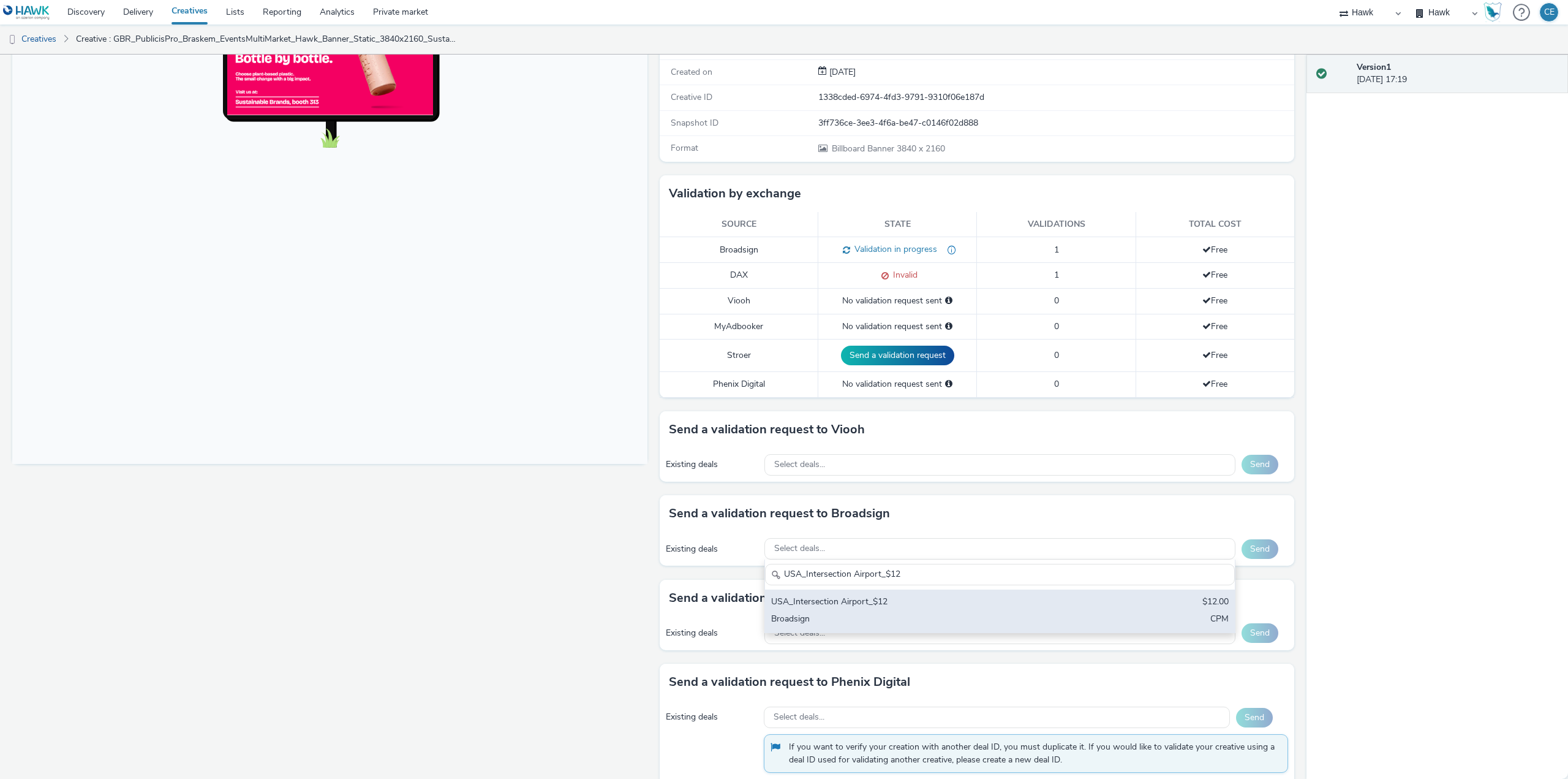
type input "USA_Intersection Airport_$12"
click at [817, 603] on div "USA_Intersection Airport_$12" at bounding box center [923, 602] width 303 height 14
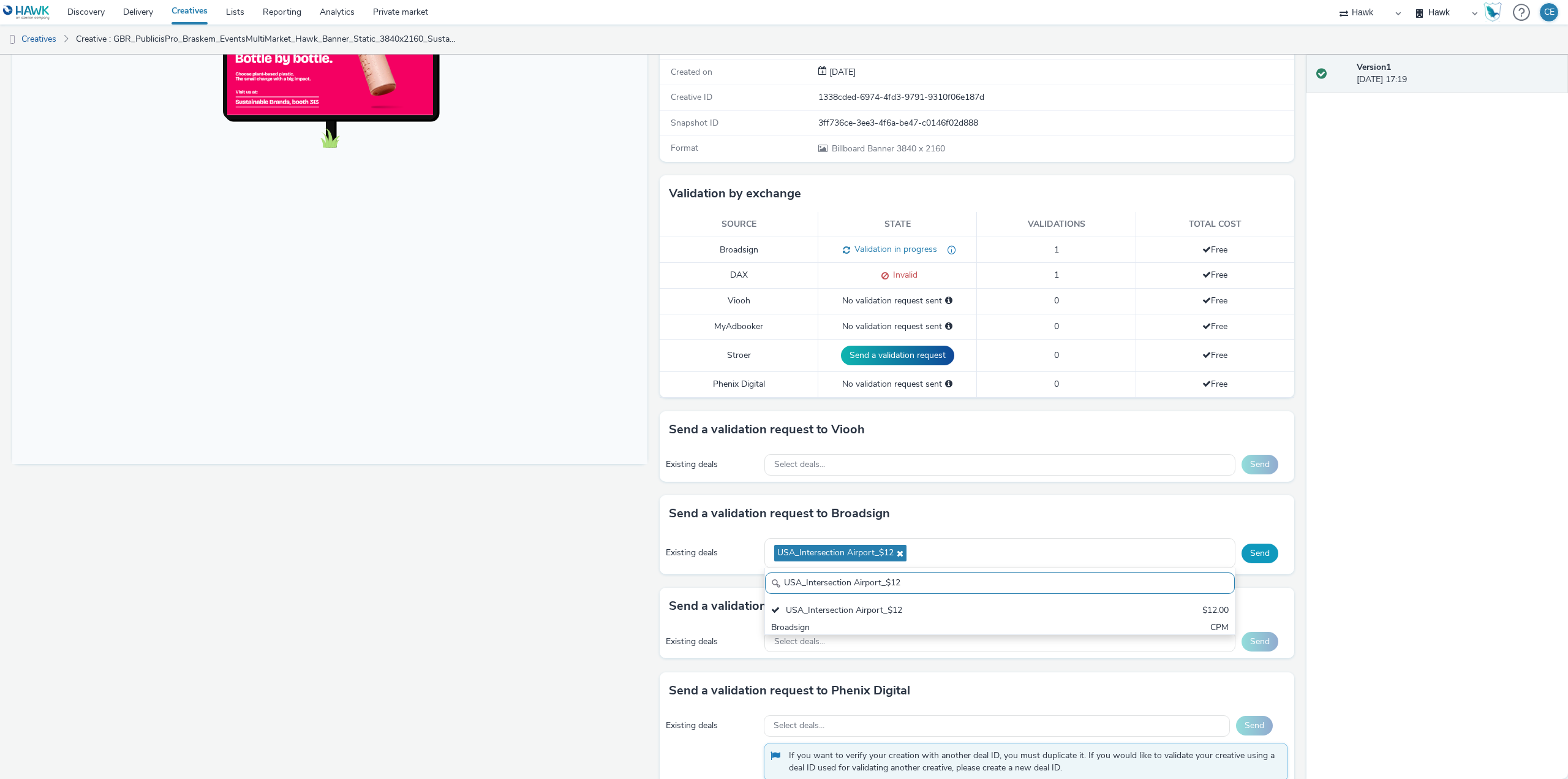
click at [1253, 553] on button "Send" at bounding box center [1260, 553] width 36 height 20
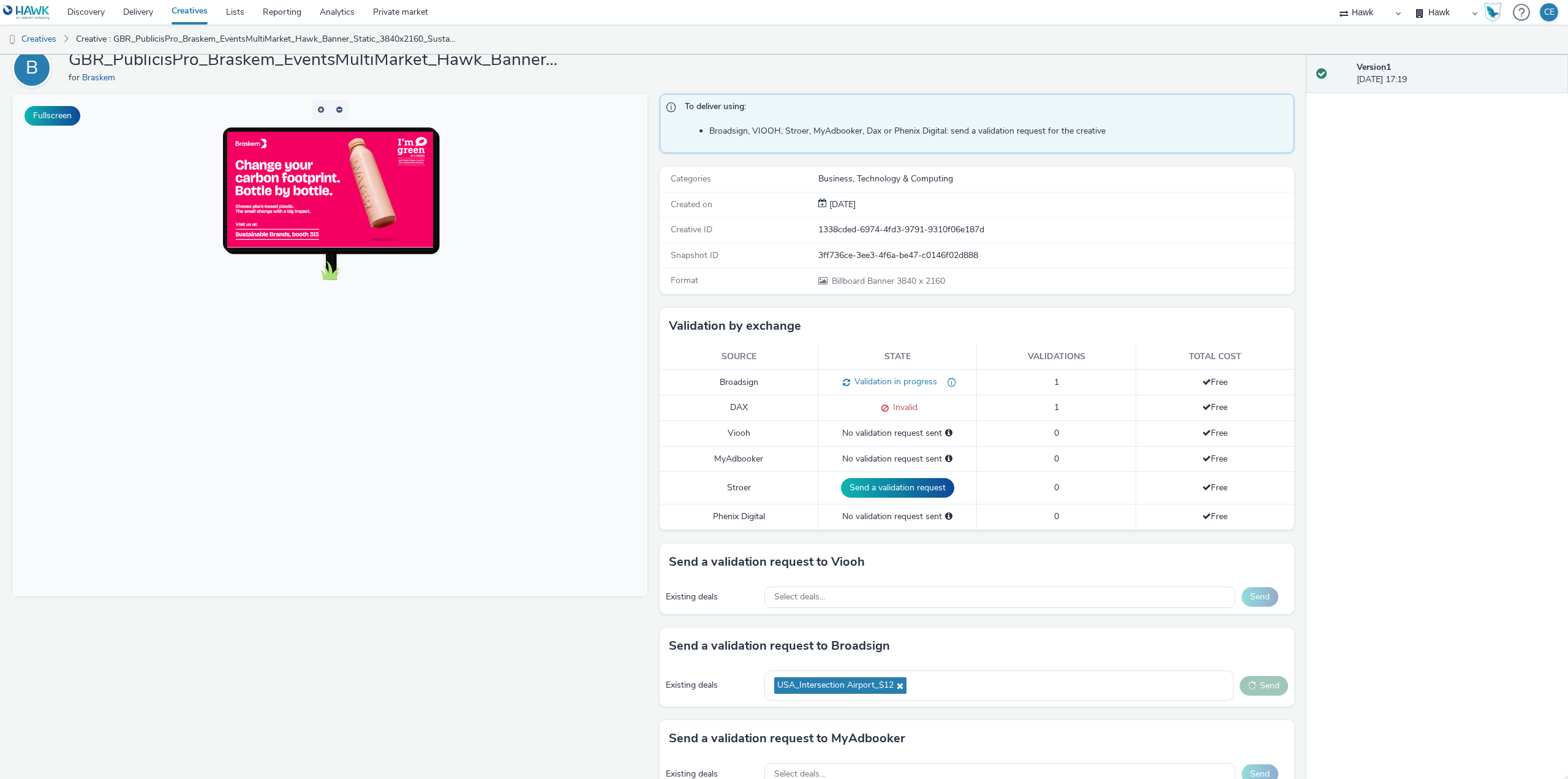
scroll to position [0, 0]
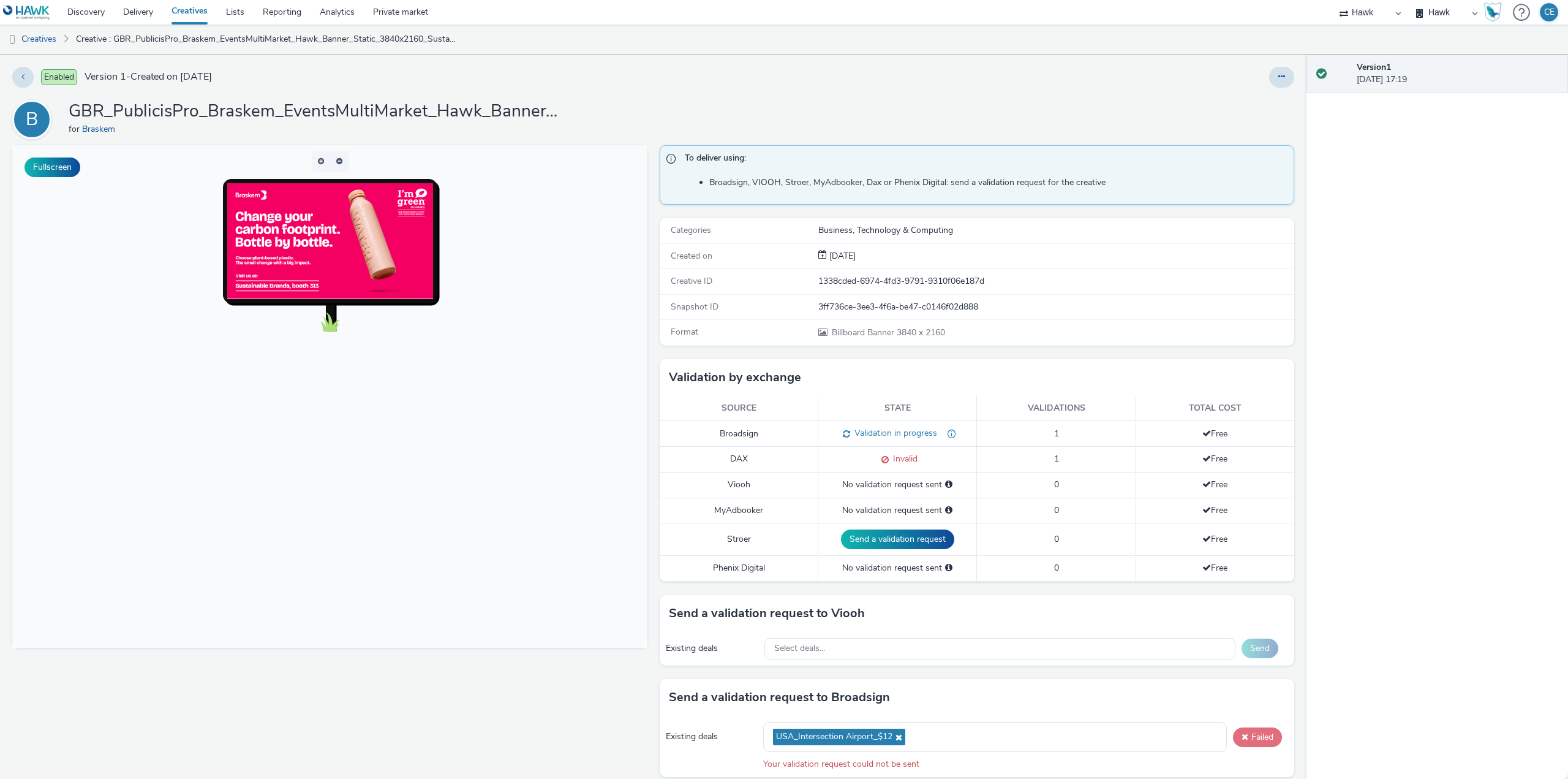
click at [1258, 727] on button "Failed" at bounding box center [1257, 737] width 49 height 20
